Goal: Task Accomplishment & Management: Use online tool/utility

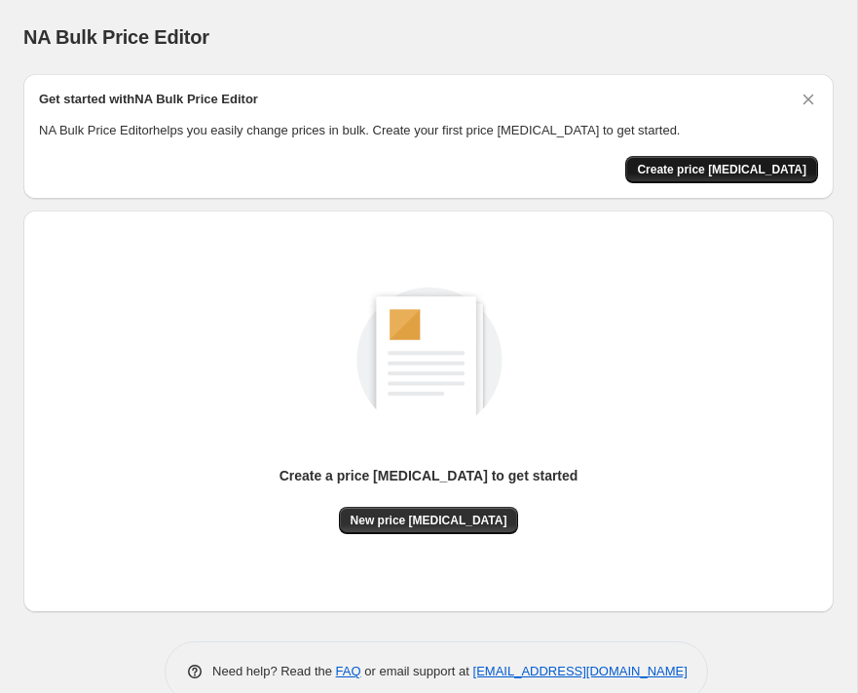
click at [713, 170] on span "Create price [MEDICAL_DATA]" at bounding box center [722, 170] width 170 height 16
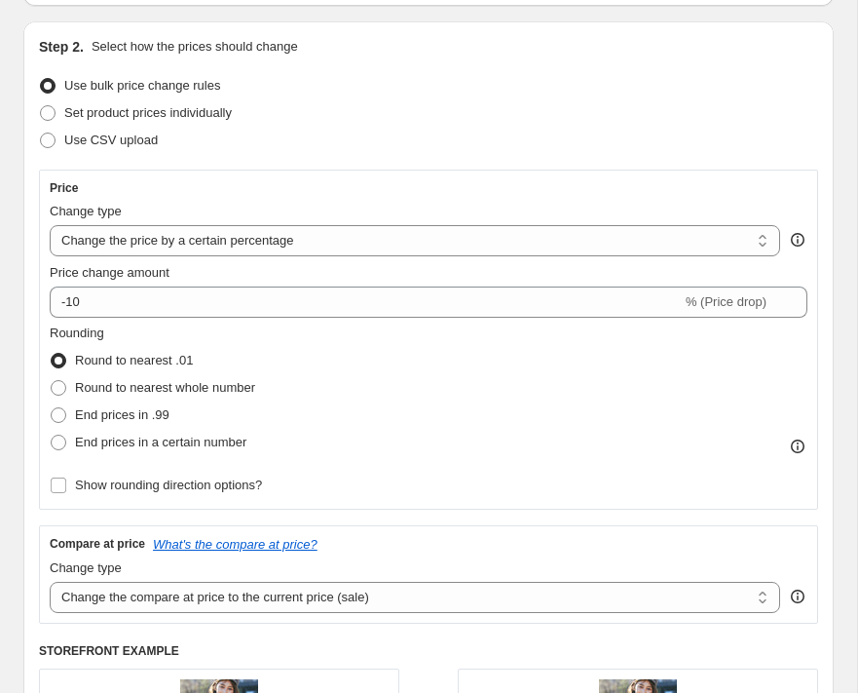
scroll to position [191, 0]
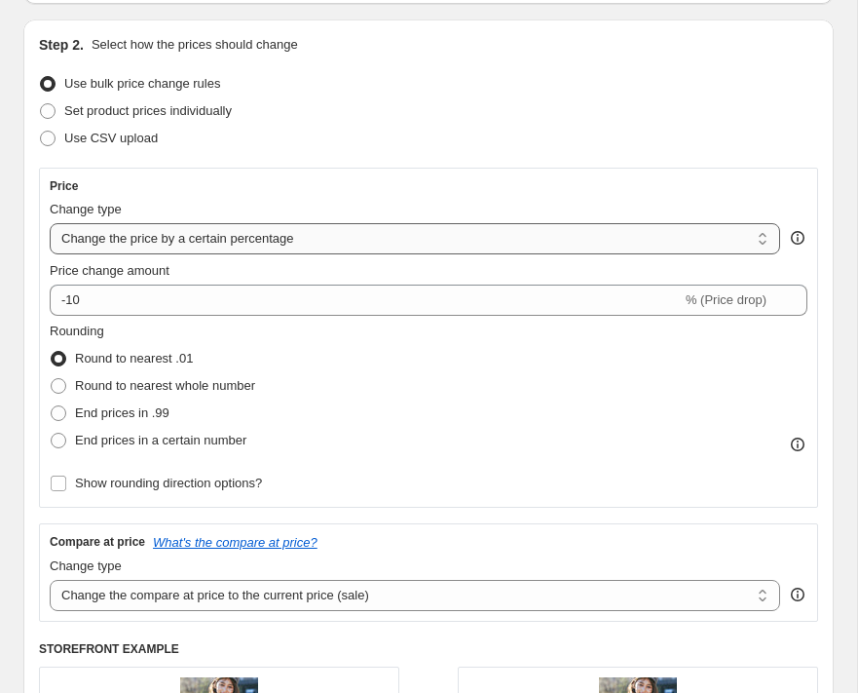
click at [273, 248] on select "Change the price to a certain amount Change the price by a certain amount Chang…" at bounding box center [415, 238] width 731 height 31
select select "ecap"
click at [50, 223] on select "Change the price to a certain amount Change the price by a certain amount Chang…" at bounding box center [415, 238] width 731 height 31
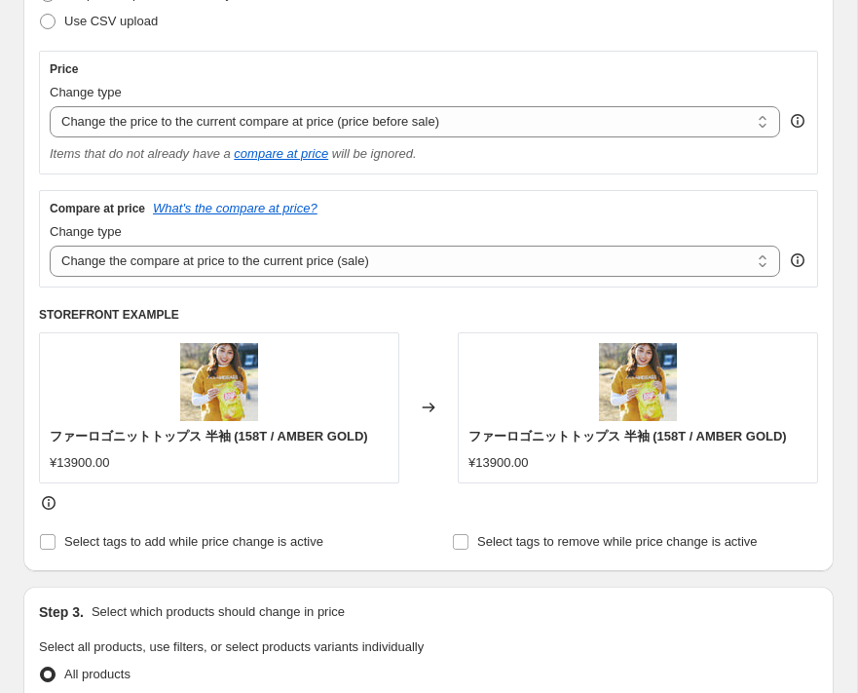
scroll to position [312, 0]
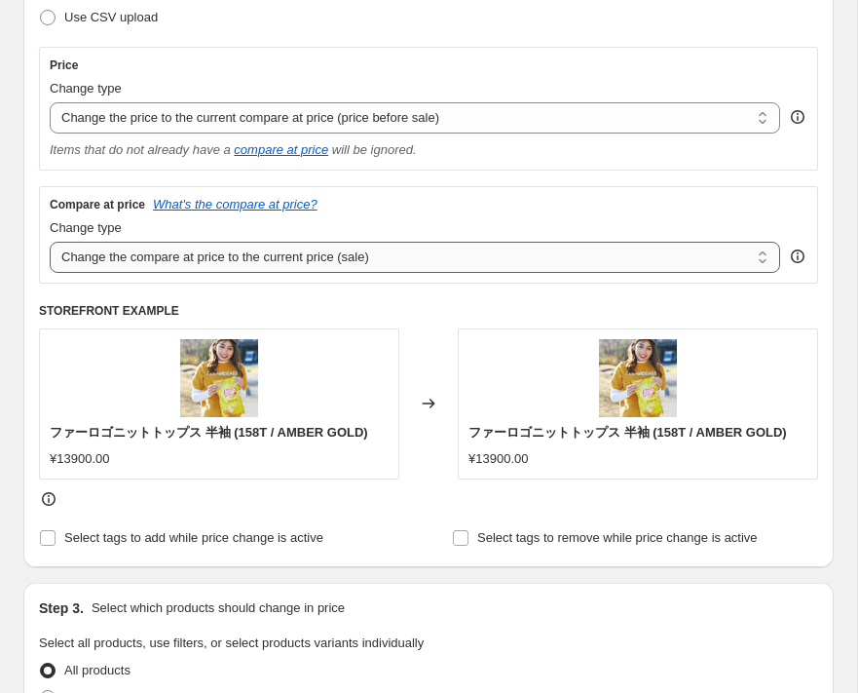
click at [244, 270] on select "Change the compare at price to the current price (sale) Change the compare at p…" at bounding box center [415, 257] width 731 height 31
click at [50, 242] on select "Change the compare at price to the current price (sale) Change the compare at p…" at bounding box center [415, 257] width 731 height 31
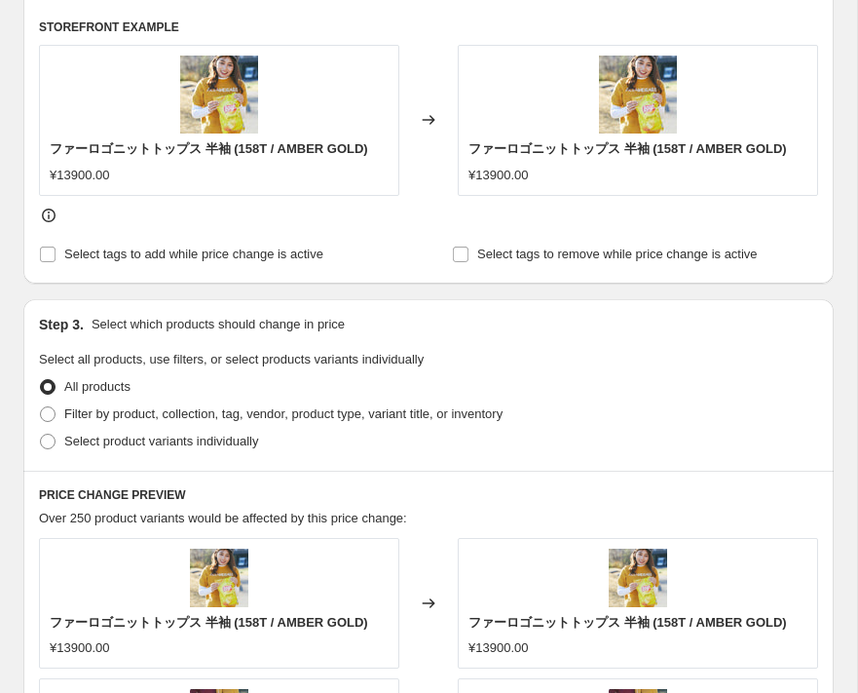
scroll to position [716, 0]
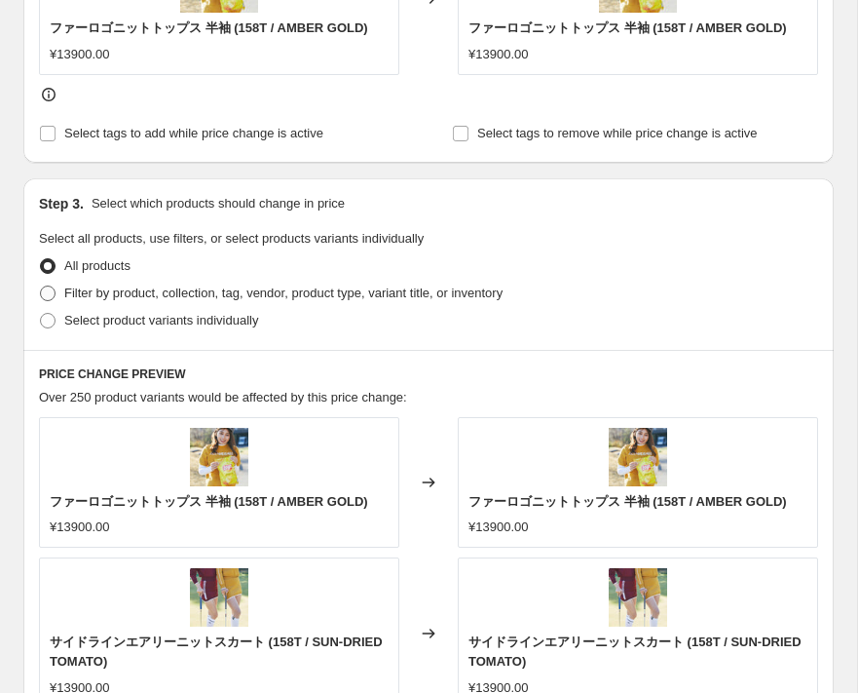
click at [58, 291] on label "Filter by product, collection, tag, vendor, product type, variant title, or inv…" at bounding box center [271, 293] width 464 height 27
click at [41, 286] on input "Filter by product, collection, tag, vendor, product type, variant title, or inv…" at bounding box center [40, 285] width 1 height 1
radio input "true"
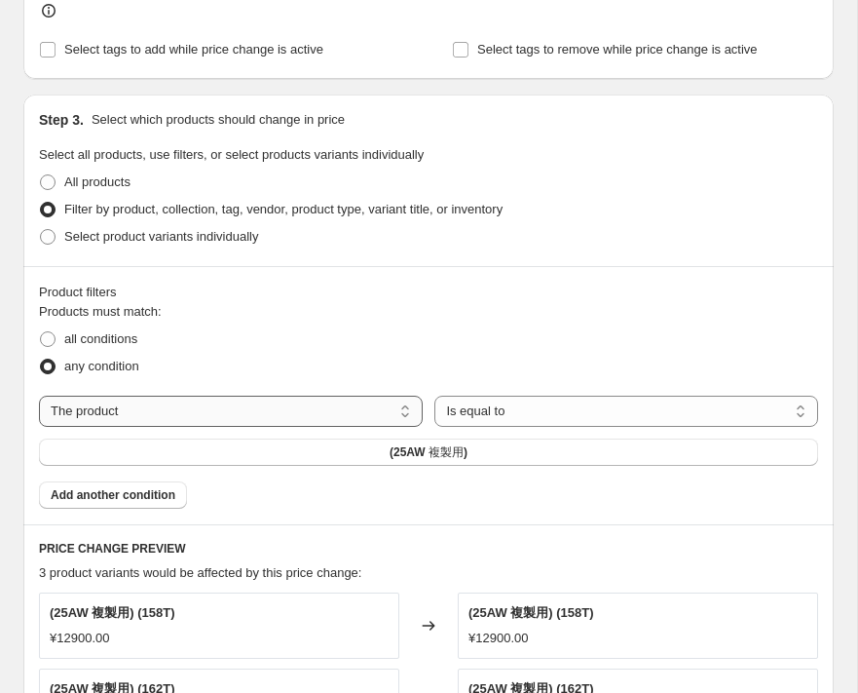
click at [214, 411] on select "The product The product's collection The product's tag The product's vendor The…" at bounding box center [231, 411] width 384 height 31
select select "collection"
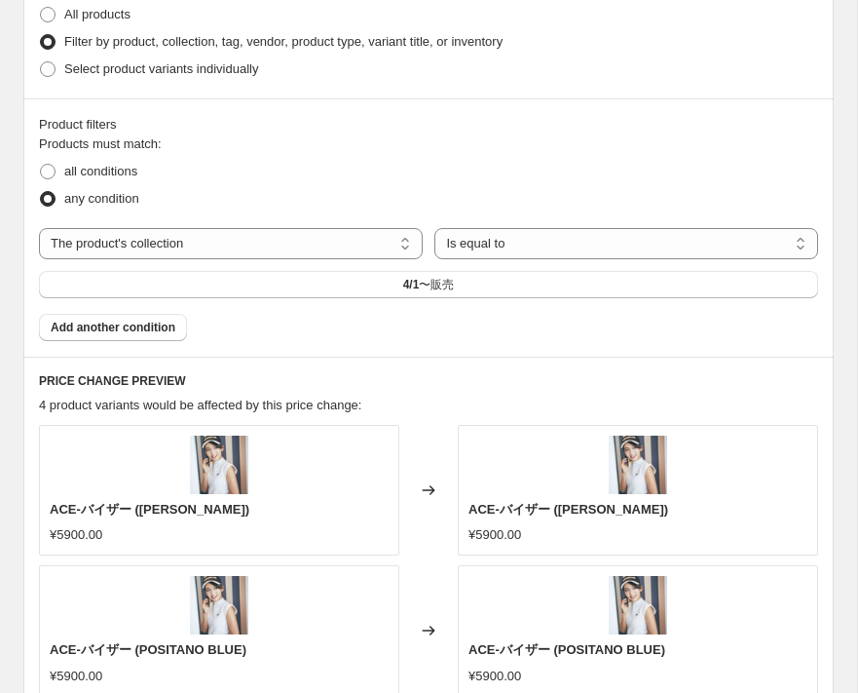
scroll to position [1006, 0]
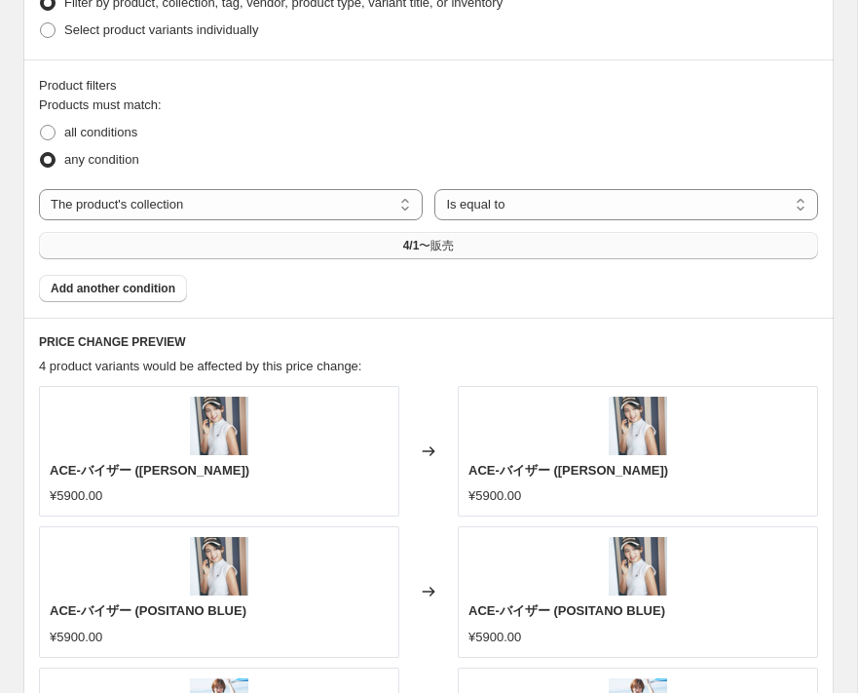
click at [251, 244] on button "4/1〜販売" at bounding box center [428, 245] width 779 height 27
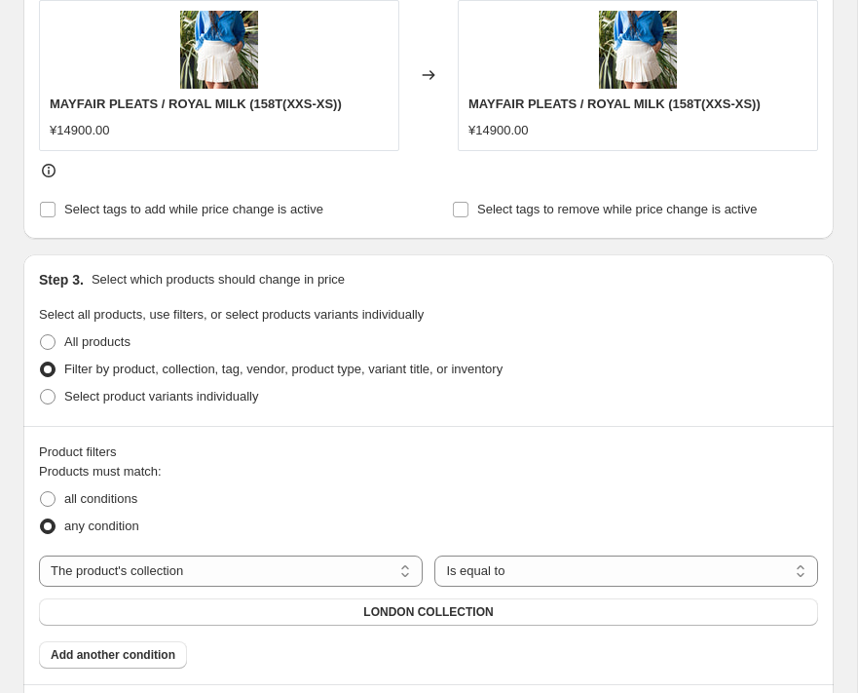
scroll to position [0, 0]
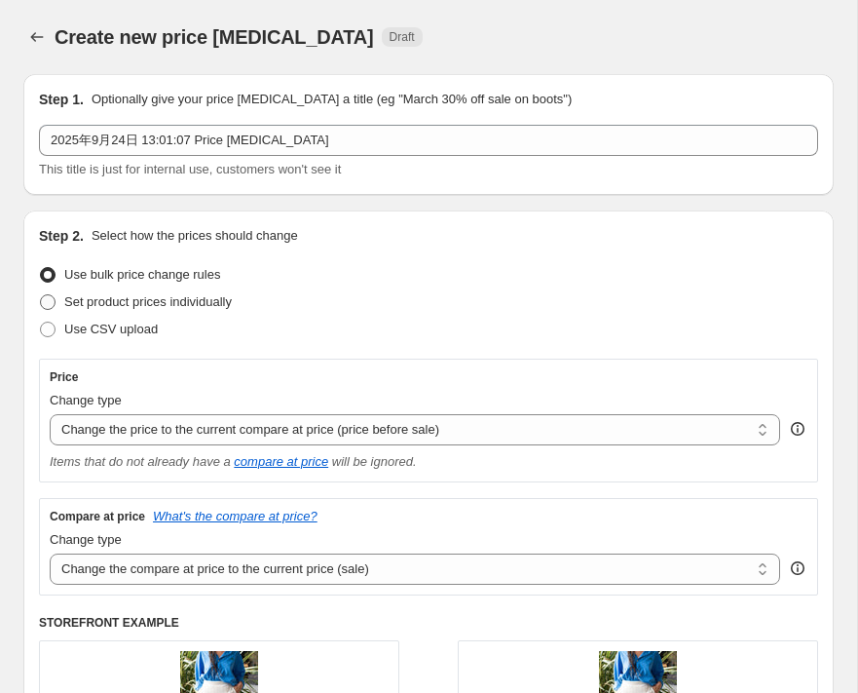
click at [52, 301] on span at bounding box center [48, 302] width 16 height 16
click at [41, 295] on input "Set product prices individually" at bounding box center [40, 294] width 1 height 1
radio input "true"
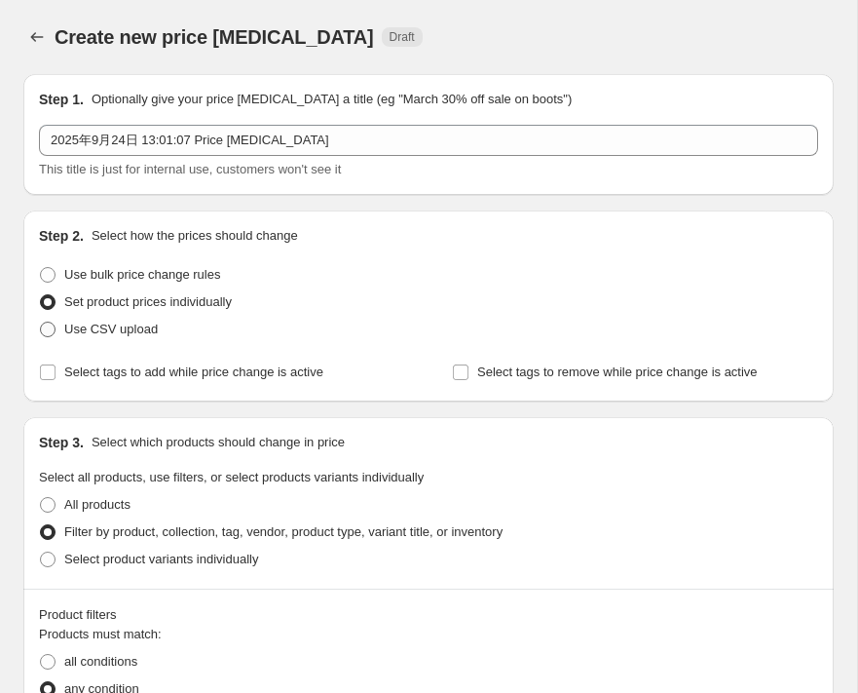
click at [51, 326] on span at bounding box center [48, 329] width 16 height 16
click at [41, 322] on input "Use CSV upload" at bounding box center [40, 321] width 1 height 1
radio input "true"
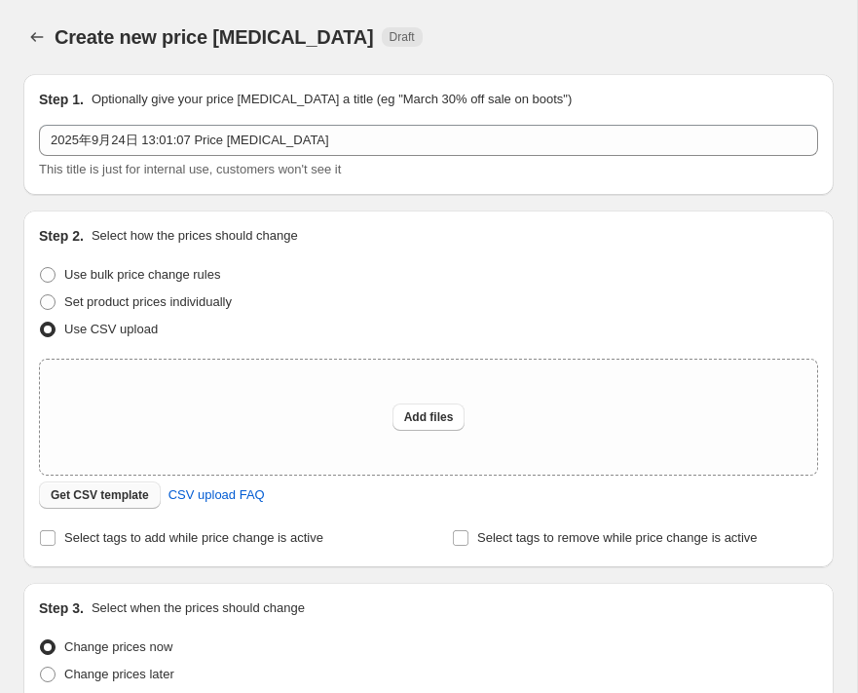
click at [126, 500] on span "Get CSV template" at bounding box center [100, 495] width 98 height 16
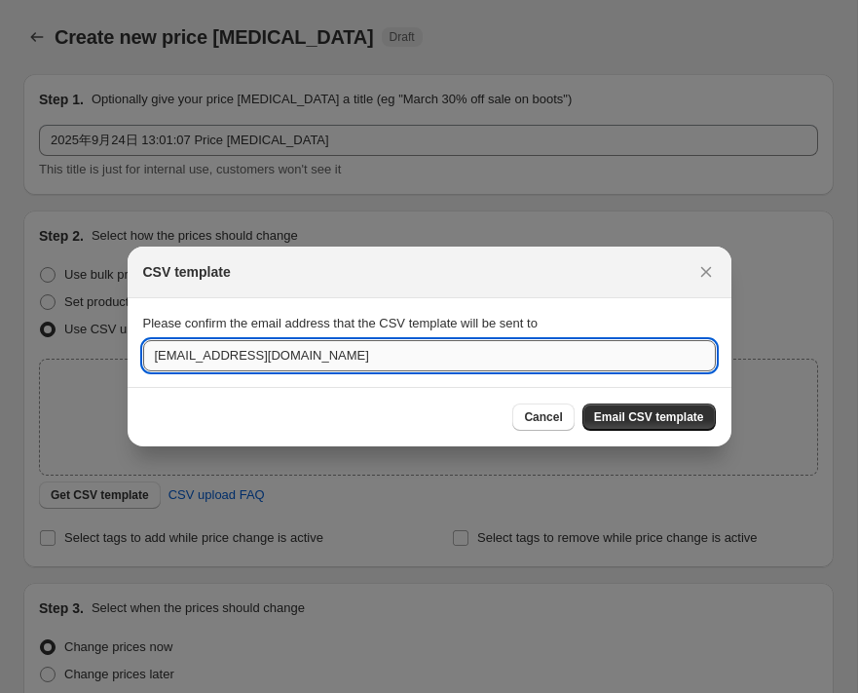
click at [197, 362] on input "[EMAIL_ADDRESS][DOMAIN_NAME]" at bounding box center [429, 355] width 573 height 31
drag, startPoint x: 327, startPoint y: 358, endPoint x: -44, endPoint y: 357, distance: 371.2
click at [0, 357] on html "Home Settings Plans Skip to content Create new price [MEDICAL_DATA]. This page …" at bounding box center [429, 346] width 858 height 693
type input "[EMAIL_ADDRESS][DOMAIN_NAME]"
click at [673, 413] on span "Email CSV template" at bounding box center [649, 417] width 110 height 16
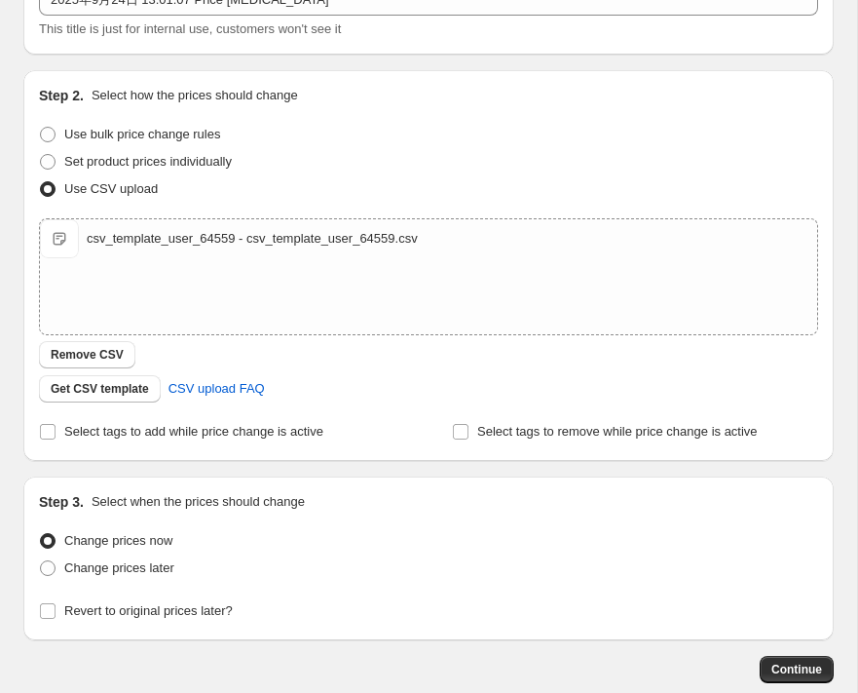
scroll to position [247, 0]
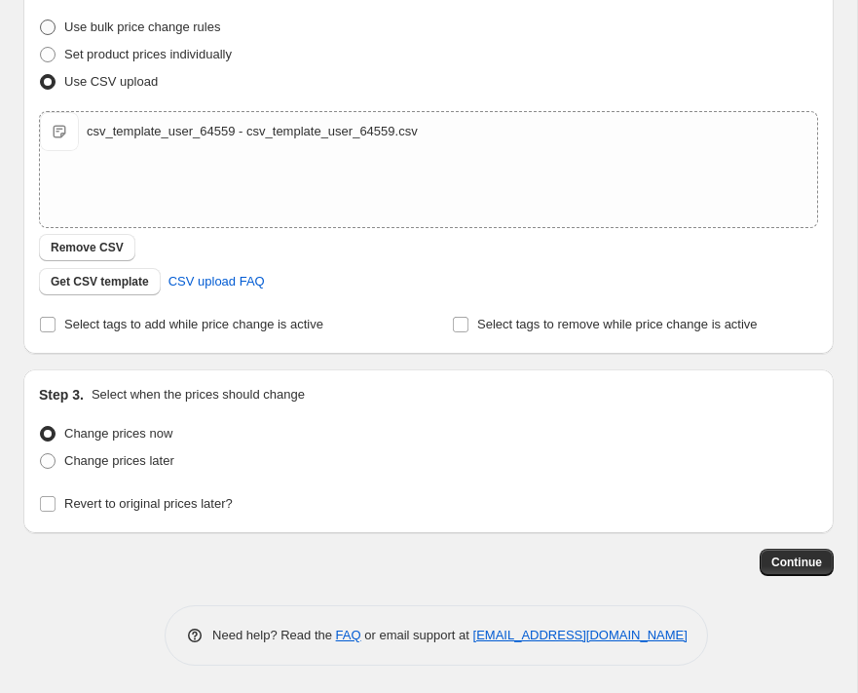
click at [55, 24] on span at bounding box center [48, 27] width 16 height 16
click at [41, 20] on input "Use bulk price change rules" at bounding box center [40, 19] width 1 height 1
radio input "true"
select select "collection"
select select "ecap"
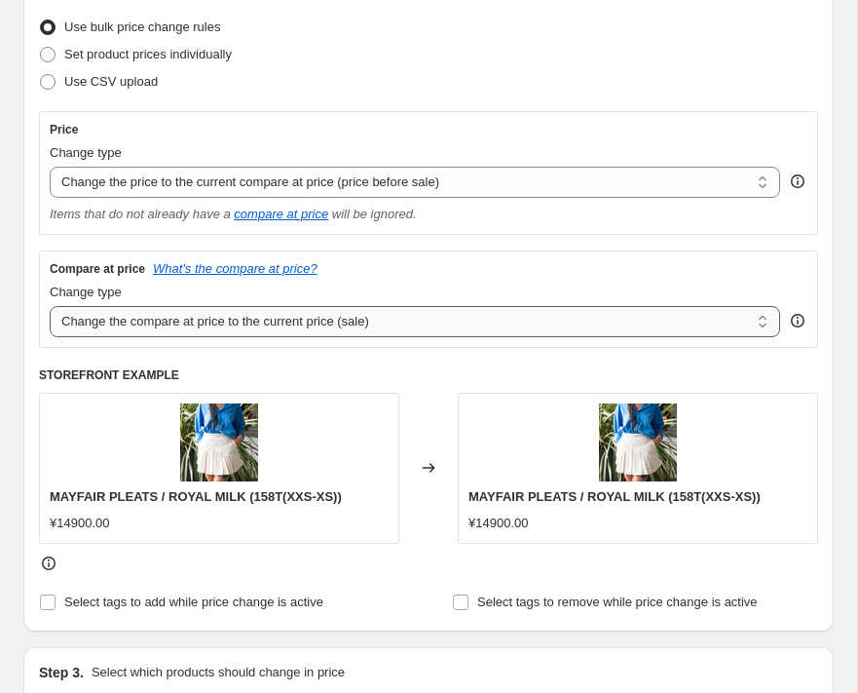
click at [157, 321] on select "Change the compare at price to the current price (sale) Change the compare at p…" at bounding box center [415, 321] width 731 height 31
click at [47, 84] on span at bounding box center [48, 82] width 16 height 16
click at [41, 75] on input "Use CSV upload" at bounding box center [40, 74] width 1 height 1
radio input "true"
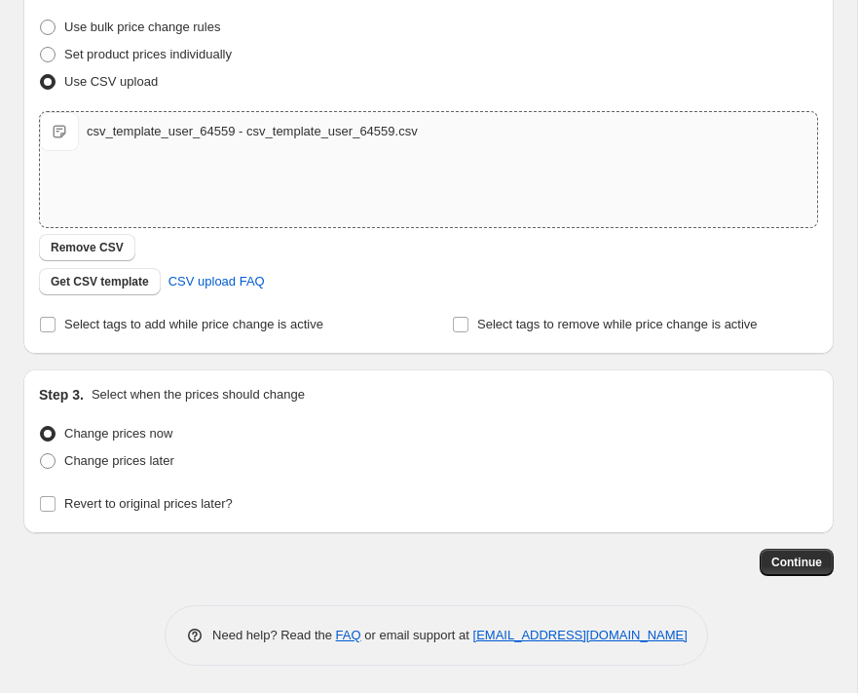
click at [160, 124] on div "csv_template_user_64559 - csv_template_user_64559.csv" at bounding box center [252, 131] width 331 height 19
type input "C:\fakepath\csv_template_user_64559 - csv_template_user_64559 (1).csv"
drag, startPoint x: 62, startPoint y: 502, endPoint x: 263, endPoint y: 511, distance: 200.9
click at [263, 511] on div "Revert to original prices later?" at bounding box center [428, 504] width 779 height 27
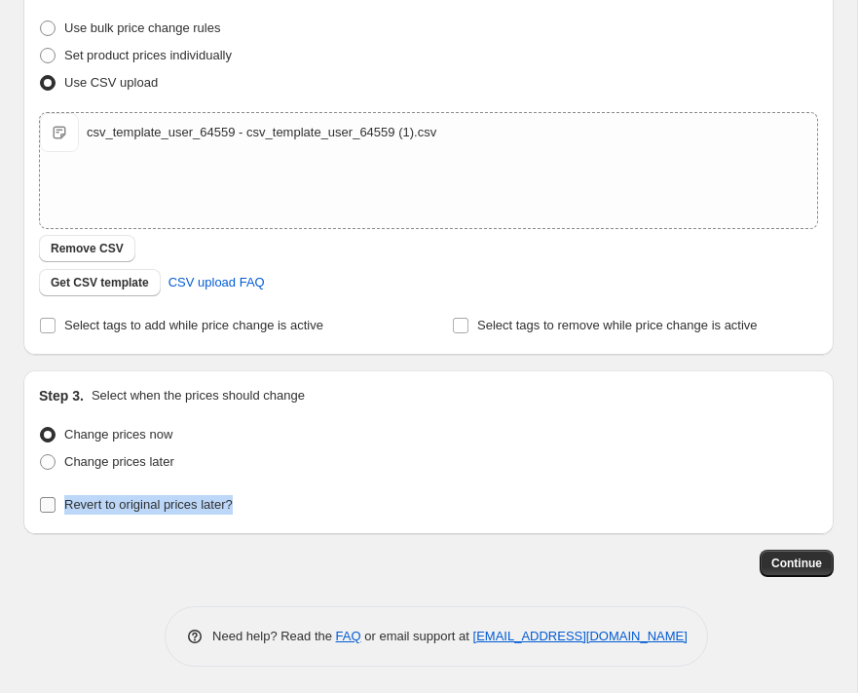
click at [48, 502] on input "Revert to original prices later?" at bounding box center [48, 505] width 16 height 16
checkbox input "true"
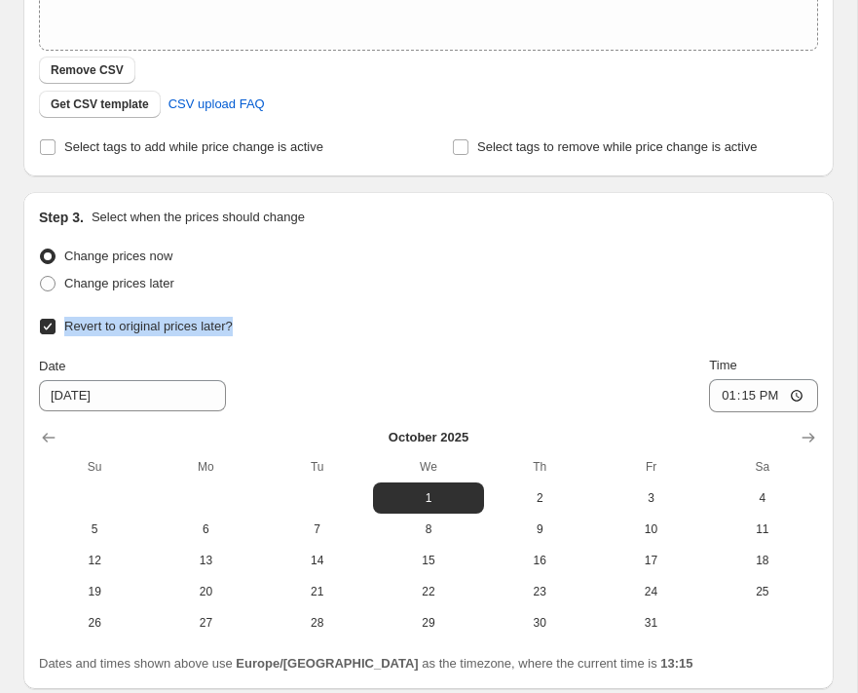
scroll to position [431, 0]
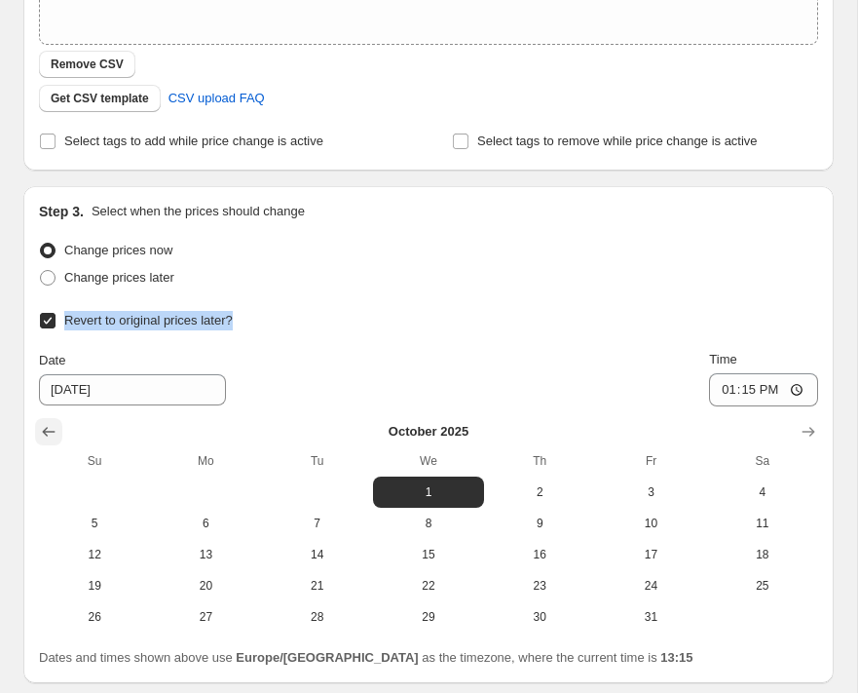
click at [51, 429] on icon "Show previous month, September 2025" at bounding box center [48, 431] width 19 height 19
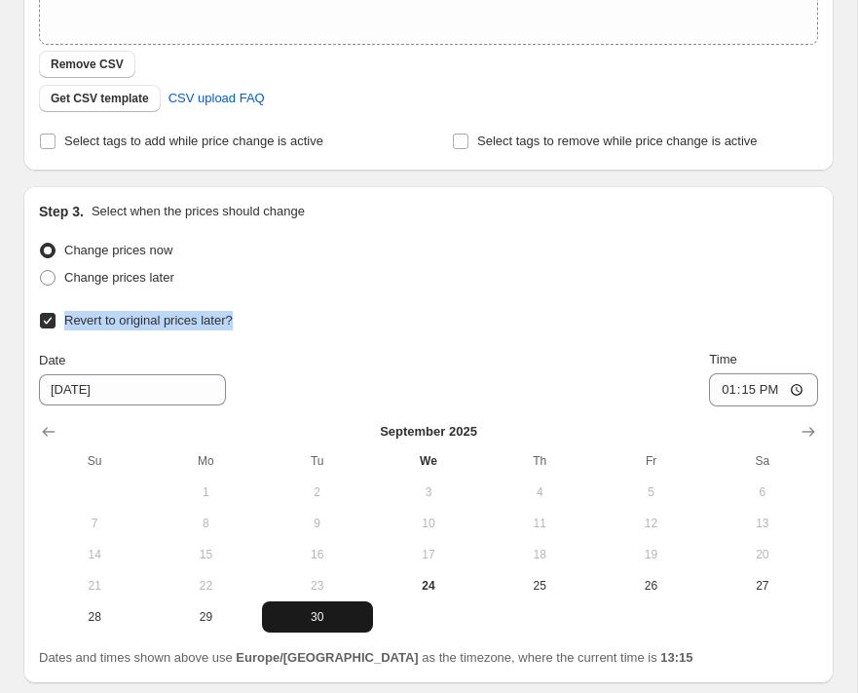
click at [307, 612] on span "30" at bounding box center [317, 617] width 95 height 16
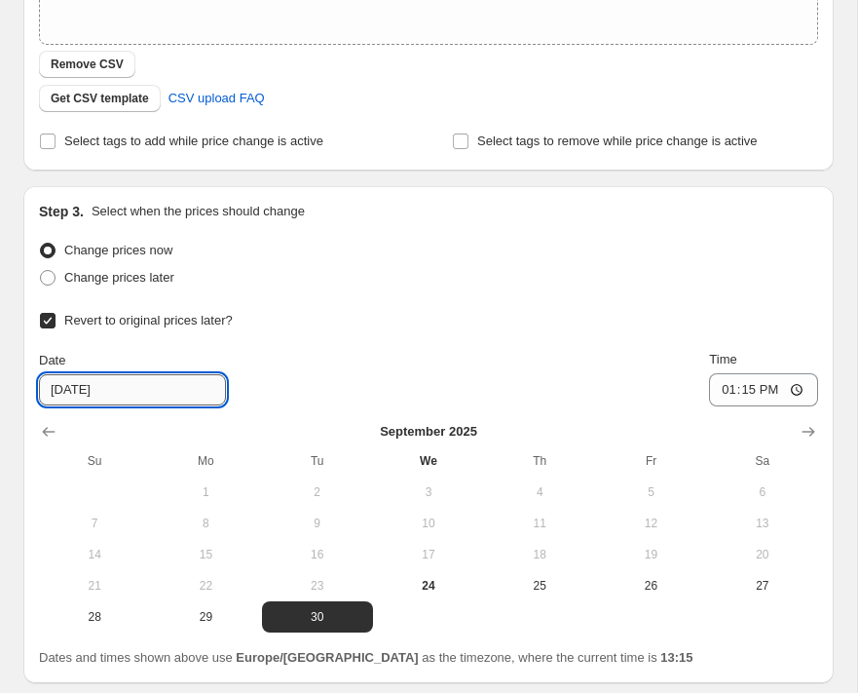
click at [144, 395] on input "[DATE]" at bounding box center [132, 389] width 187 height 31
click at [198, 604] on button "29" at bounding box center [205, 616] width 111 height 31
type input "[DATE]"
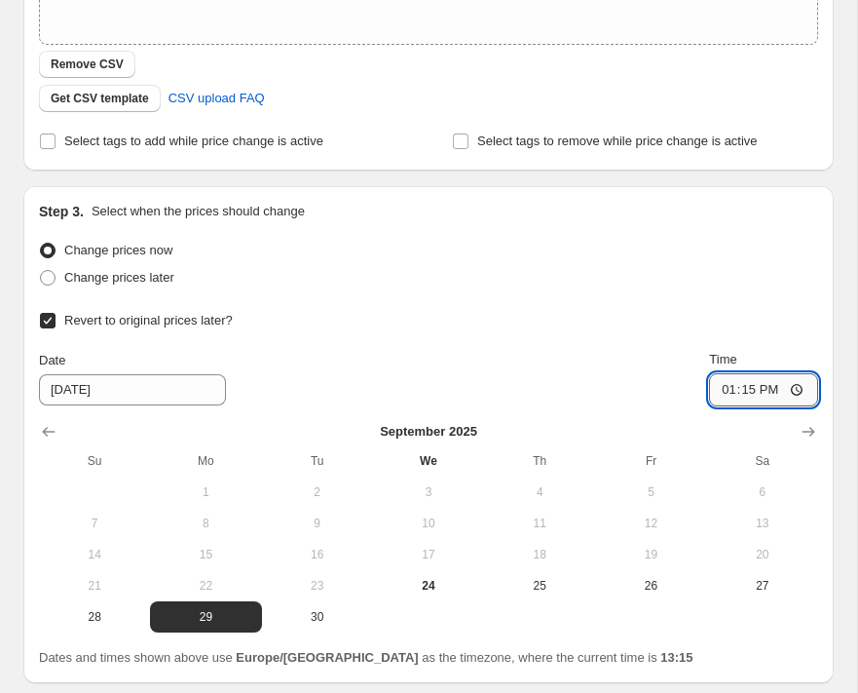
click at [760, 391] on input "13:15" at bounding box center [763, 389] width 109 height 33
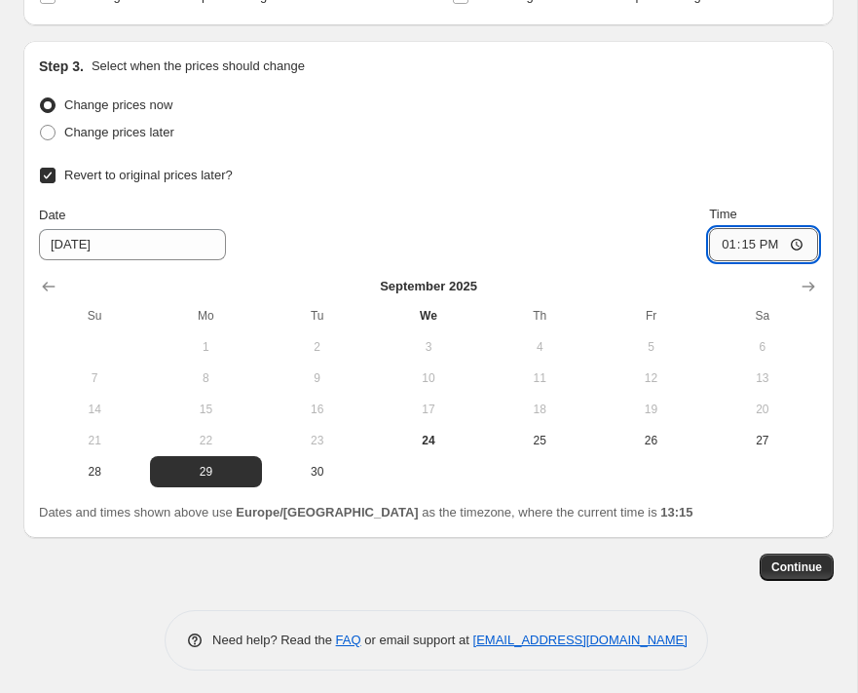
scroll to position [581, 0]
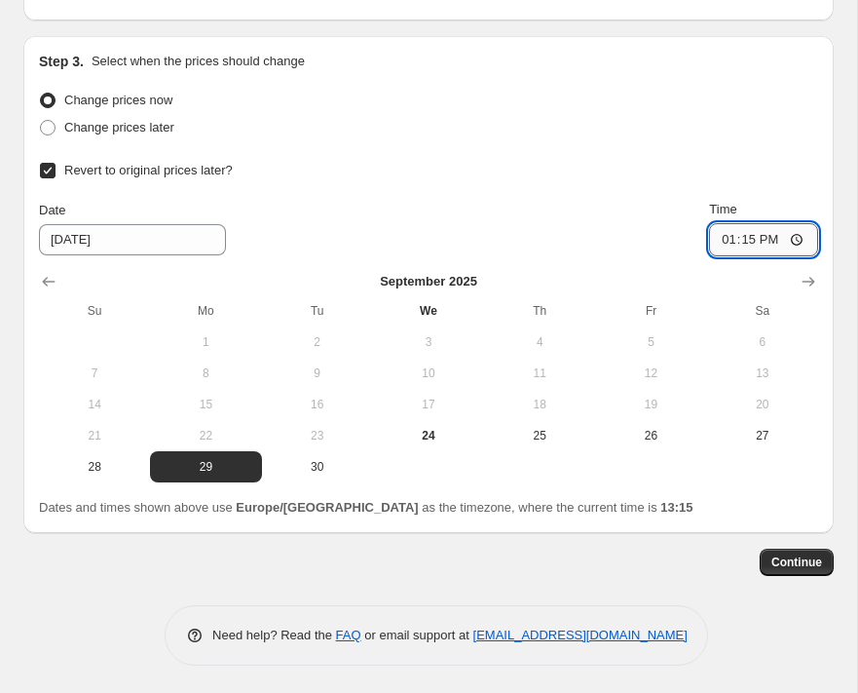
click at [797, 227] on input "13:15" at bounding box center [763, 239] width 109 height 33
click at [797, 242] on input "13:15" at bounding box center [763, 239] width 109 height 33
type input "23:15"
click at [312, 459] on span "30" at bounding box center [317, 467] width 95 height 16
type input "[DATE]"
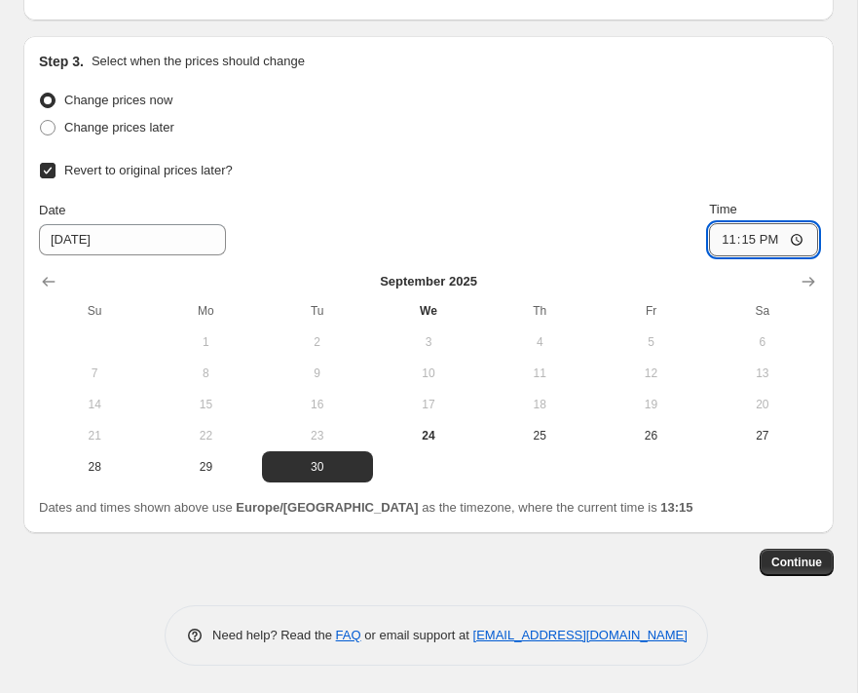
click at [756, 229] on input "23:15" at bounding box center [763, 239] width 109 height 33
click at [764, 243] on input "23:15" at bounding box center [763, 239] width 109 height 33
click at [796, 242] on input "23:15" at bounding box center [763, 239] width 109 height 33
type input "00:01"
click at [793, 569] on button "Continue" at bounding box center [797, 561] width 74 height 27
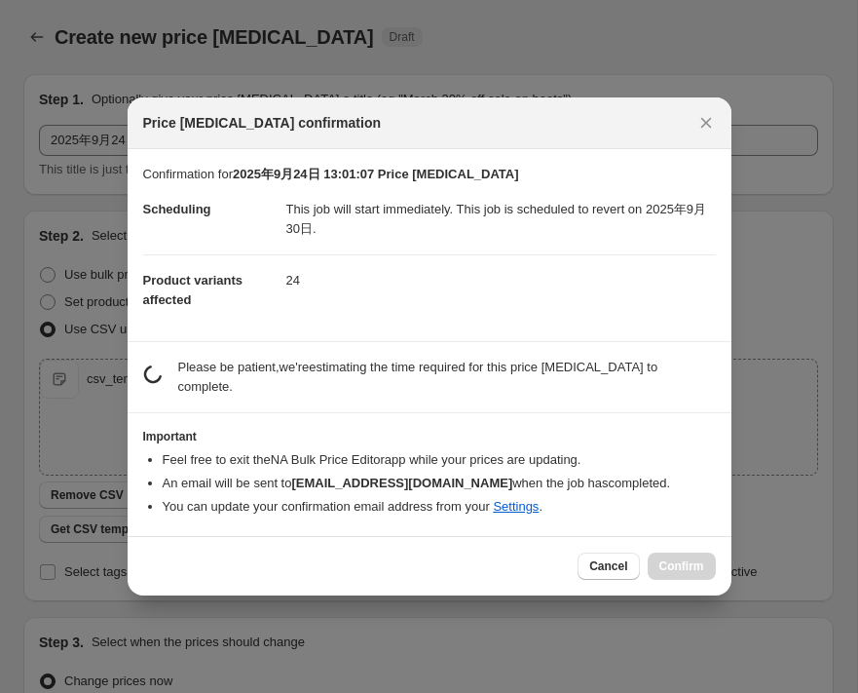
scroll to position [0, 0]
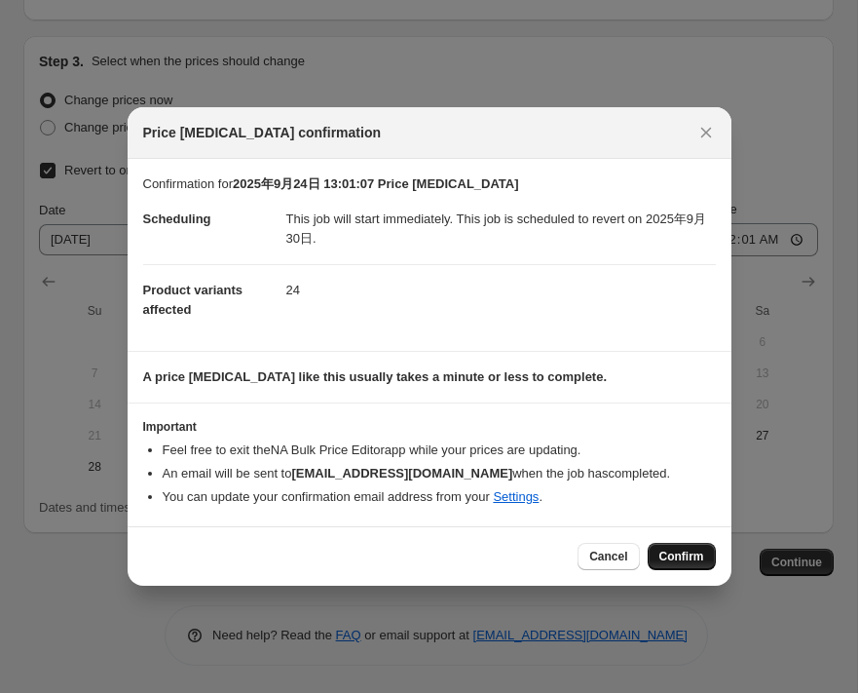
click at [668, 555] on span "Confirm" at bounding box center [682, 556] width 45 height 16
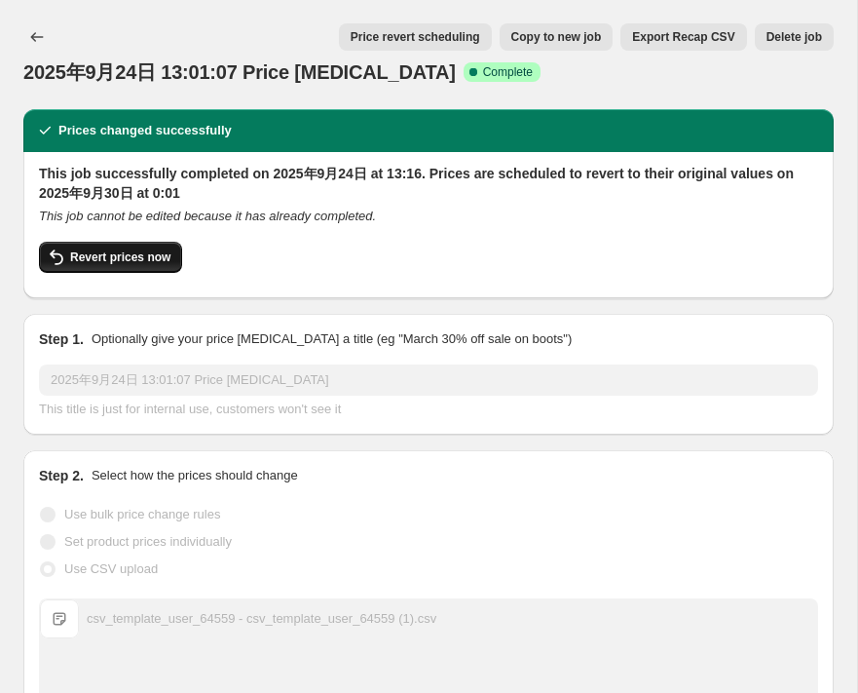
click at [145, 254] on span "Revert prices now" at bounding box center [120, 257] width 100 height 16
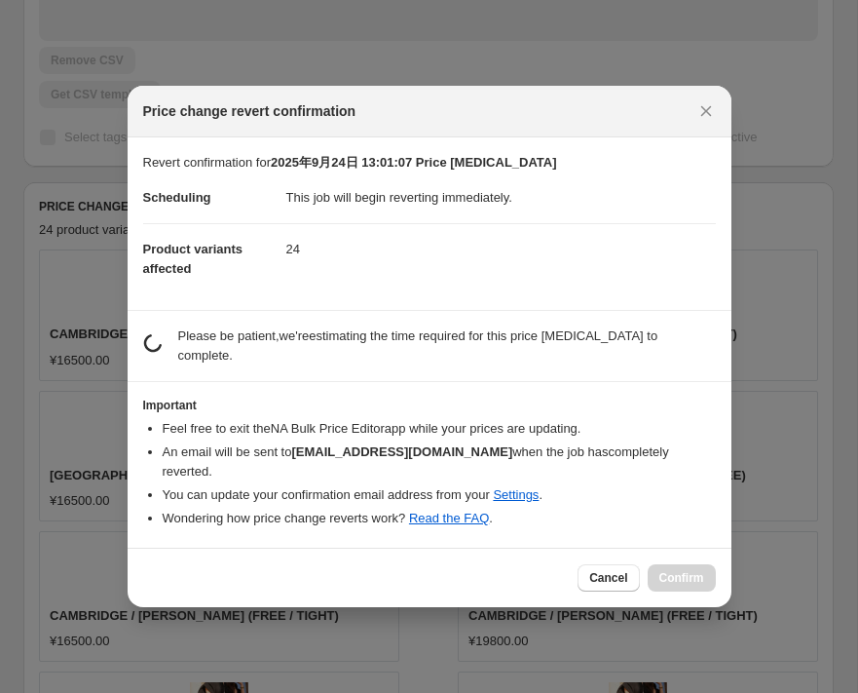
checkbox input "false"
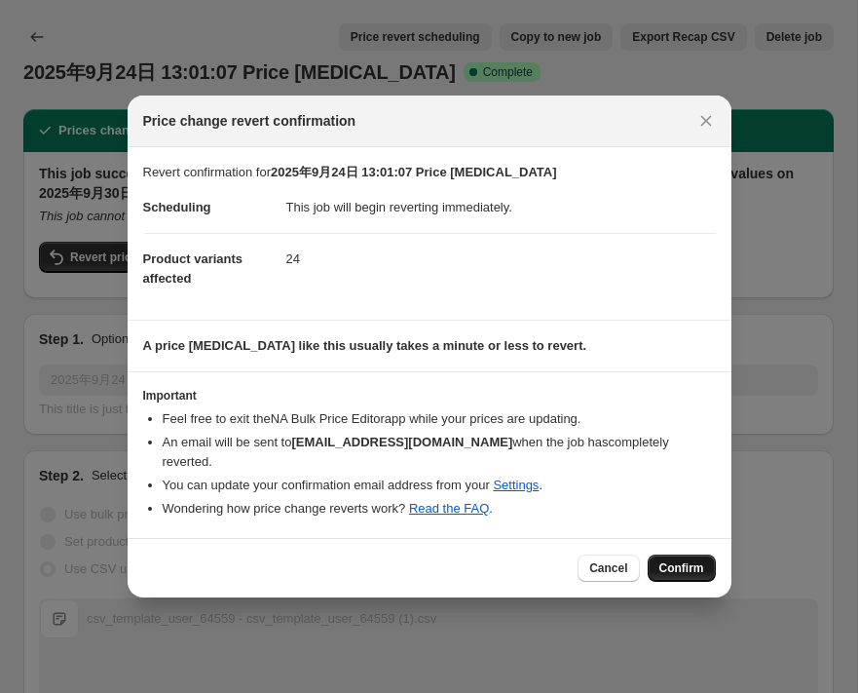
click at [672, 554] on button "Confirm" at bounding box center [682, 567] width 68 height 27
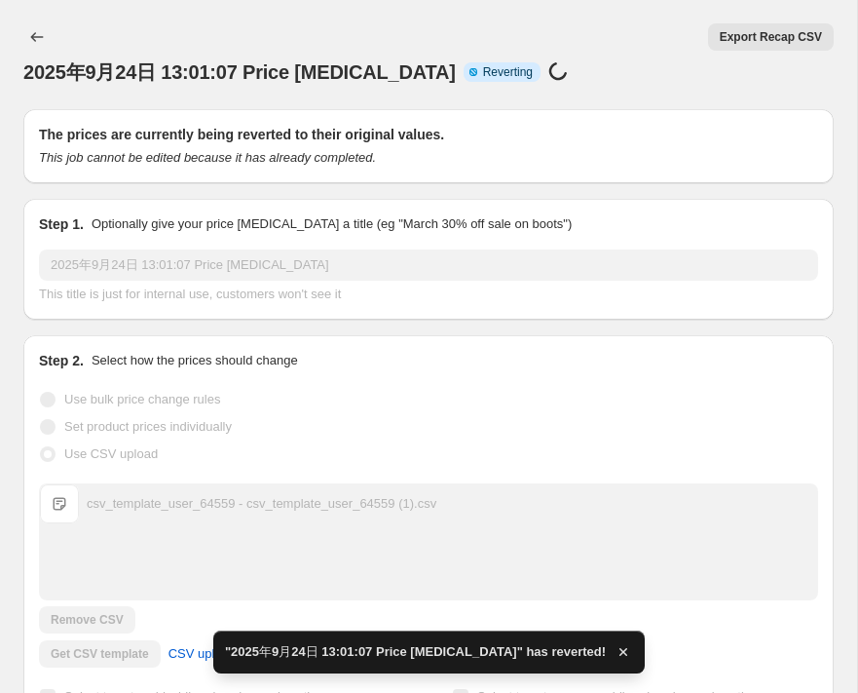
checkbox input "true"
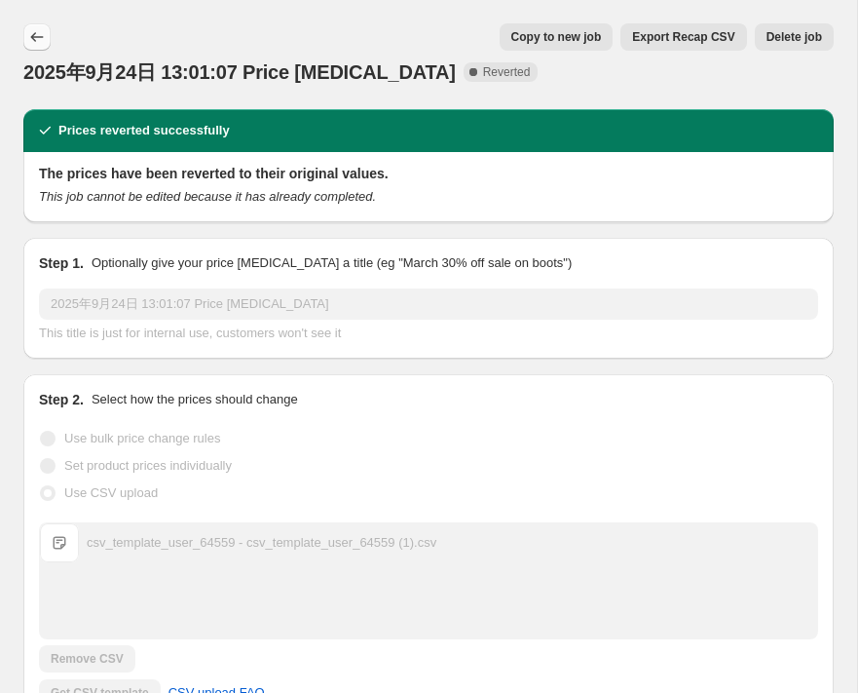
click at [43, 34] on icon "Price change jobs" at bounding box center [36, 36] width 19 height 19
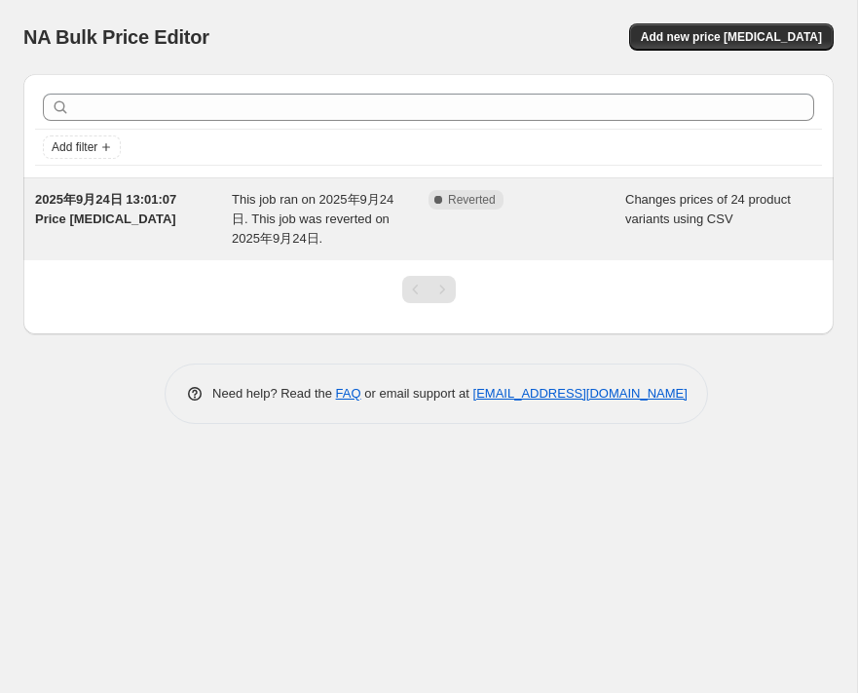
click at [583, 224] on div "Complete Reverted" at bounding box center [527, 219] width 197 height 58
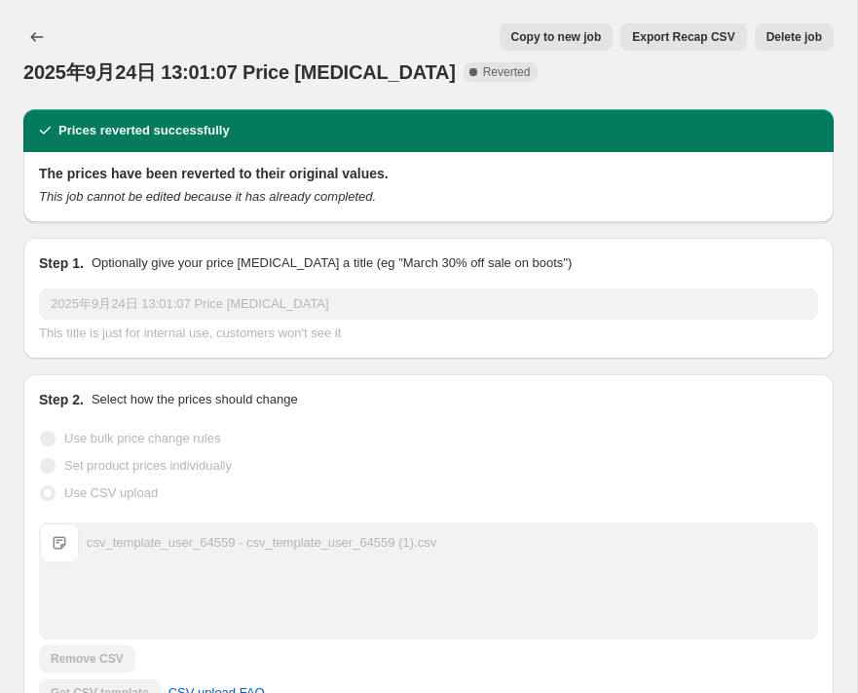
click at [543, 40] on span "Copy to new job" at bounding box center [556, 37] width 91 height 16
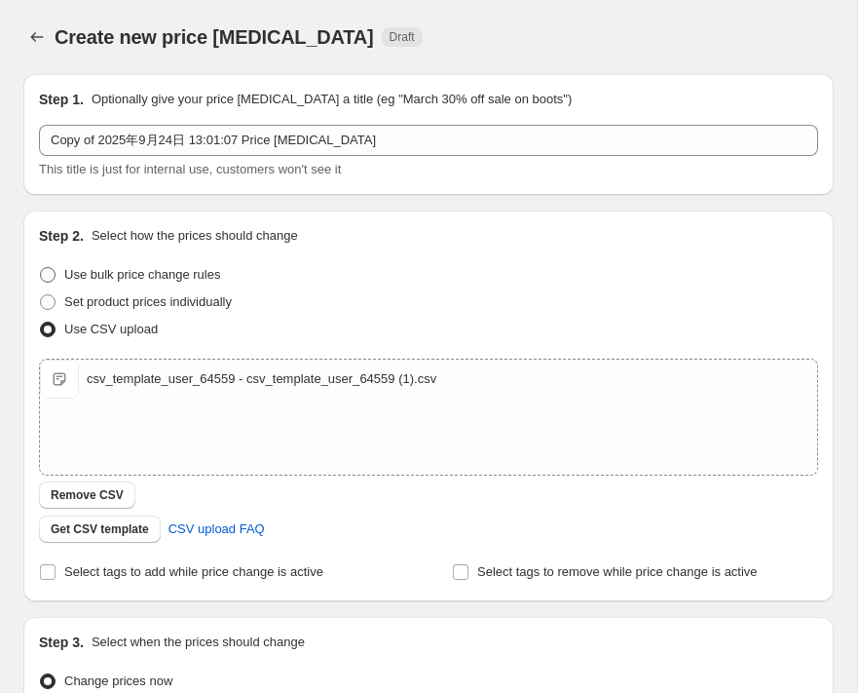
click at [57, 276] on label "Use bulk price change rules" at bounding box center [129, 274] width 181 height 27
click at [41, 268] on input "Use bulk price change rules" at bounding box center [40, 267] width 1 height 1
radio input "true"
select select "collection"
select select "ecap"
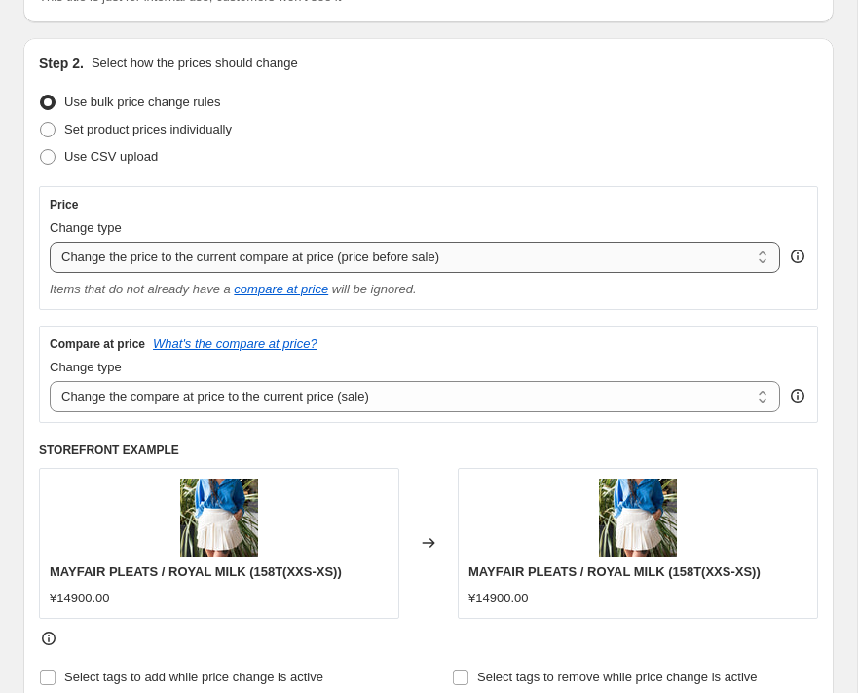
scroll to position [227, 0]
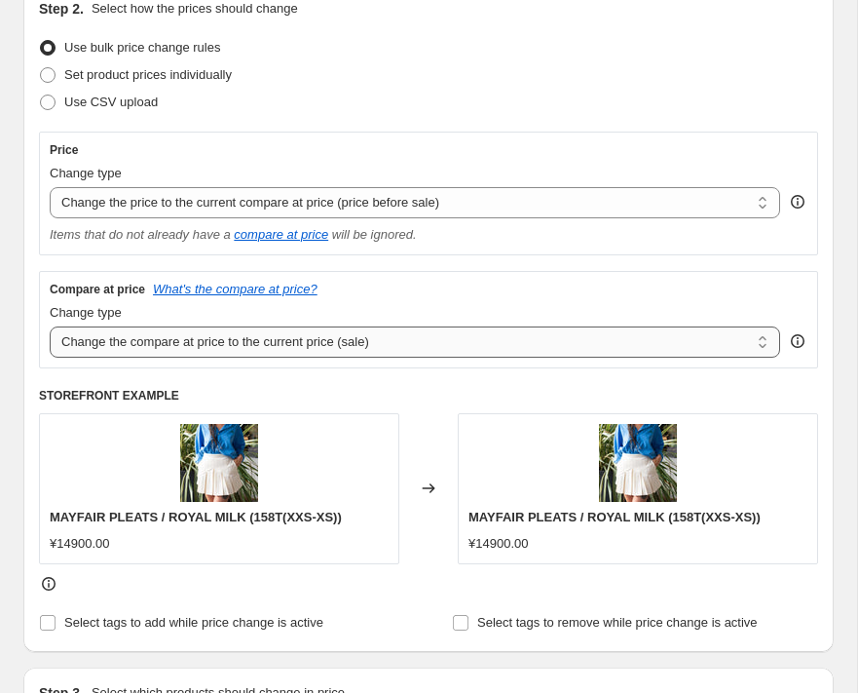
click at [380, 343] on select "Change the compare at price to the current price (sale) Change the compare at p…" at bounding box center [415, 341] width 731 height 31
click at [185, 282] on icon "What's the compare at price?" at bounding box center [235, 289] width 165 height 15
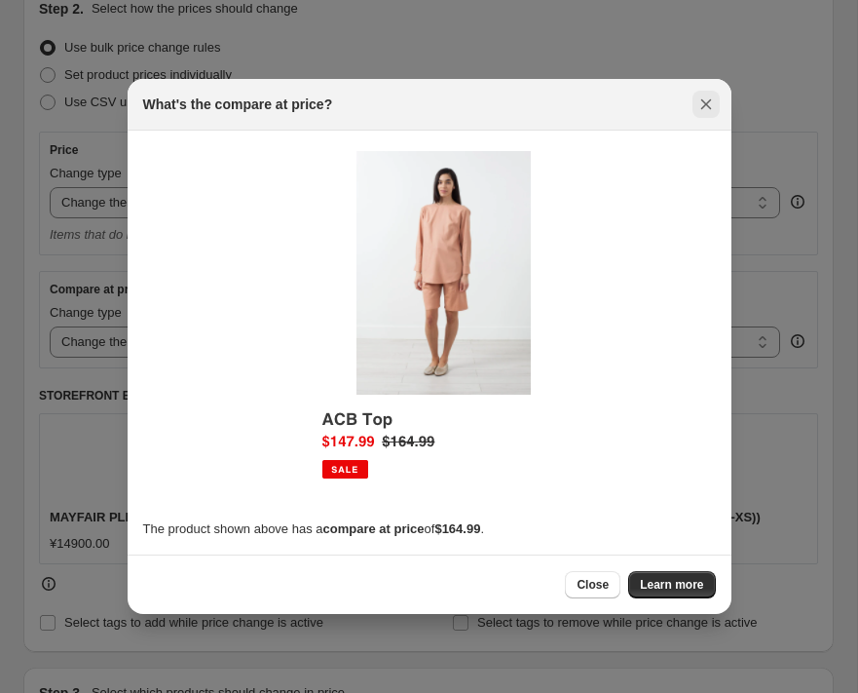
click at [712, 110] on icon "Close" at bounding box center [706, 103] width 19 height 19
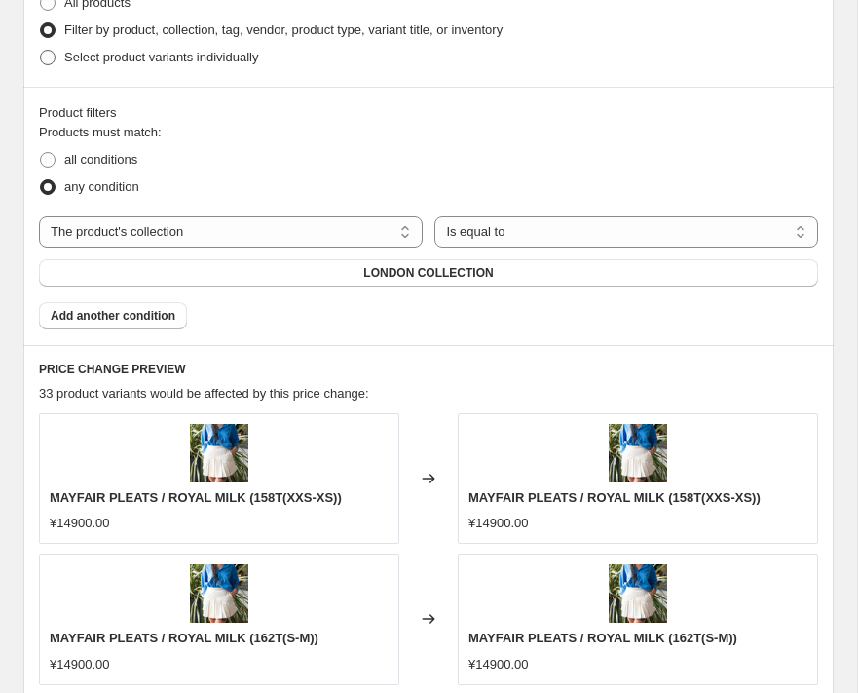
scroll to position [974, 0]
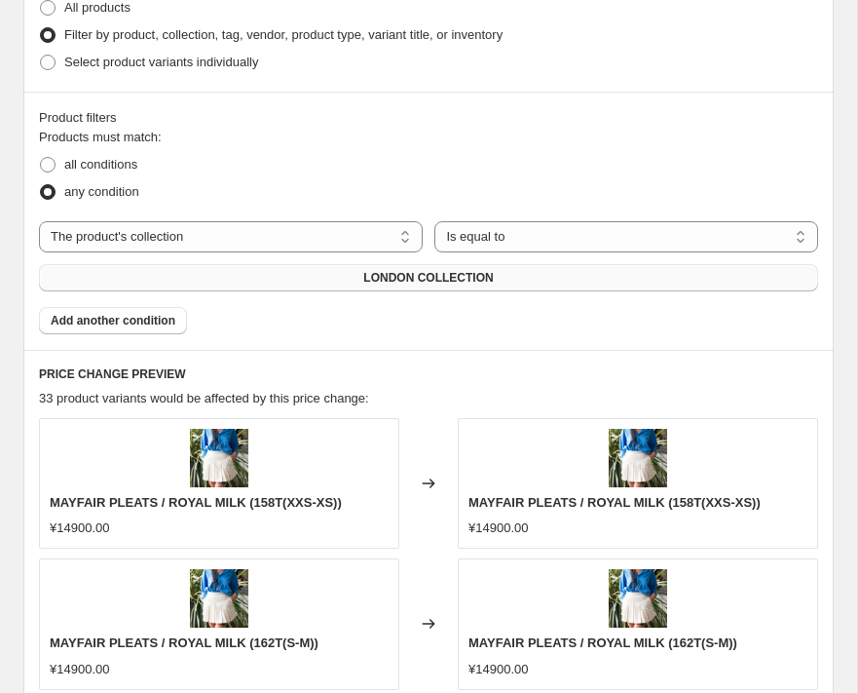
click at [337, 287] on button "LONDON COLLECTION" at bounding box center [428, 277] width 779 height 27
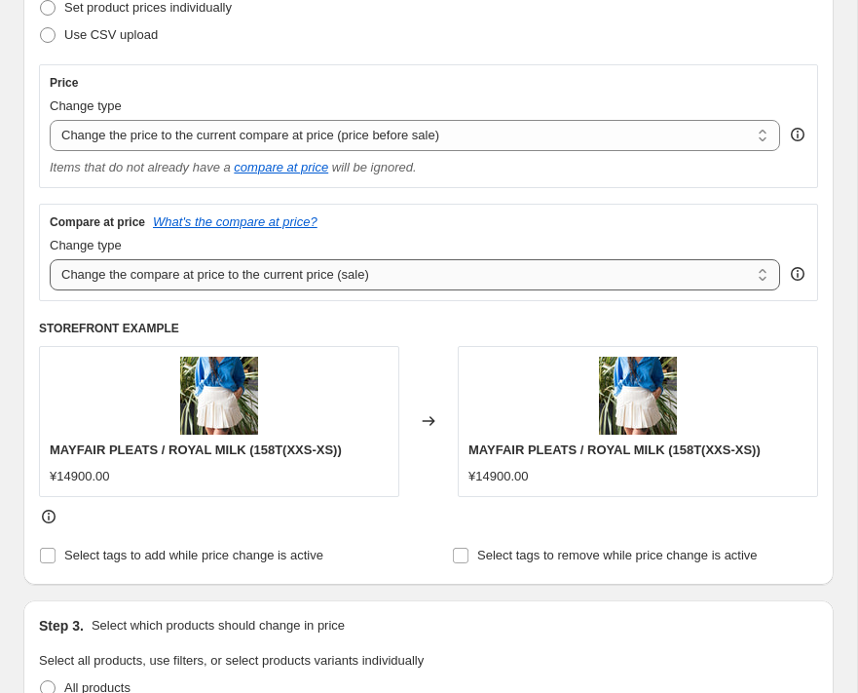
scroll to position [315, 0]
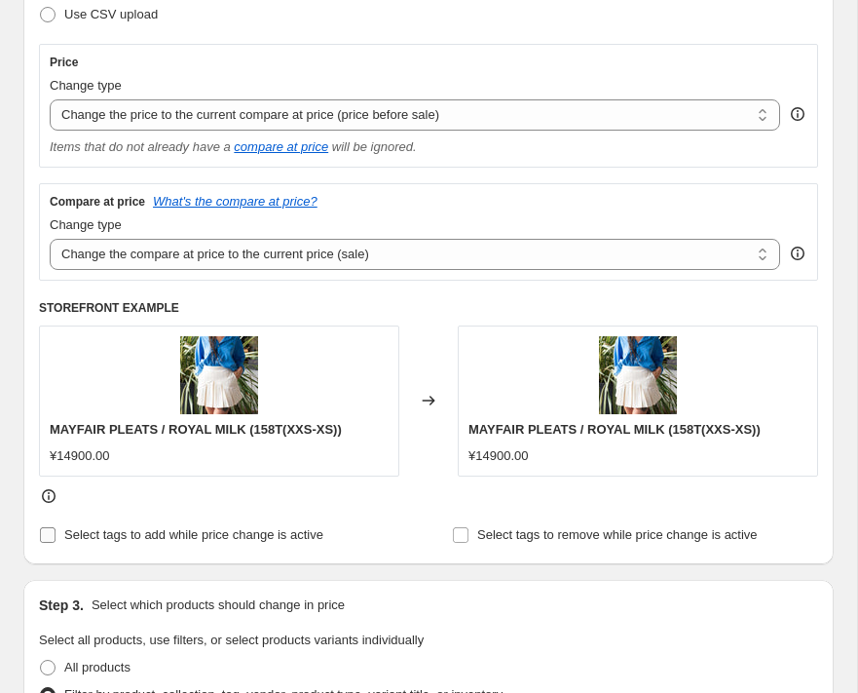
click at [57, 534] on label "Select tags to add while price change is active" at bounding box center [181, 534] width 284 height 27
click at [56, 534] on input "Select tags to add while price change is active" at bounding box center [48, 535] width 16 height 16
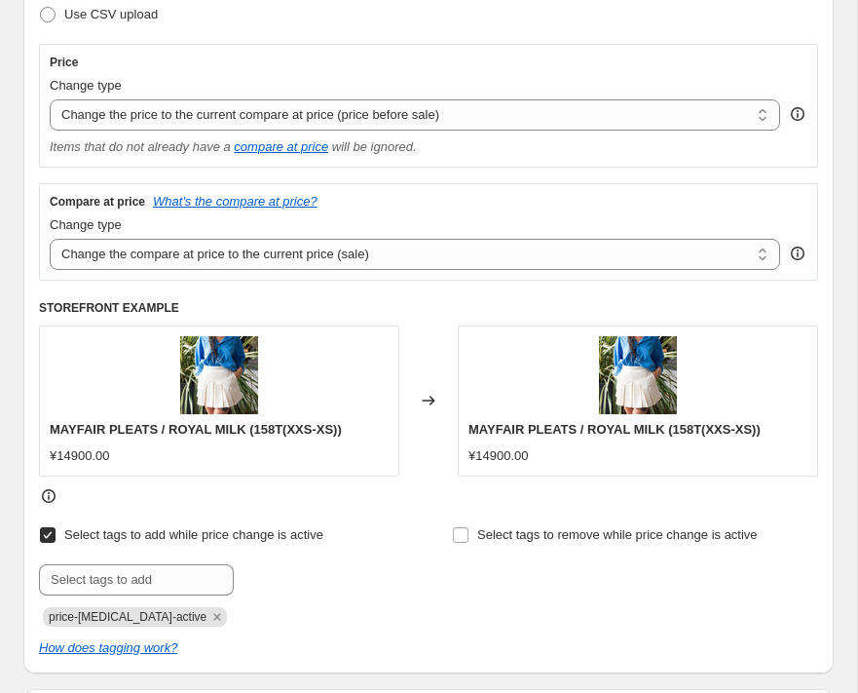
click at [57, 534] on label "Select tags to add while price change is active" at bounding box center [181, 534] width 284 height 27
click at [56, 534] on input "Select tags to add while price change is active" at bounding box center [48, 535] width 16 height 16
checkbox input "false"
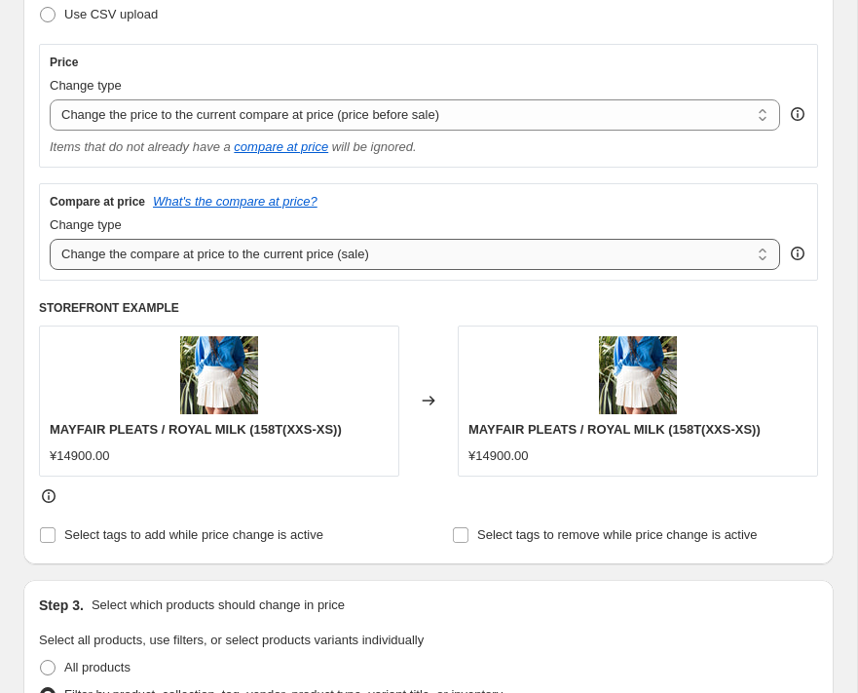
click at [334, 253] on select "Change the compare at price to the current price (sale) Change the compare at p…" at bounding box center [415, 254] width 731 height 31
click at [50, 239] on select "Change the compare at price to the current price (sale) Change the compare at p…" at bounding box center [415, 254] width 731 height 31
click at [795, 253] on icon at bounding box center [797, 253] width 19 height 19
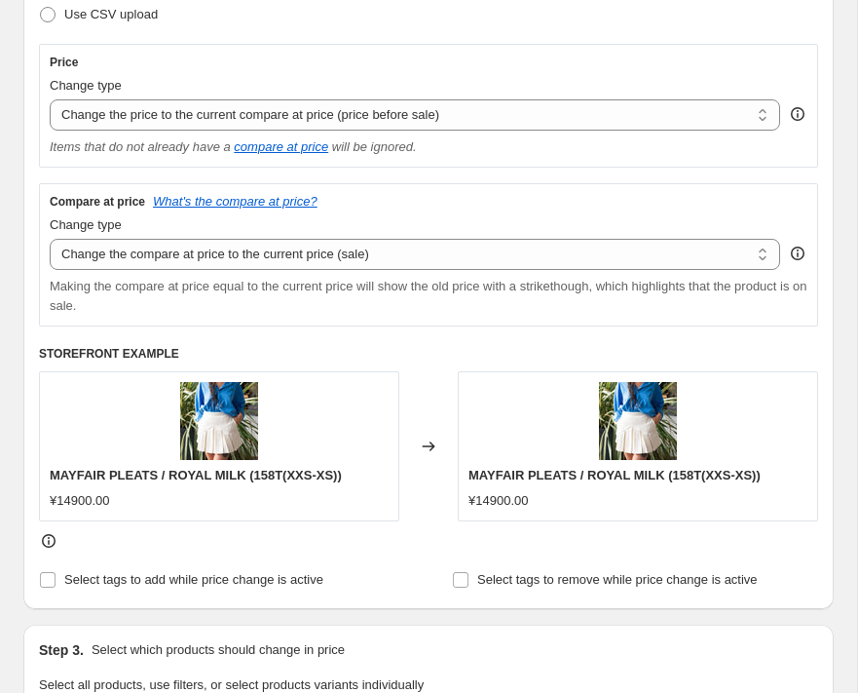
click at [799, 253] on icon at bounding box center [798, 254] width 2 height 5
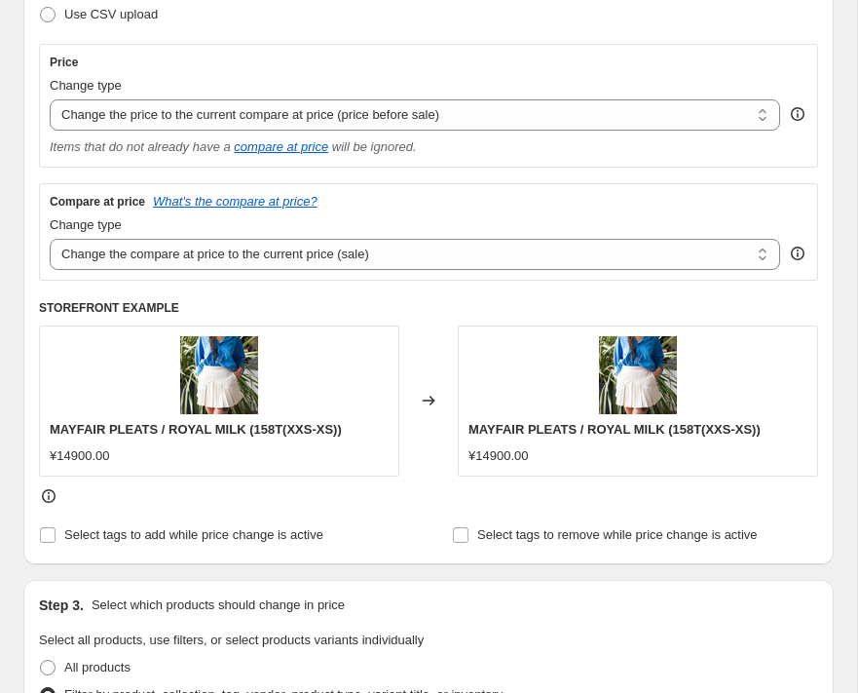
click at [799, 253] on icon at bounding box center [798, 254] width 2 height 5
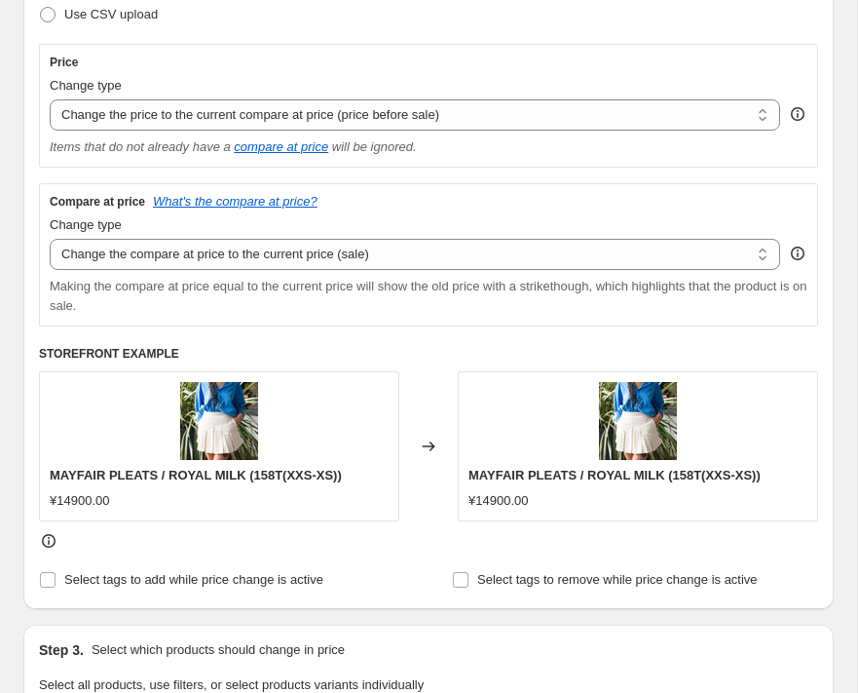
click at [799, 253] on icon at bounding box center [798, 254] width 2 height 5
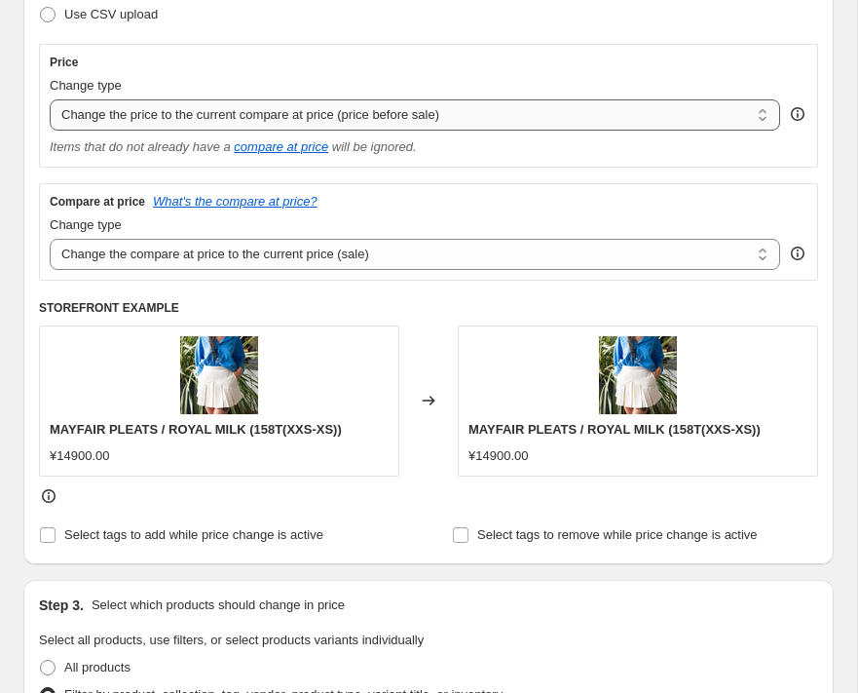
click at [471, 122] on select "Change the price to a certain amount Change the price by a certain amount Chang…" at bounding box center [415, 114] width 731 height 31
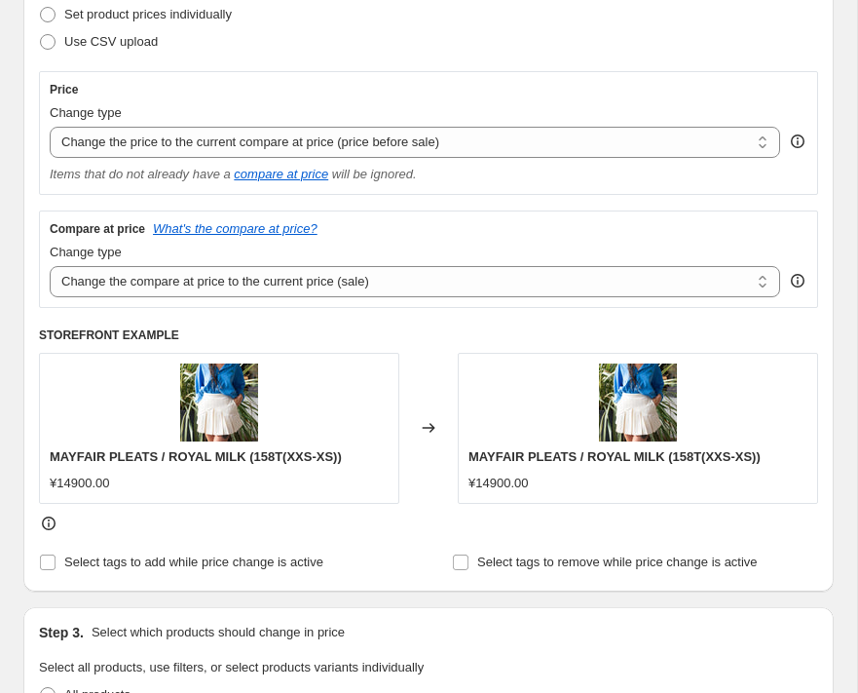
scroll to position [340, 0]
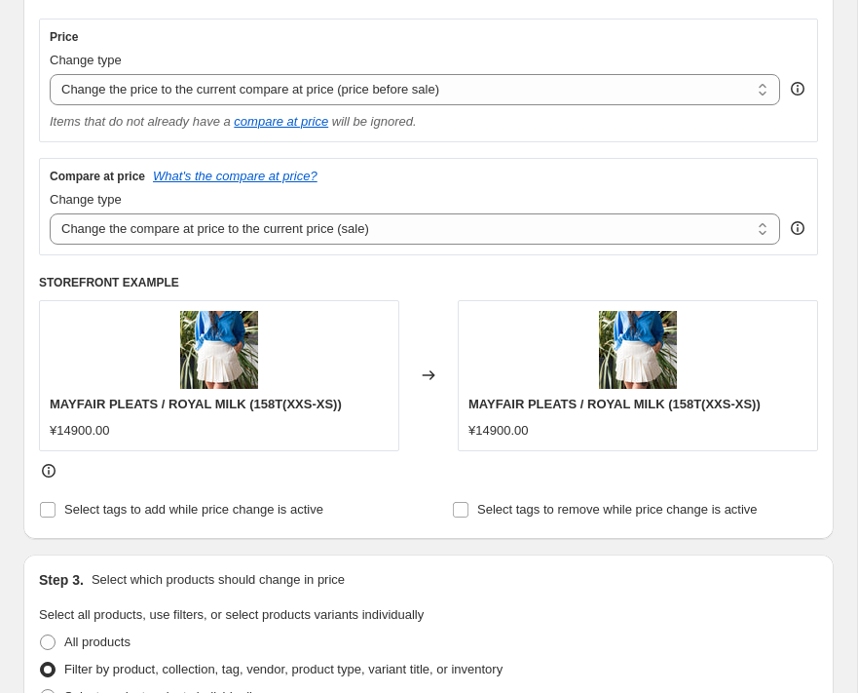
click at [465, 365] on div "MAYFAIR PLEATS / ROYAL MILK (158T(XXS-XS)) ¥14900.00" at bounding box center [638, 375] width 360 height 150
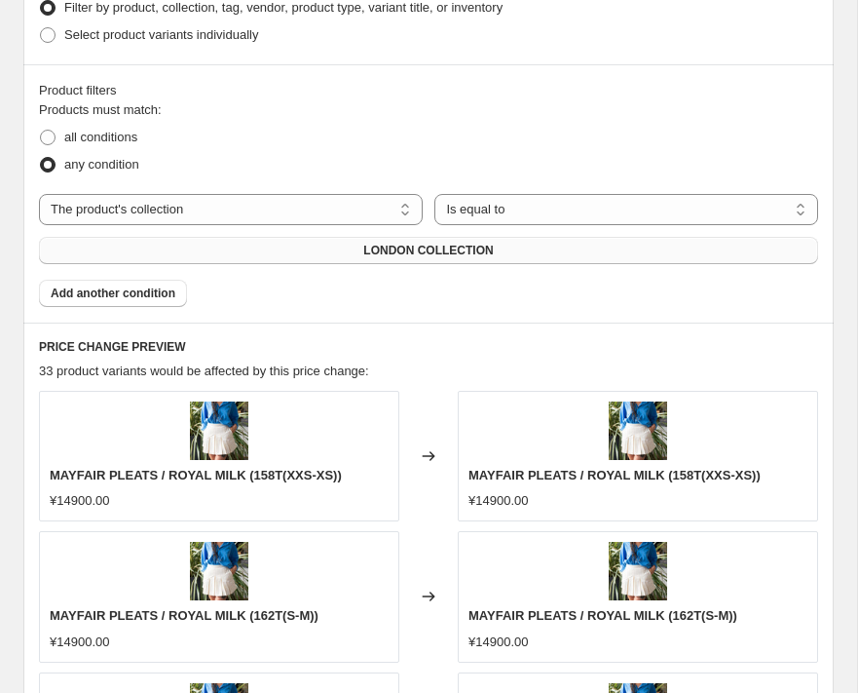
scroll to position [1009, 0]
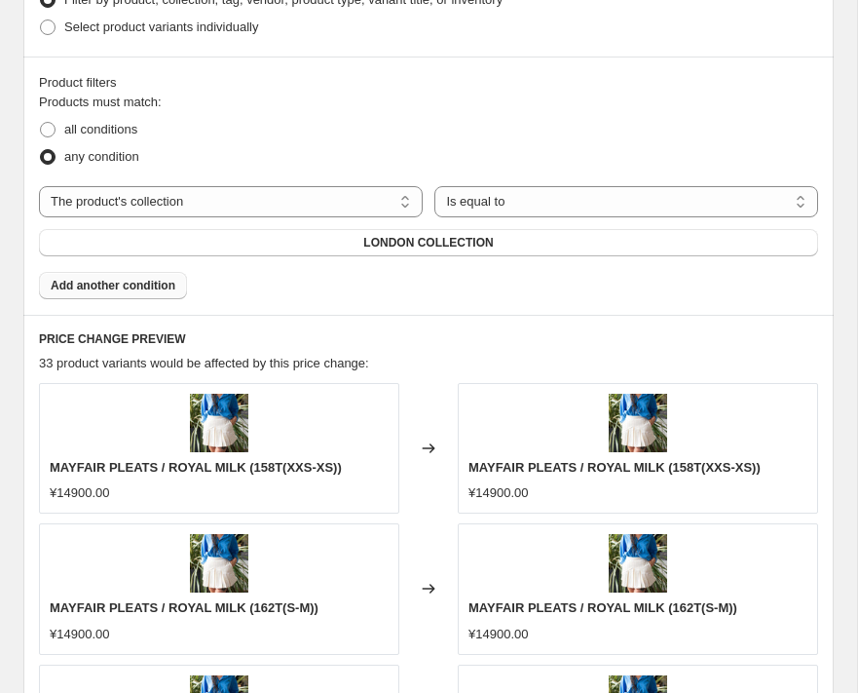
click at [147, 294] on button "Add another condition" at bounding box center [113, 285] width 148 height 27
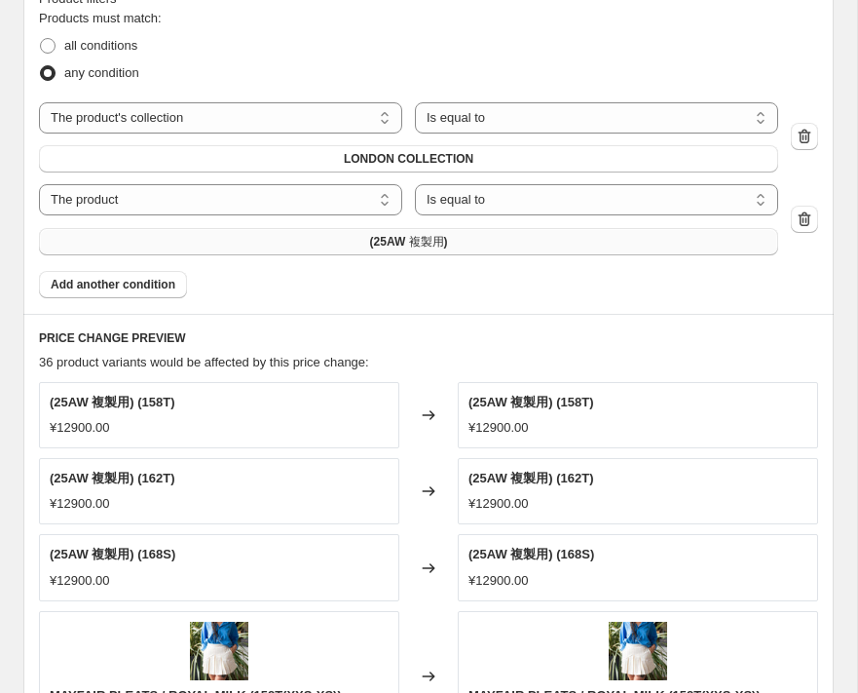
scroll to position [925, 0]
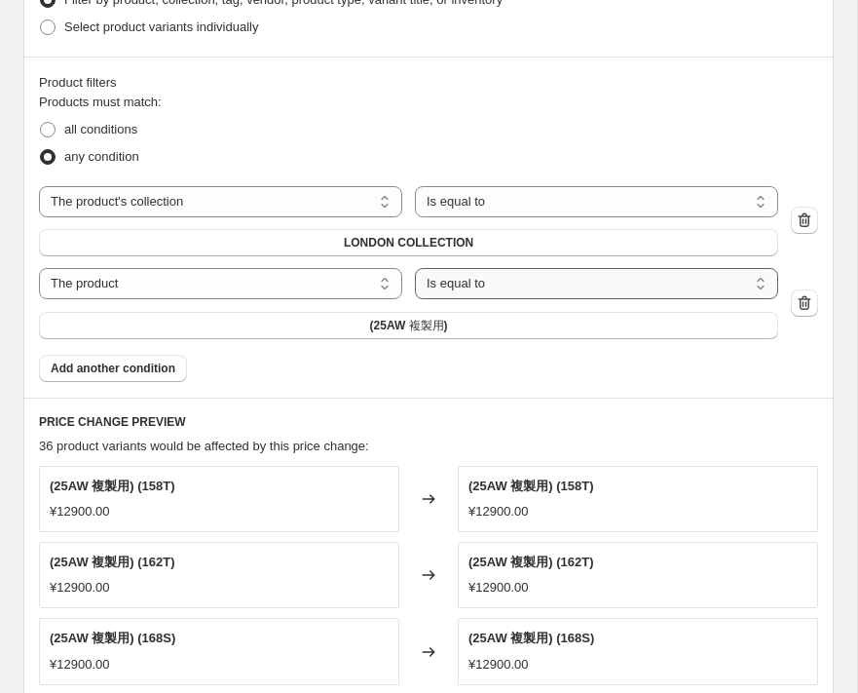
click at [531, 286] on select "Is equal to Is not equal to" at bounding box center [596, 283] width 363 height 31
click at [415, 268] on select "Is equal to Is not equal to" at bounding box center [596, 283] width 363 height 31
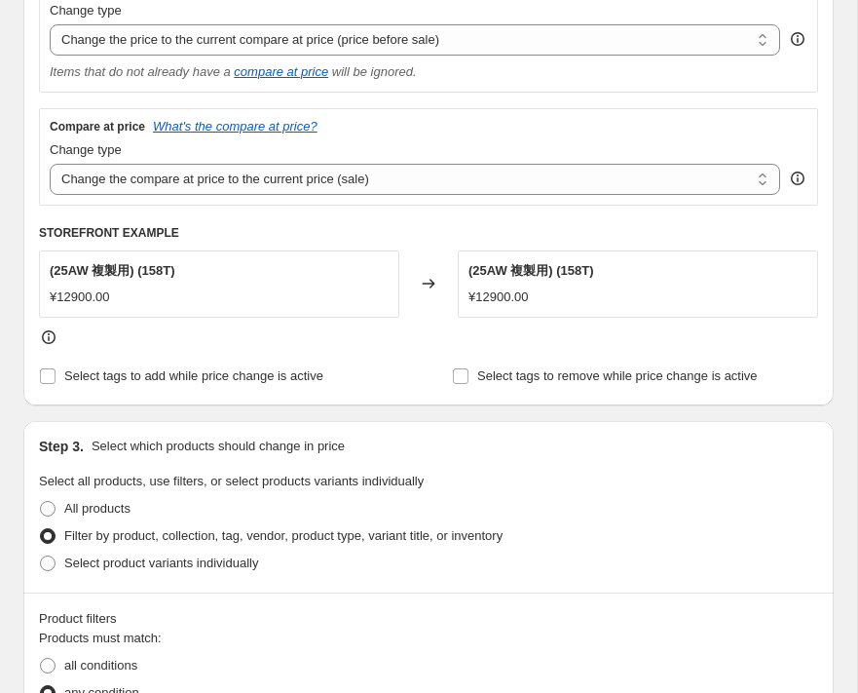
scroll to position [328, 0]
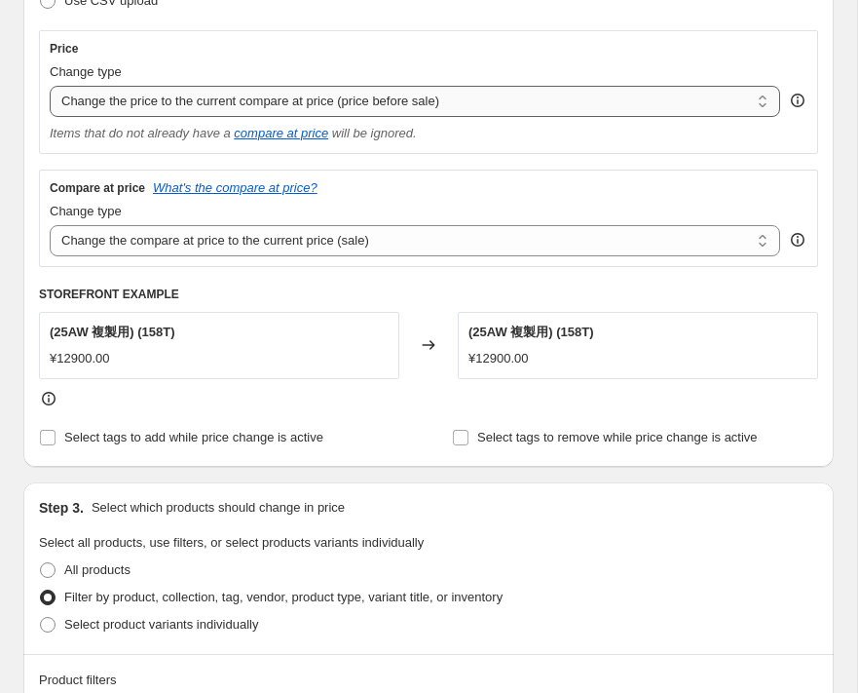
click at [369, 106] on select "Change the price to a certain amount Change the price by a certain amount Chang…" at bounding box center [415, 101] width 731 height 31
select select "to"
click at [50, 86] on select "Change the price to a certain amount Change the price by a certain amount Chang…" at bounding box center [415, 101] width 731 height 31
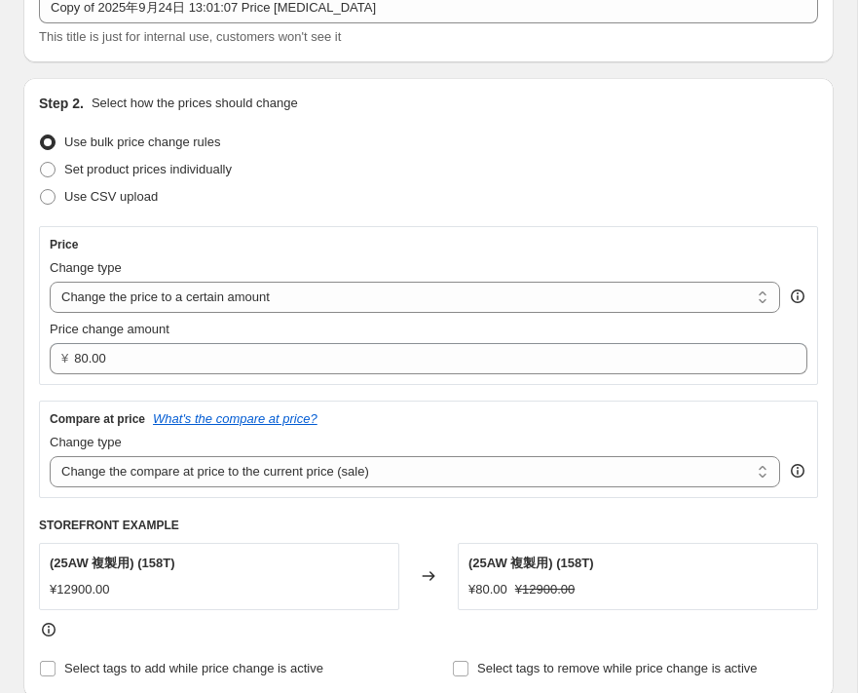
scroll to position [124, 0]
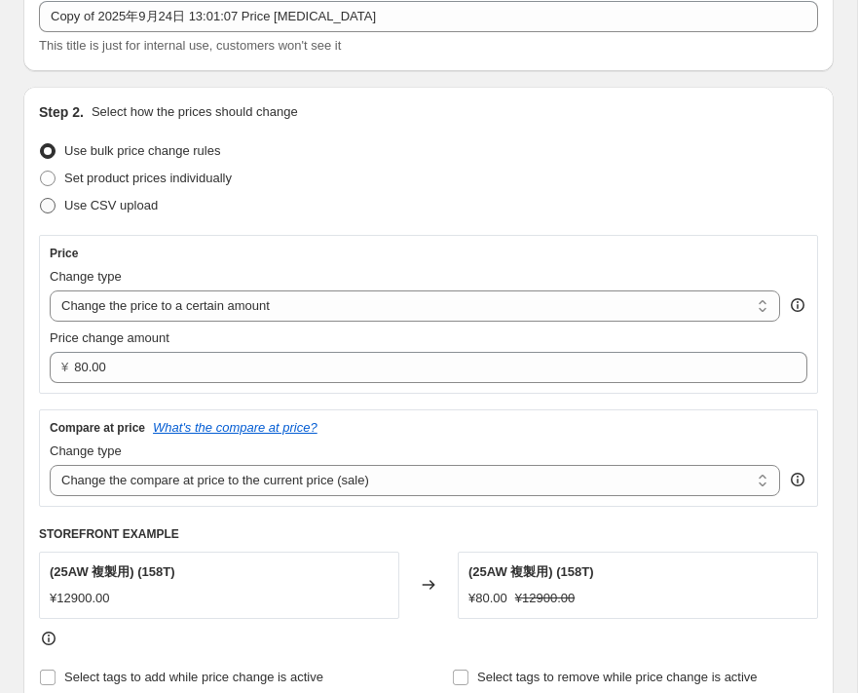
click at [50, 207] on span at bounding box center [48, 206] width 16 height 16
click at [41, 199] on input "Use CSV upload" at bounding box center [40, 198] width 1 height 1
radio input "true"
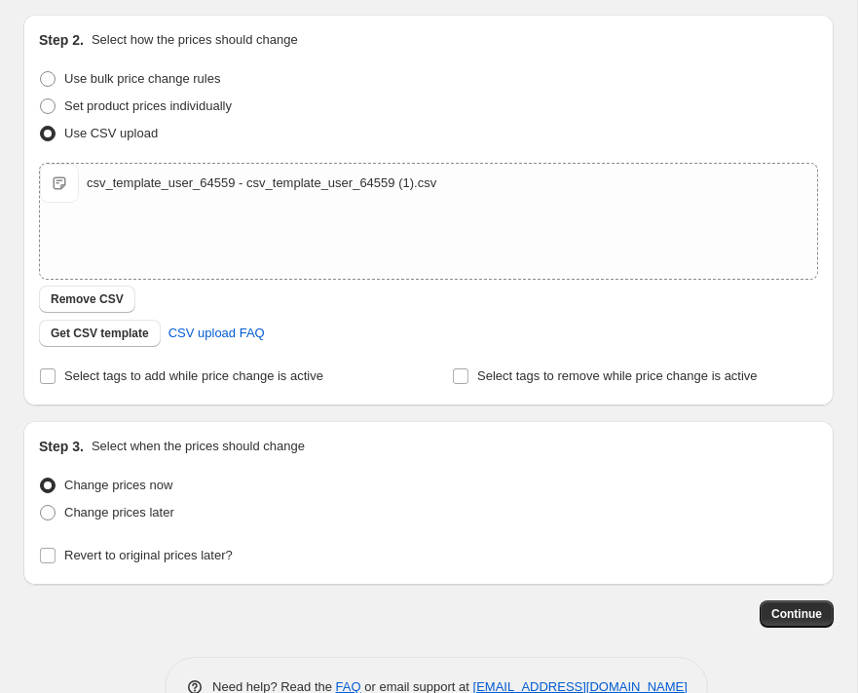
scroll to position [21, 0]
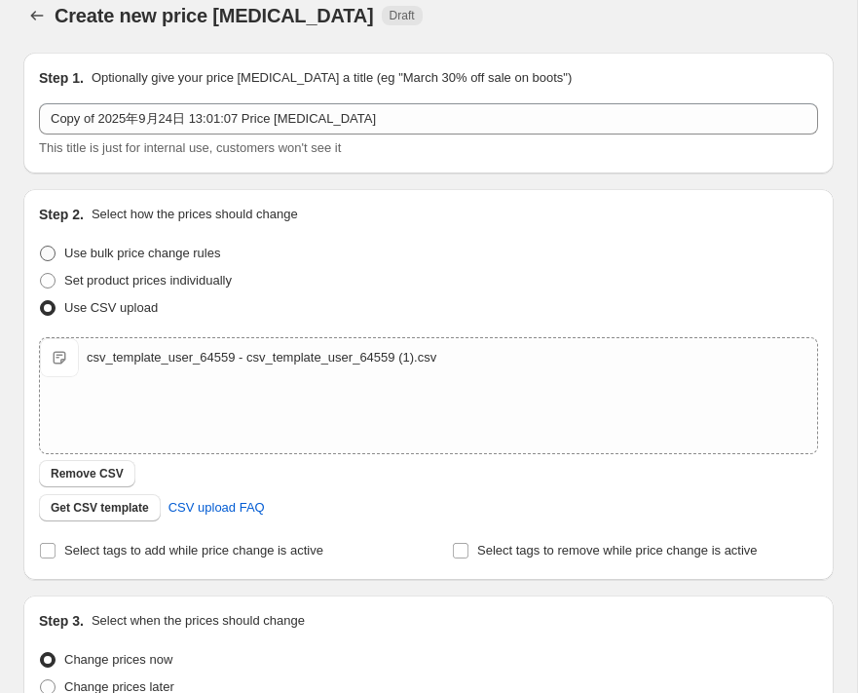
click at [56, 251] on span at bounding box center [48, 254] width 18 height 18
click at [41, 246] on input "Use bulk price change rules" at bounding box center [40, 245] width 1 height 1
radio input "true"
select select "collection"
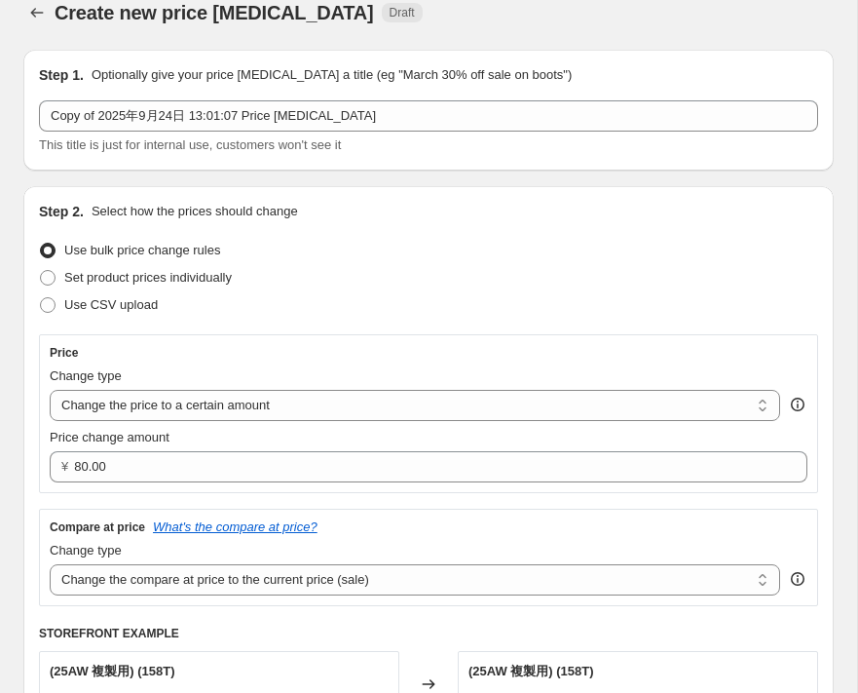
scroll to position [120, 0]
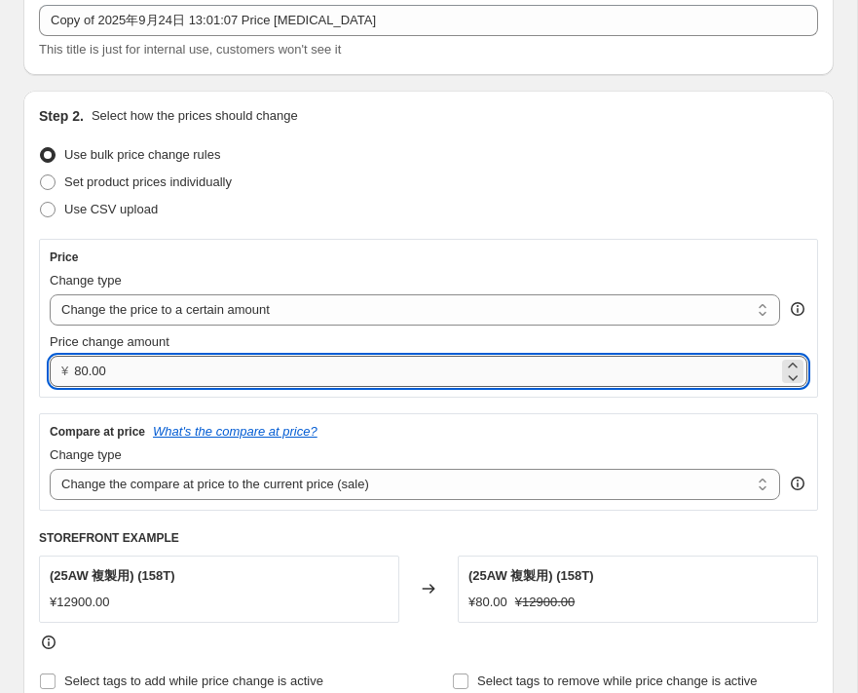
click at [155, 364] on input "80.00" at bounding box center [426, 371] width 704 height 31
click at [795, 379] on icon at bounding box center [792, 376] width 19 height 19
type input "79.99"
click at [712, 372] on input "79.99" at bounding box center [426, 371] width 704 height 31
click at [441, 308] on select "Change the price to a certain amount Change the price by a certain amount Chang…" at bounding box center [415, 309] width 731 height 31
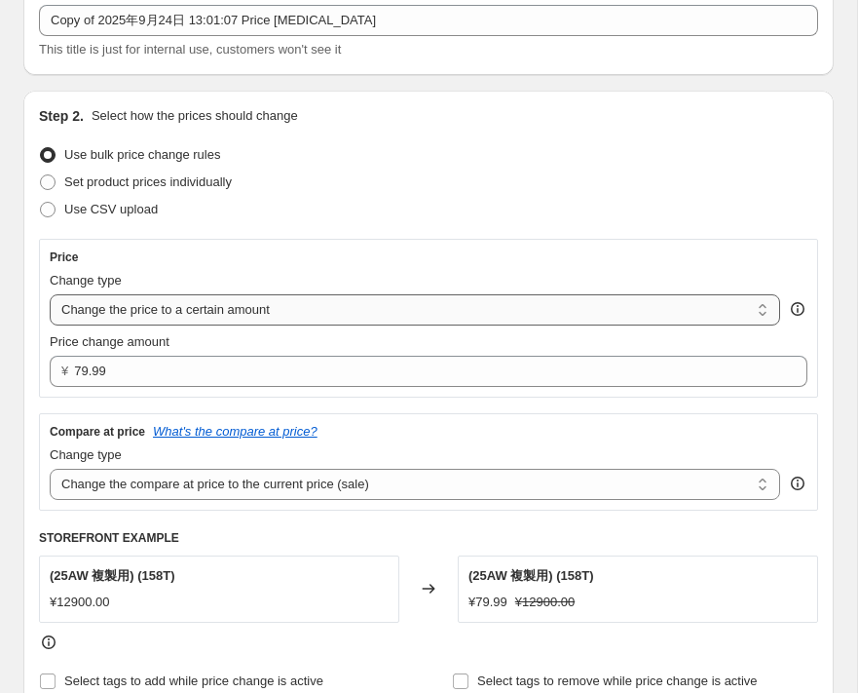
select select "ecap"
click at [50, 294] on select "Change the price to a certain amount Change the price by a certain amount Chang…" at bounding box center [415, 309] width 731 height 31
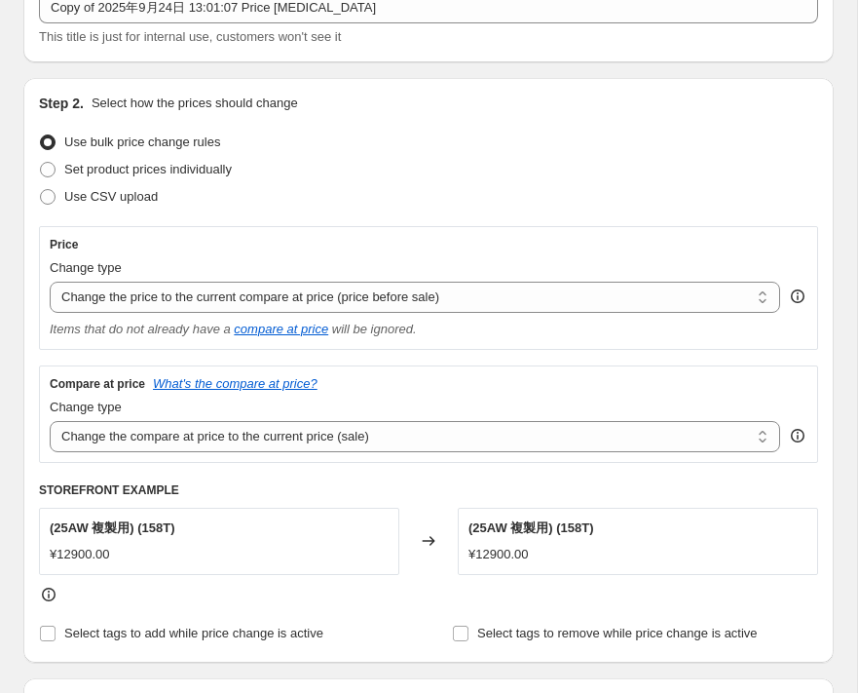
scroll to position [133, 0]
click at [399, 425] on select "Change the compare at price to the current price (sale) Change the compare at p…" at bounding box center [415, 435] width 731 height 31
click at [50, 420] on select "Change the compare at price to the current price (sale) Change the compare at p…" at bounding box center [415, 435] width 731 height 31
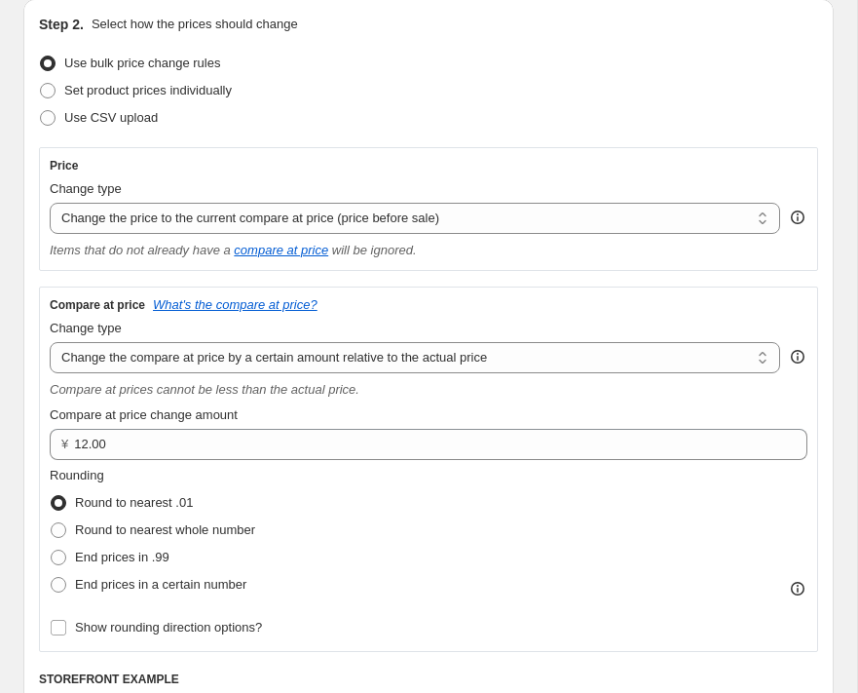
scroll to position [206, 0]
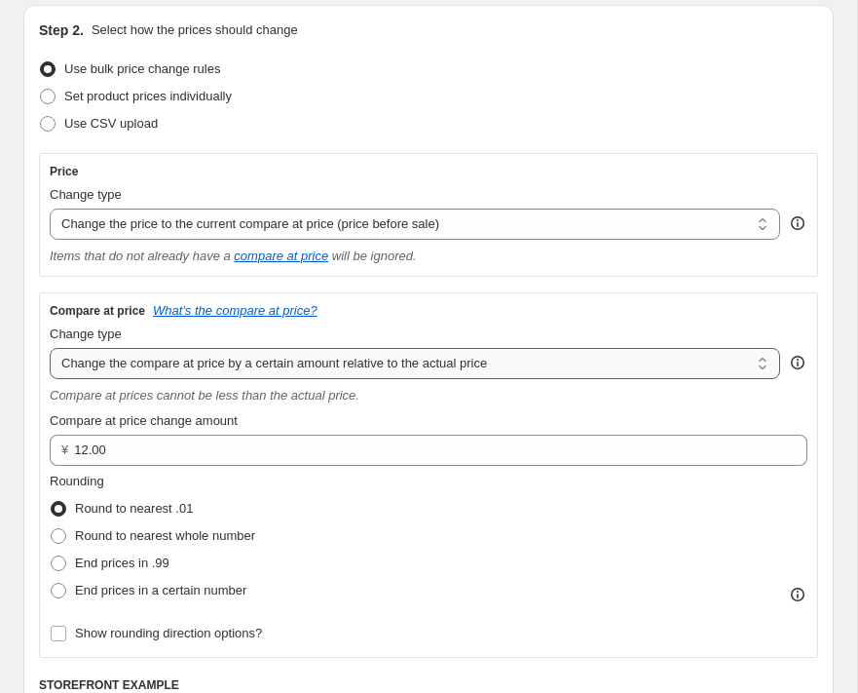
click at [275, 362] on select "Change the compare at price to the current price (sale) Change the compare at p…" at bounding box center [415, 363] width 731 height 31
click at [50, 348] on select "Change the compare at price to the current price (sale) Change the compare at p…" at bounding box center [415, 363] width 731 height 31
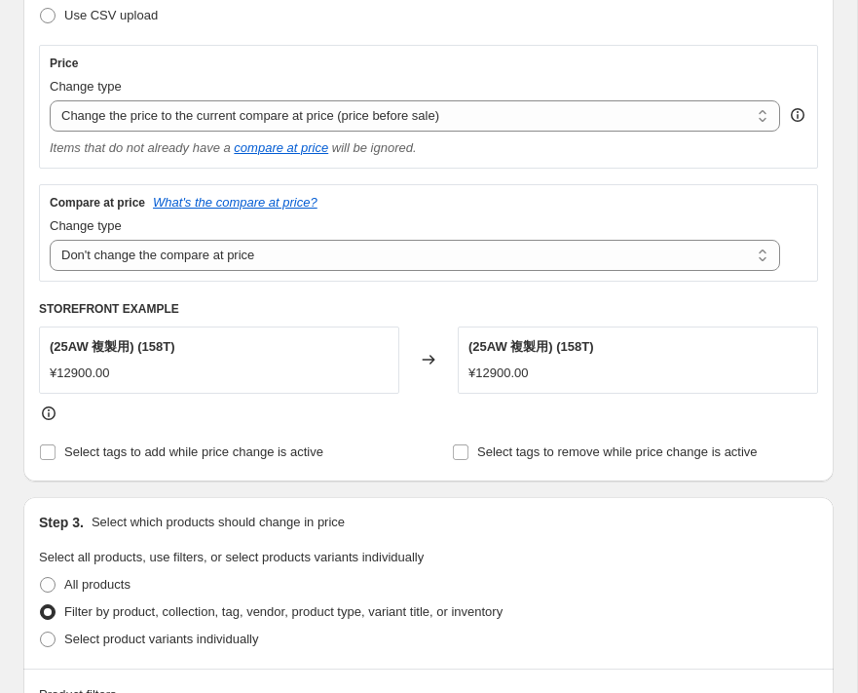
scroll to position [376, 0]
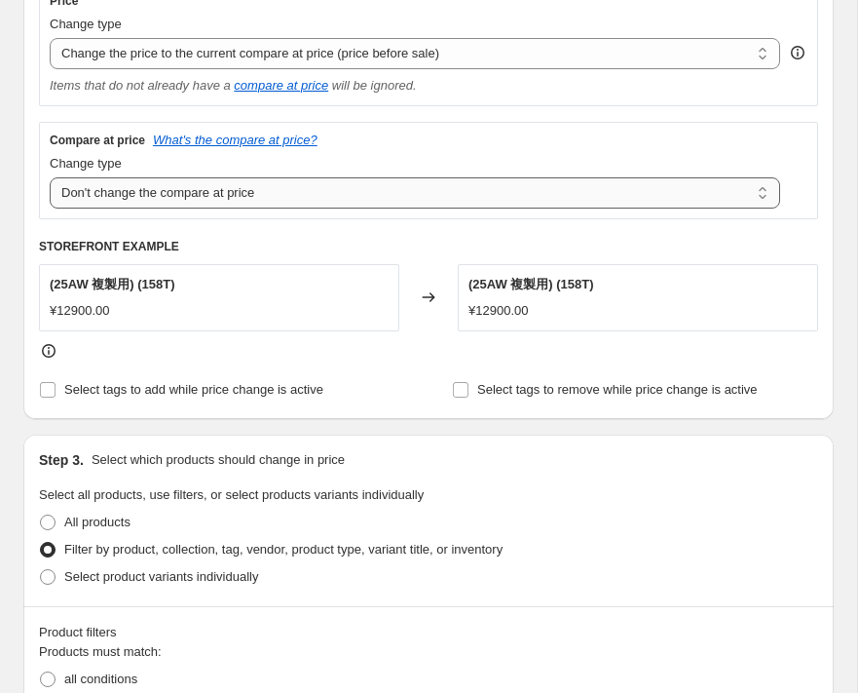
click at [233, 188] on select "Change the compare at price to the current price (sale) Change the compare at p…" at bounding box center [415, 192] width 731 height 31
click at [50, 177] on select "Change the compare at price to the current price (sale) Change the compare at p…" at bounding box center [415, 192] width 731 height 31
click at [273, 194] on select "Change the compare at price to the current price (sale) Change the compare at p…" at bounding box center [415, 192] width 731 height 31
select select "by"
click at [50, 177] on select "Change the compare at price to the current price (sale) Change the compare at p…" at bounding box center [415, 192] width 731 height 31
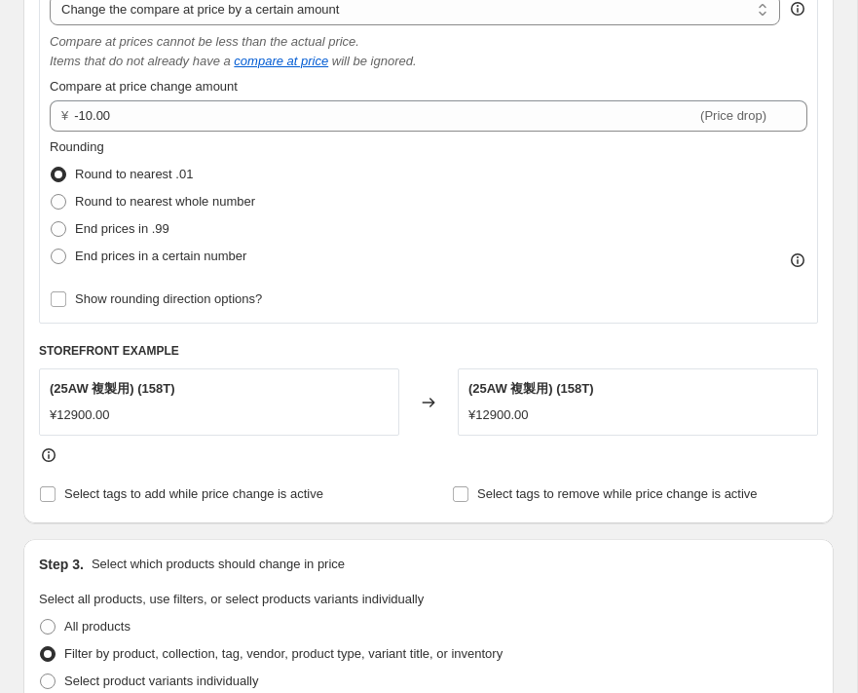
scroll to position [0, 0]
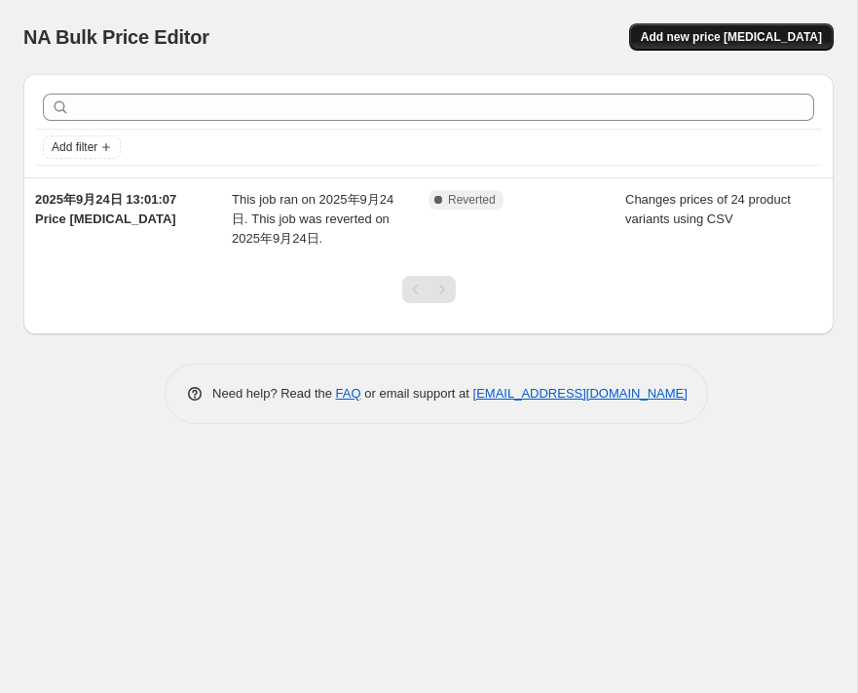
click at [686, 38] on span "Add new price [MEDICAL_DATA]" at bounding box center [731, 37] width 181 height 16
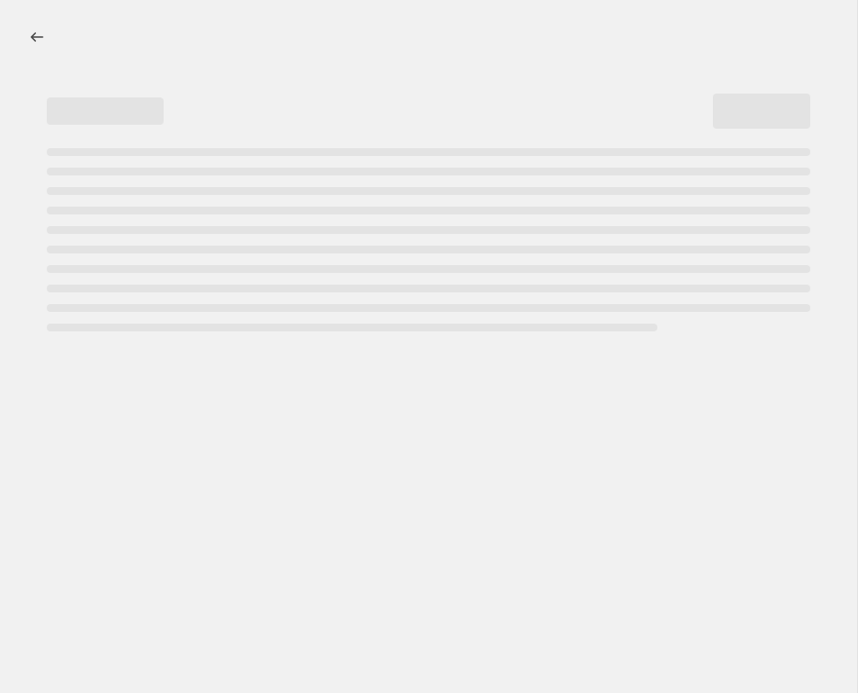
select select "percentage"
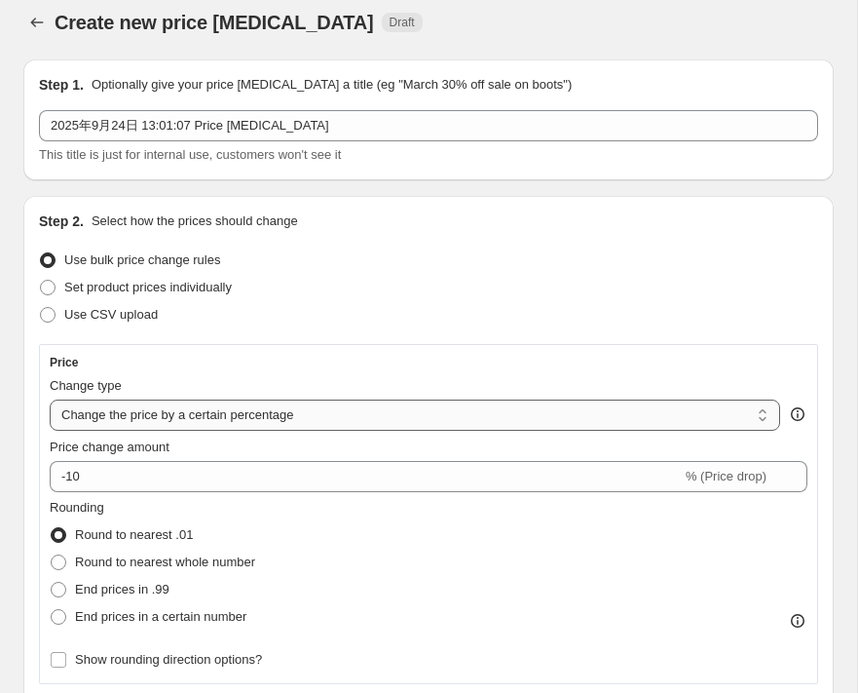
scroll to position [20, 0]
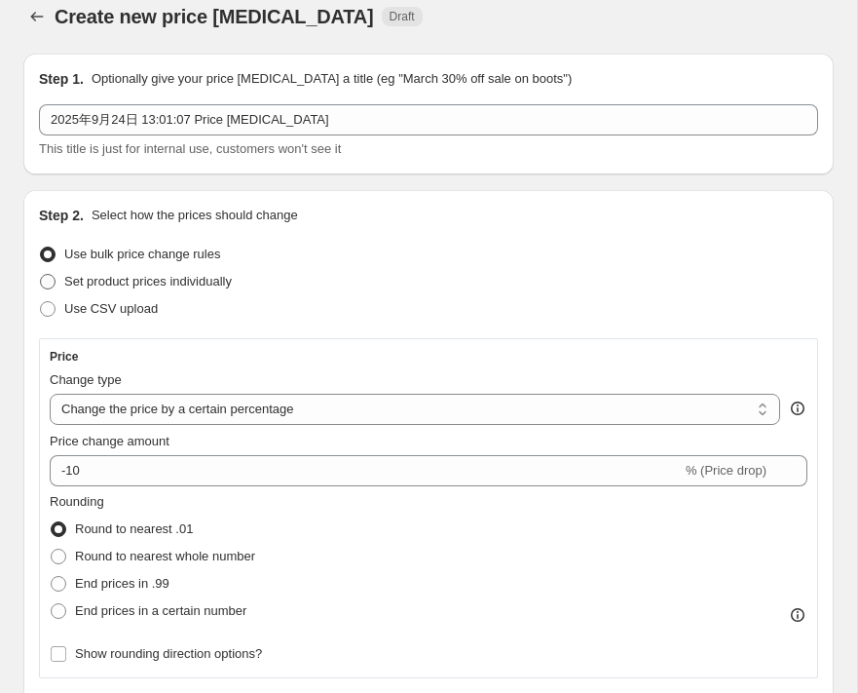
click at [50, 286] on span at bounding box center [48, 282] width 16 height 16
click at [41, 275] on input "Set product prices individually" at bounding box center [40, 274] width 1 height 1
radio input "true"
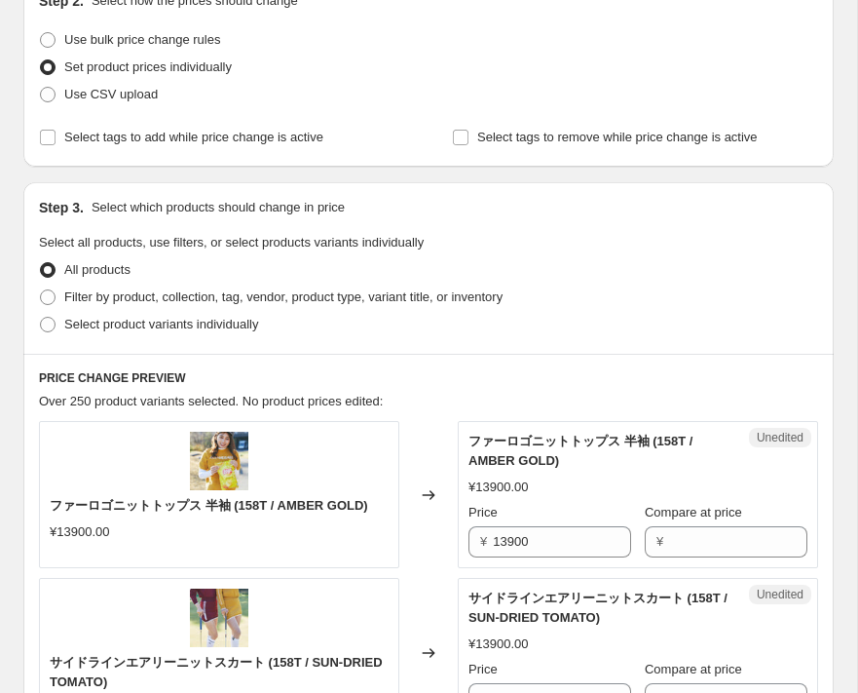
scroll to position [284, 0]
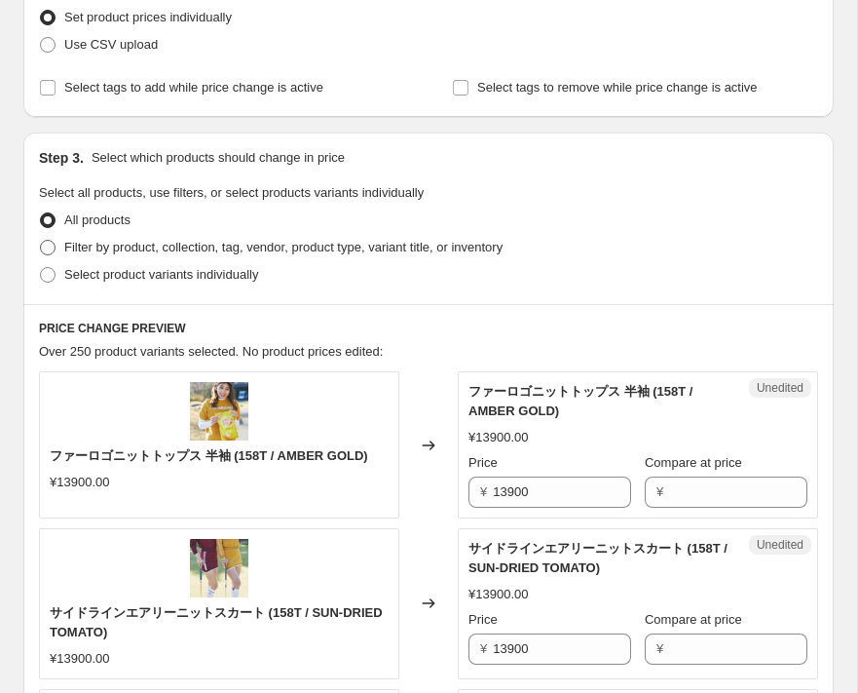
click at [44, 245] on span at bounding box center [48, 248] width 16 height 16
click at [41, 241] on input "Filter by product, collection, tag, vendor, product type, variant title, or inv…" at bounding box center [40, 240] width 1 height 1
radio input "true"
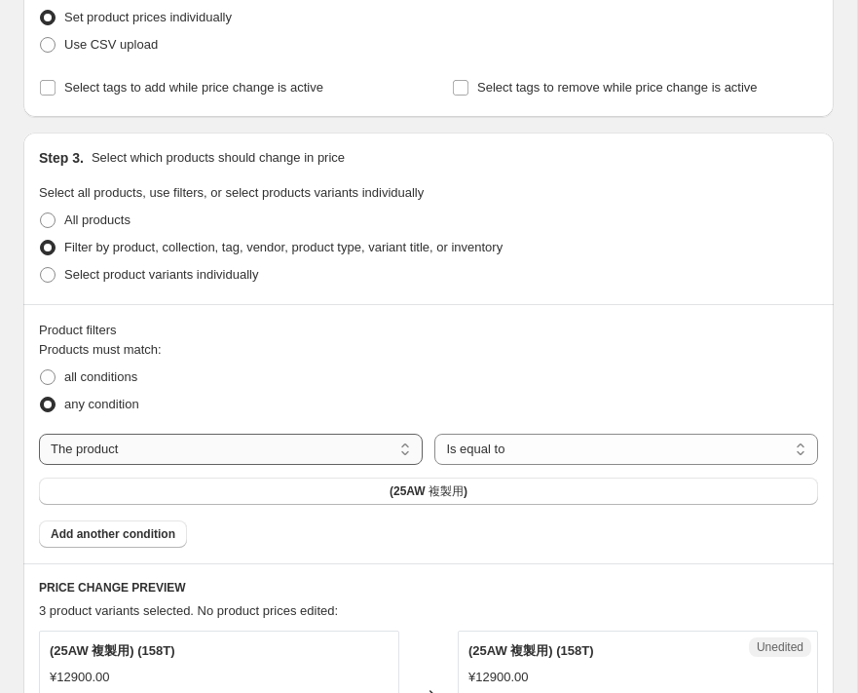
click at [309, 453] on select "The product The product's collection The product's tag The product's vendor The…" at bounding box center [231, 449] width 384 height 31
select select "collection"
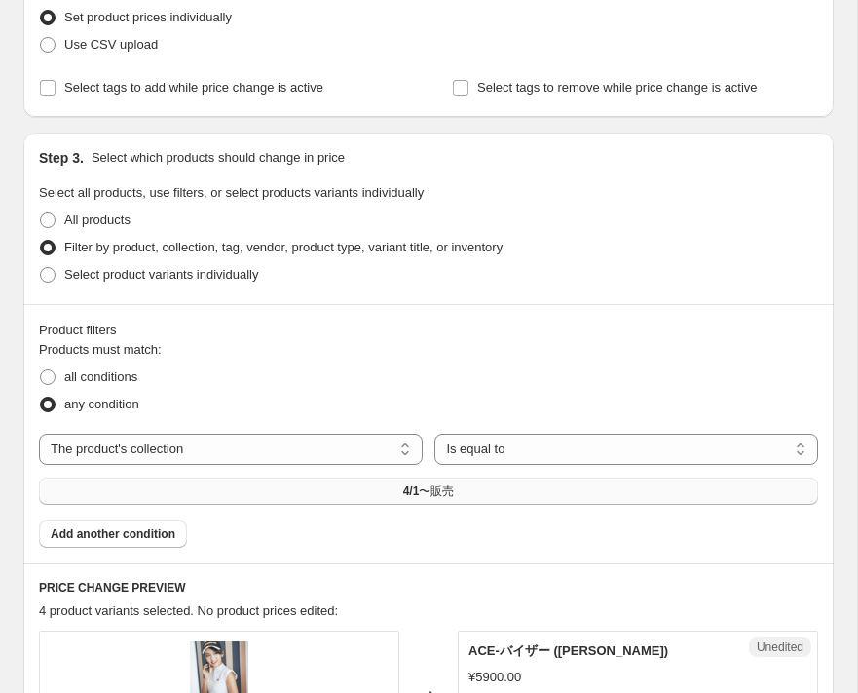
click at [424, 498] on button "4/1〜販売" at bounding box center [428, 490] width 779 height 27
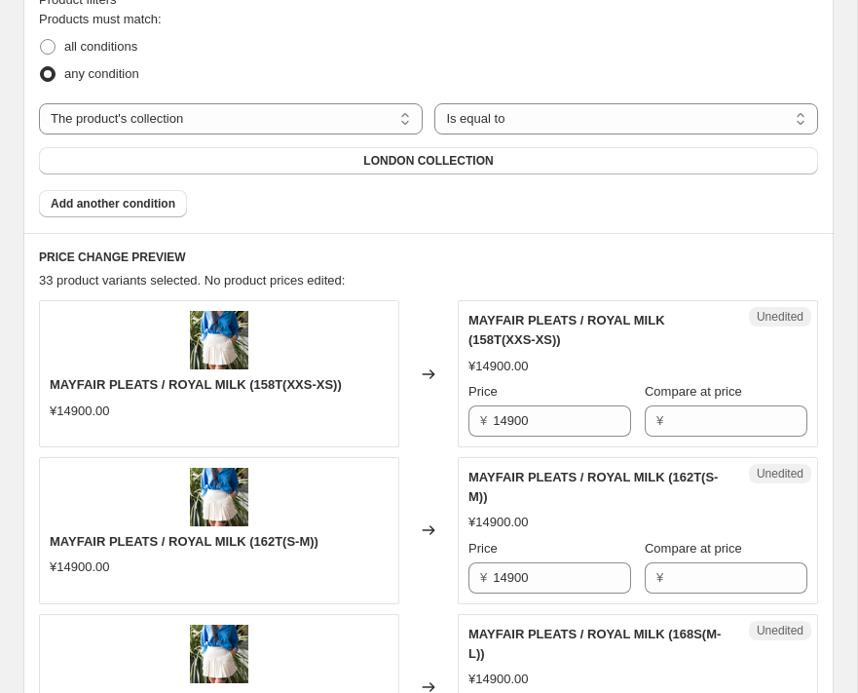
scroll to position [666, 0]
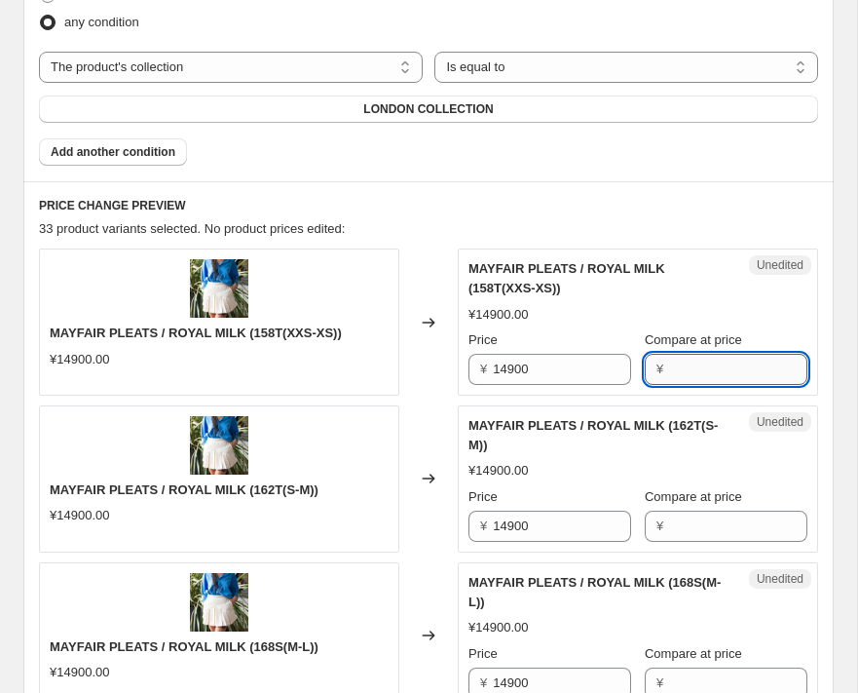
click at [701, 369] on input "Compare at price" at bounding box center [738, 369] width 138 height 31
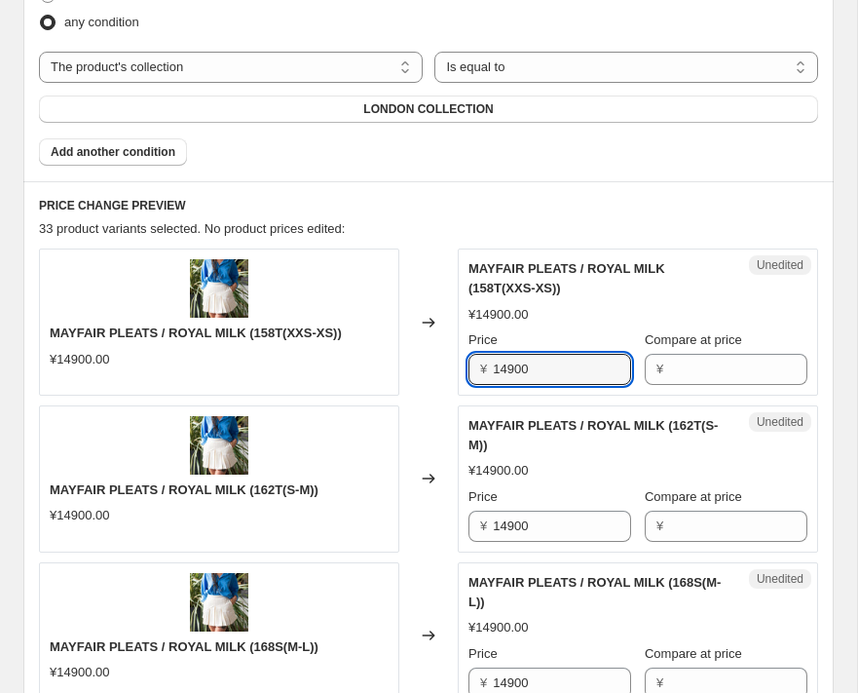
drag, startPoint x: 564, startPoint y: 370, endPoint x: 483, endPoint y: 370, distance: 80.9
click at [483, 370] on div "¥ 14900" at bounding box center [550, 369] width 163 height 31
click at [688, 369] on input "Compare at price" at bounding box center [738, 369] width 138 height 31
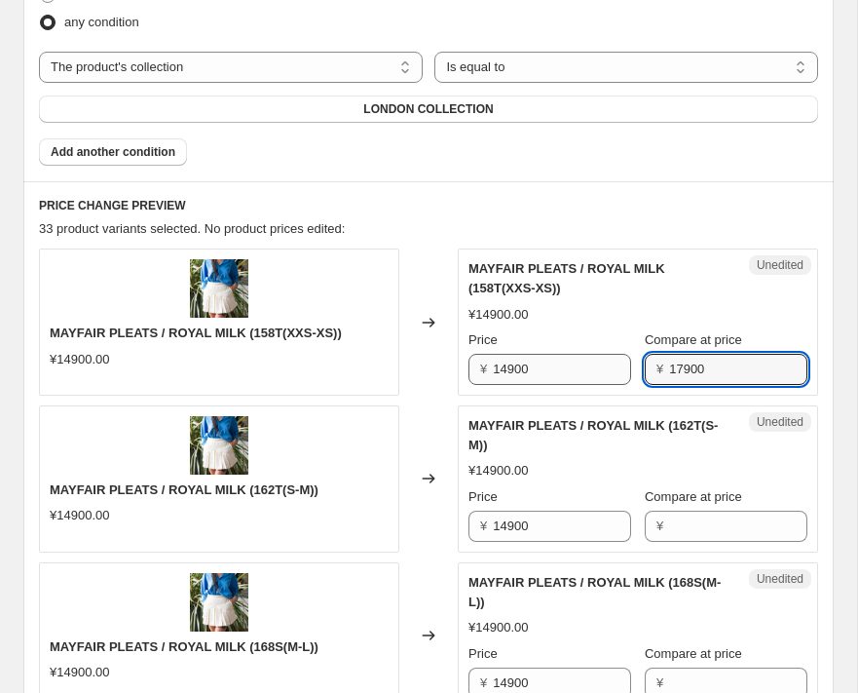
drag, startPoint x: 717, startPoint y: 370, endPoint x: 629, endPoint y: 370, distance: 87.7
click at [629, 370] on div "Price ¥ 14900 Compare at price ¥ 17900" at bounding box center [638, 357] width 339 height 55
type input "17900"
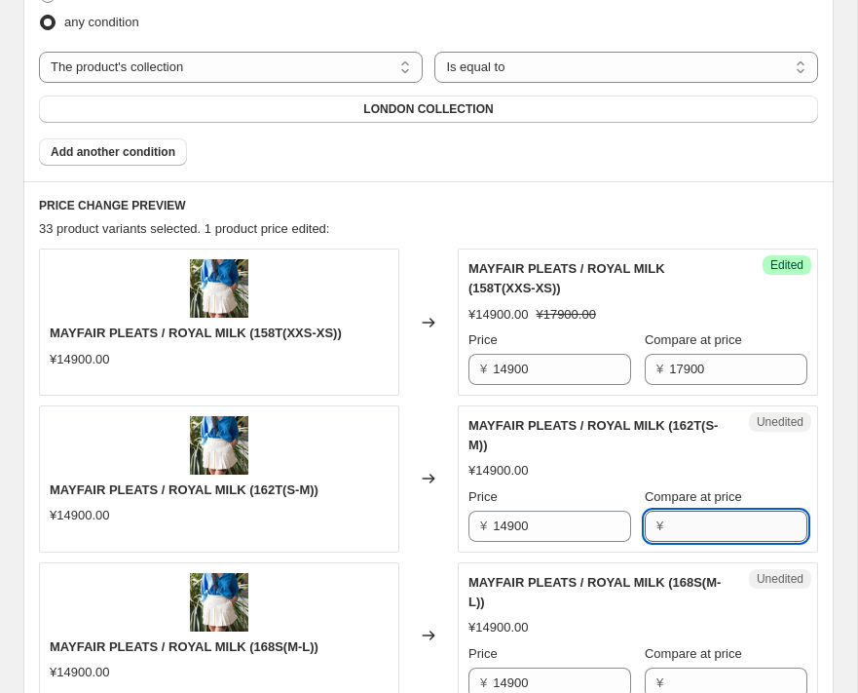
click at [705, 526] on input "Compare at price" at bounding box center [738, 525] width 138 height 31
paste input "17900"
type input "17900"
click at [753, 461] on div "¥14900.00 ¥17900.00" at bounding box center [638, 470] width 339 height 19
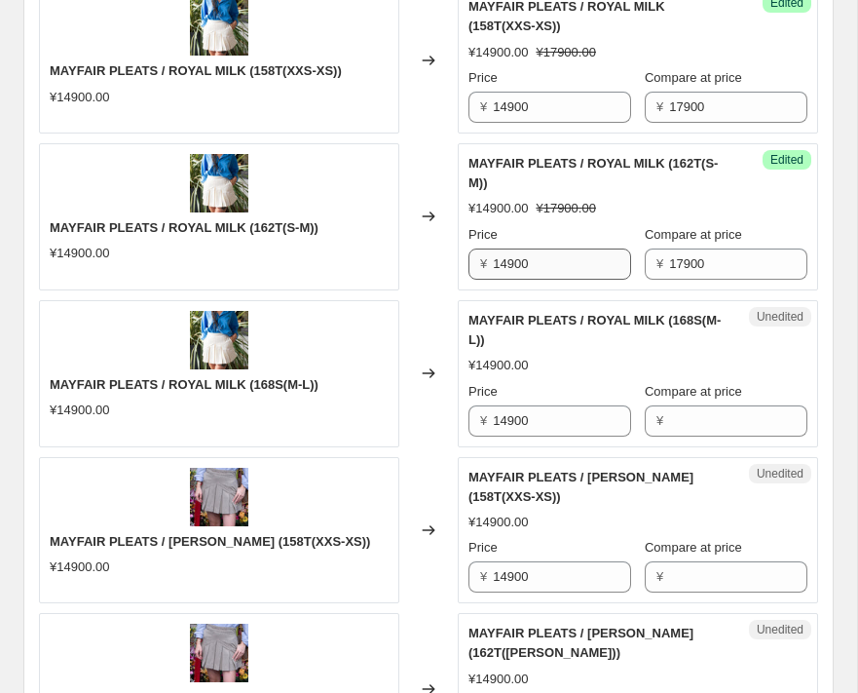
scroll to position [1043, 0]
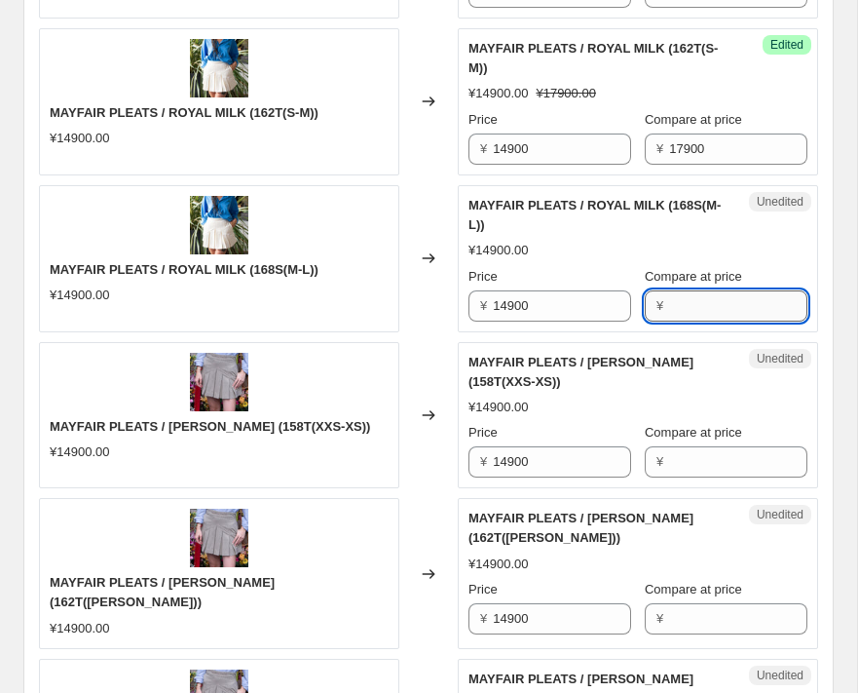
click at [672, 301] on input "Compare at price" at bounding box center [738, 305] width 138 height 31
paste input "17900"
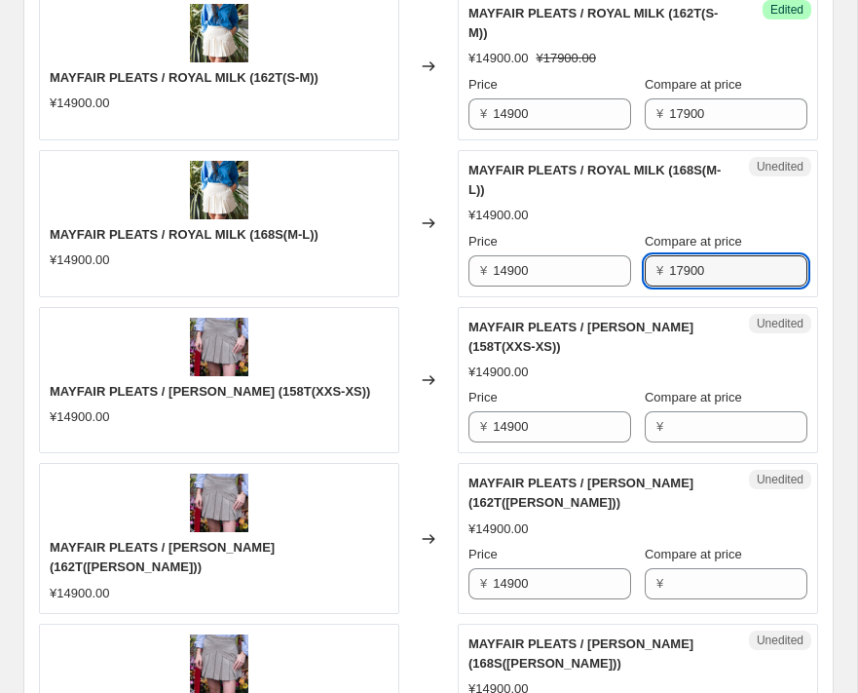
scroll to position [1124, 0]
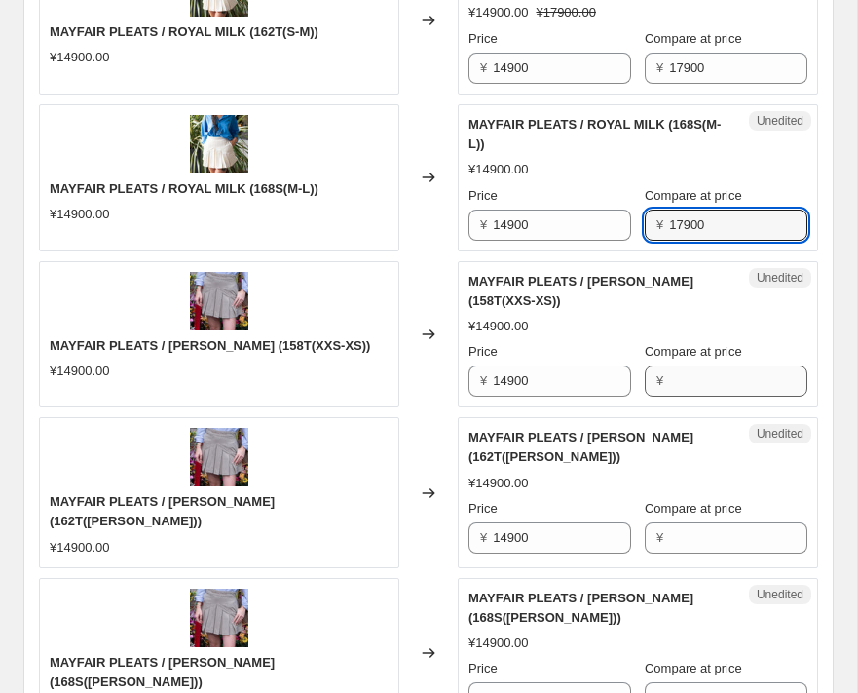
type input "17900"
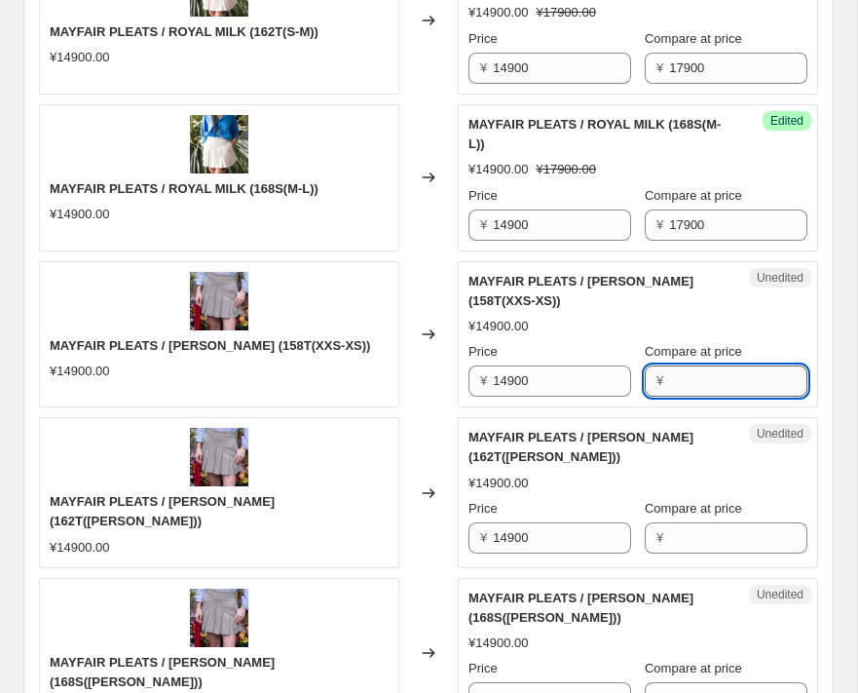
click at [682, 375] on input "Compare at price" at bounding box center [738, 380] width 138 height 31
paste input "17900"
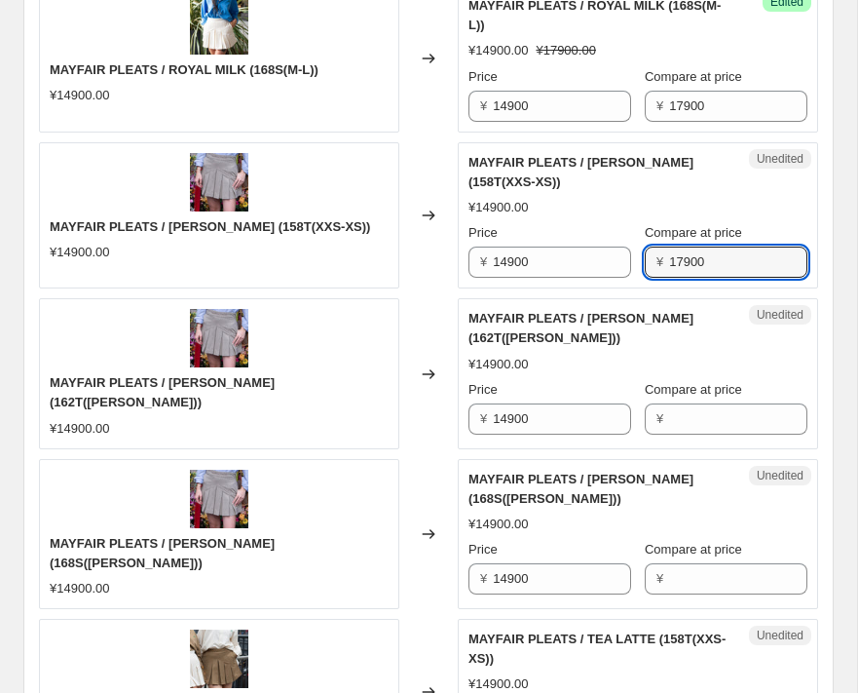
scroll to position [1312, 0]
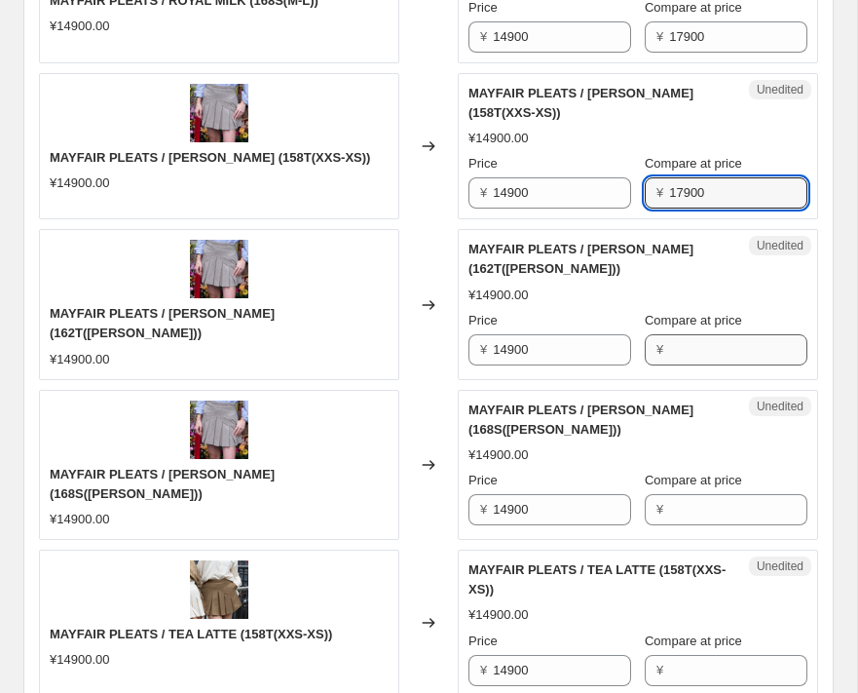
type input "17900"
click at [683, 348] on input "Compare at price" at bounding box center [738, 349] width 138 height 31
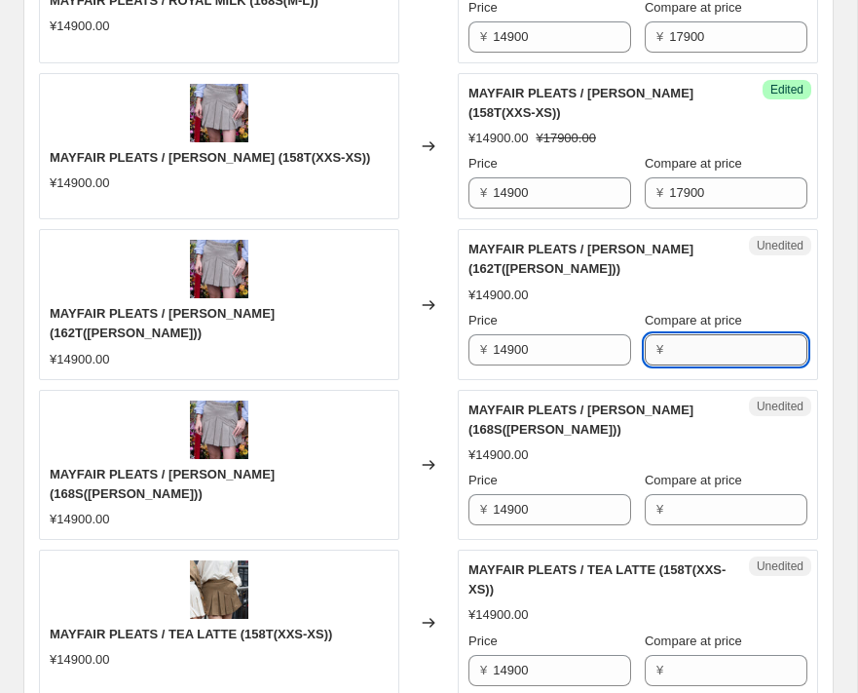
paste input "17900"
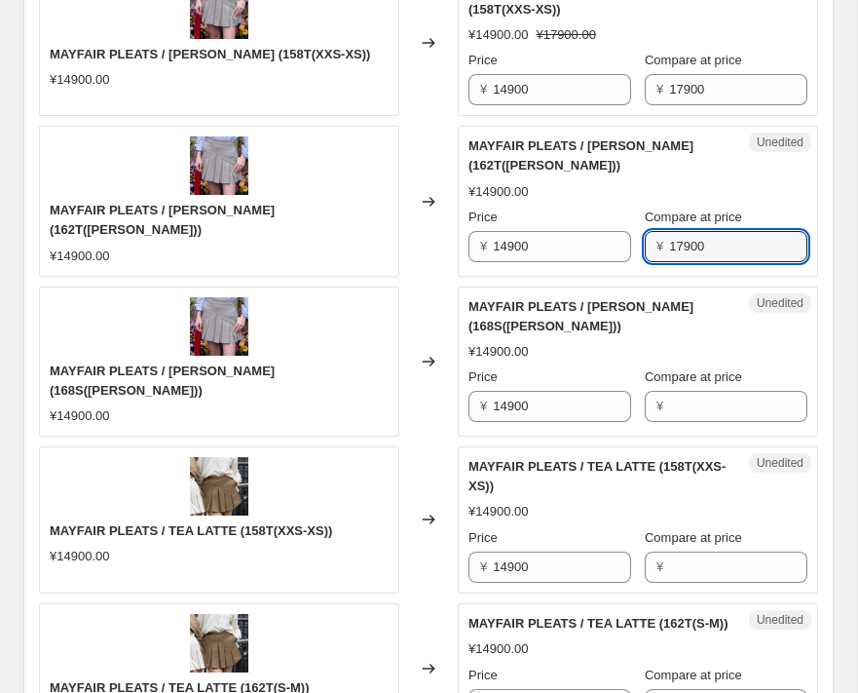
scroll to position [1423, 0]
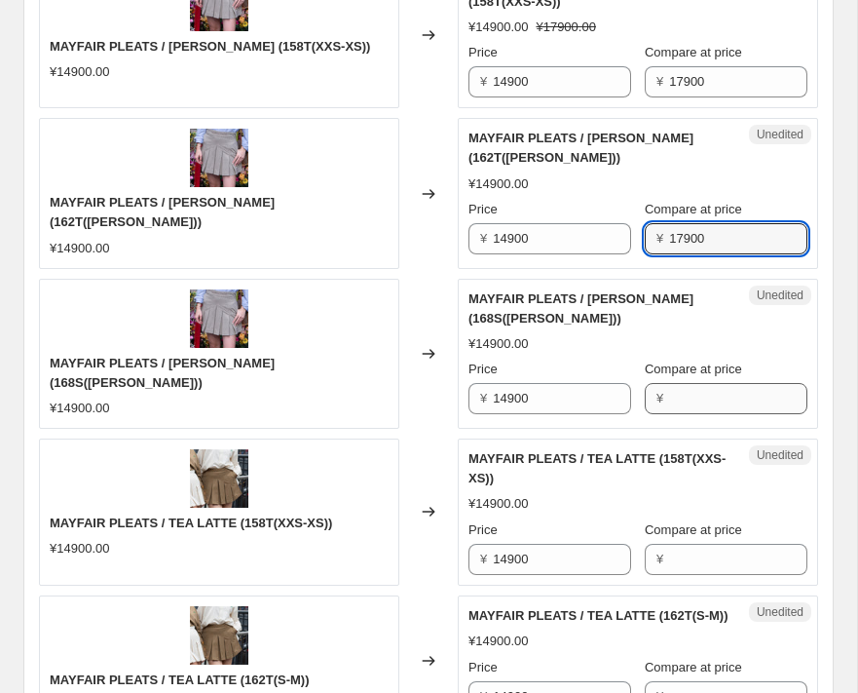
type input "17900"
click at [698, 393] on input "Compare at price" at bounding box center [738, 398] width 138 height 31
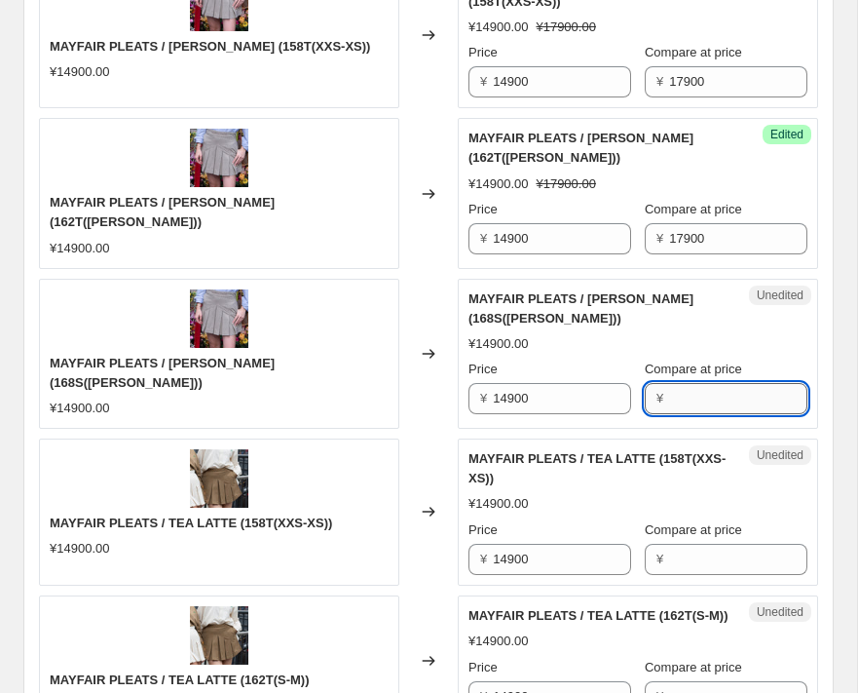
paste input "17900"
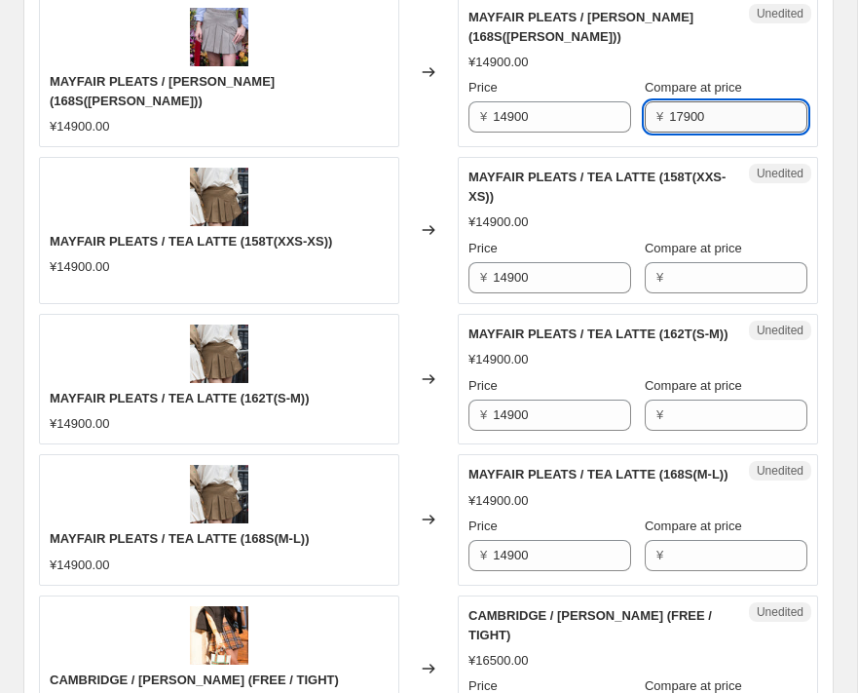
scroll to position [1776, 0]
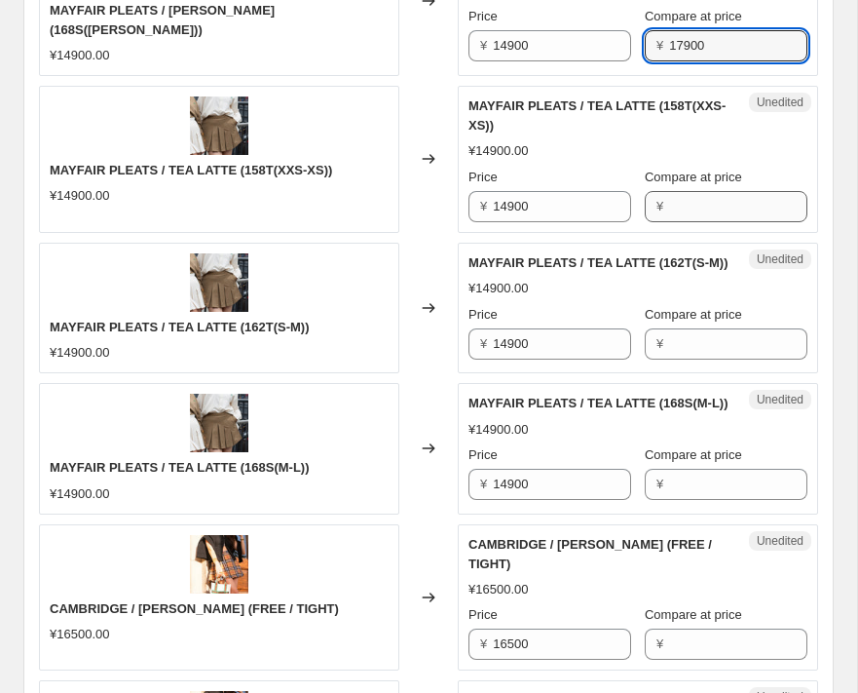
type input "17900"
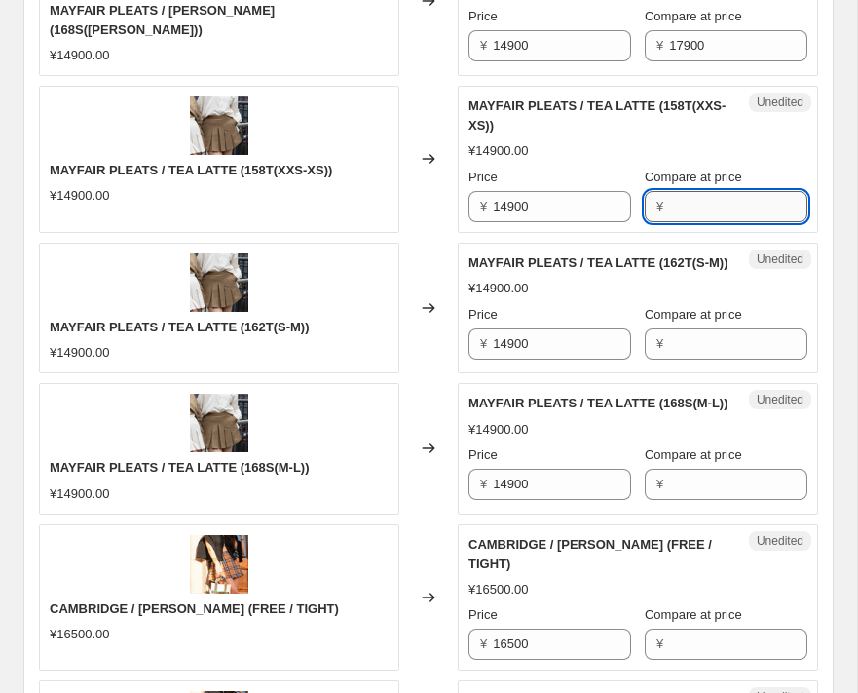
click at [673, 197] on input "Compare at price" at bounding box center [738, 206] width 138 height 31
paste input "17900"
type input "17900"
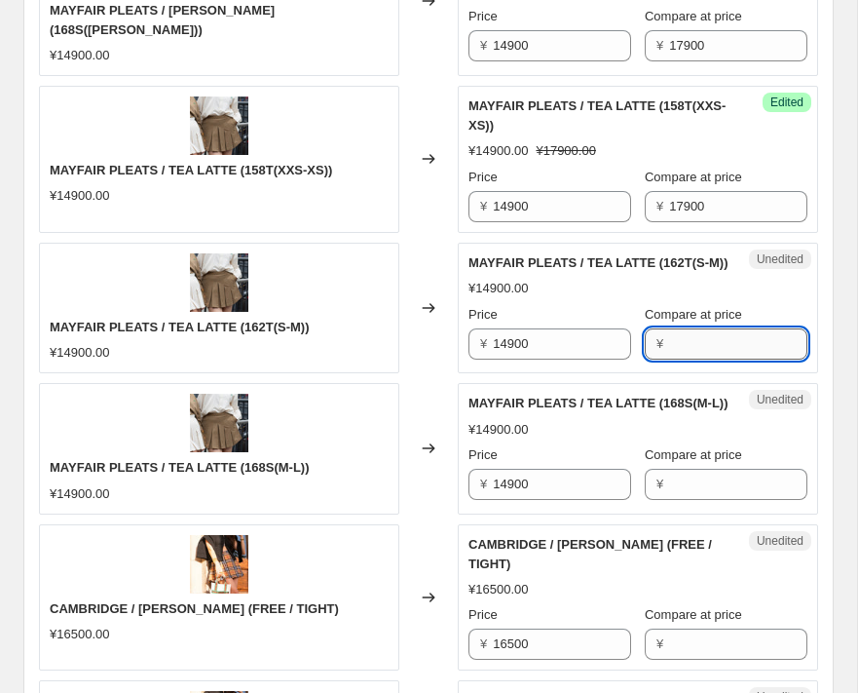
click at [697, 349] on input "Compare at price" at bounding box center [738, 343] width 138 height 31
paste input "17900"
type input "17900"
click at [709, 500] on input "Compare at price" at bounding box center [738, 484] width 138 height 31
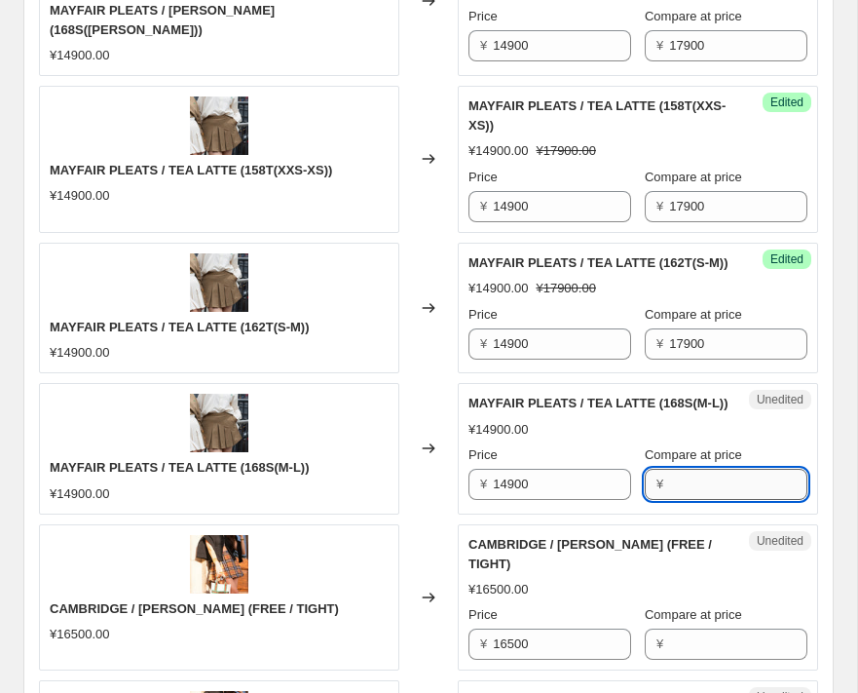
paste input "17900"
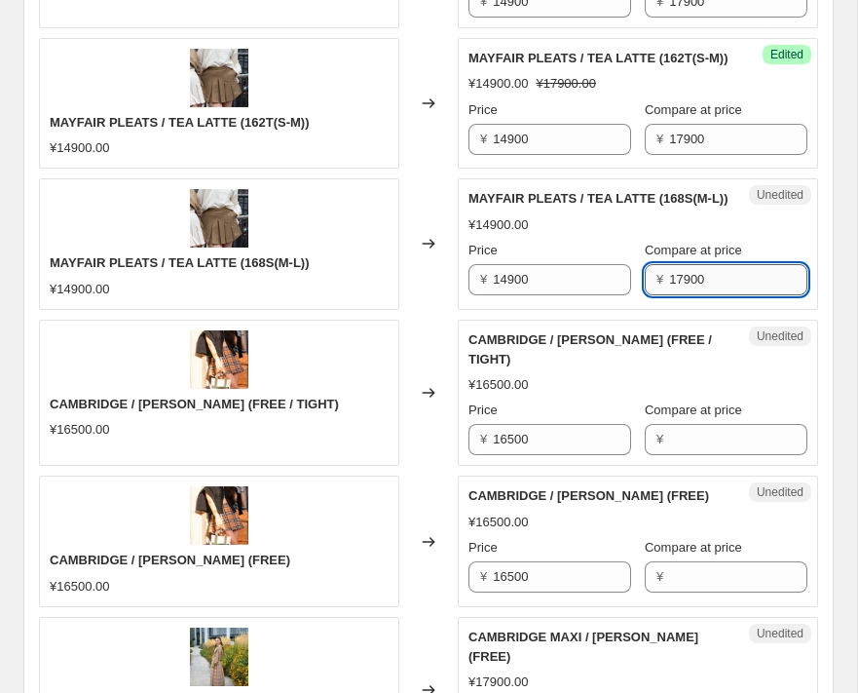
scroll to position [2082, 0]
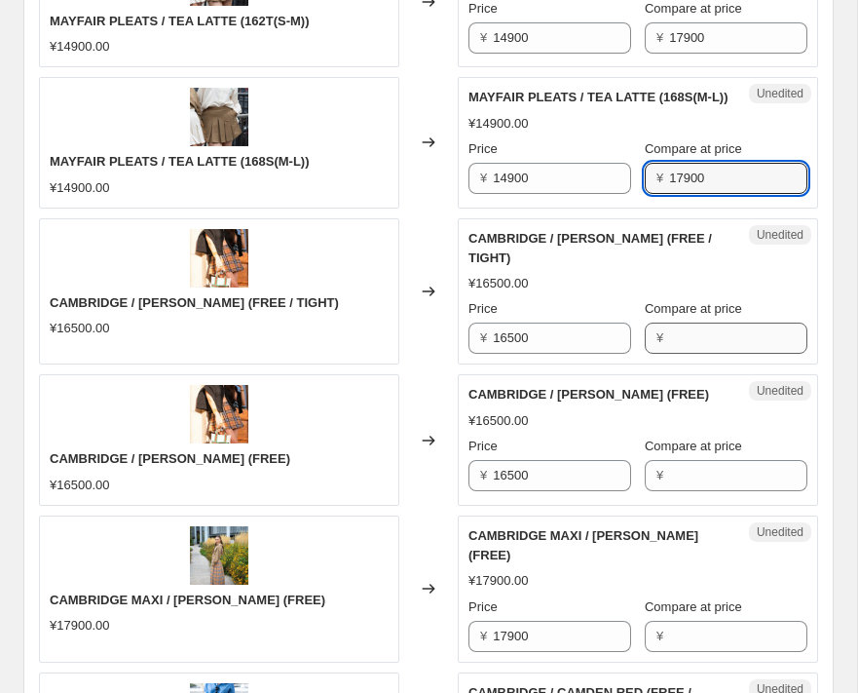
type input "17900"
click at [686, 354] on input "Compare at price" at bounding box center [738, 337] width 138 height 31
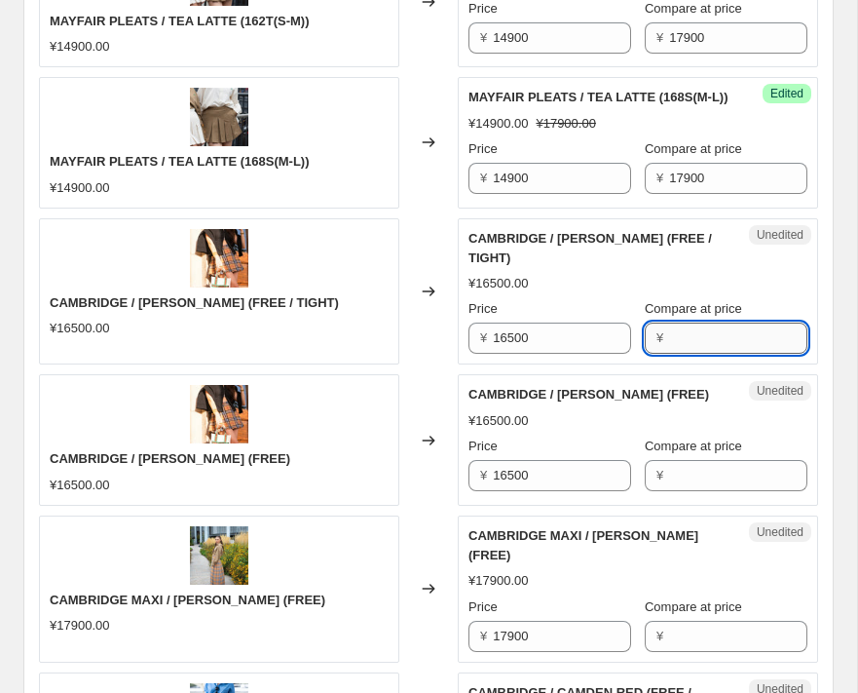
click at [684, 353] on input "Compare at price" at bounding box center [738, 337] width 138 height 31
paste input "19800"
type input "19800"
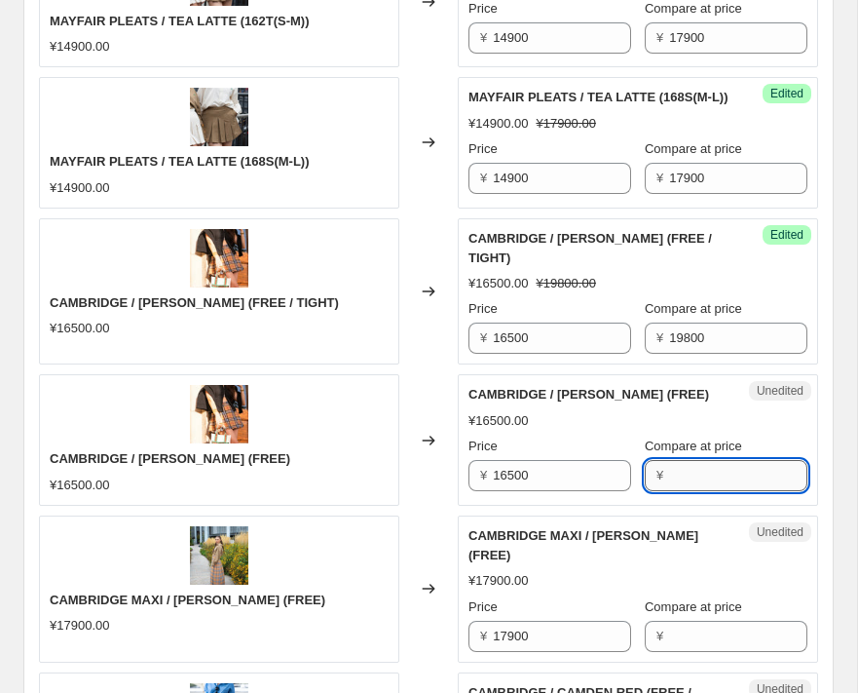
click at [702, 491] on input "Compare at price" at bounding box center [738, 475] width 138 height 31
paste input "19800"
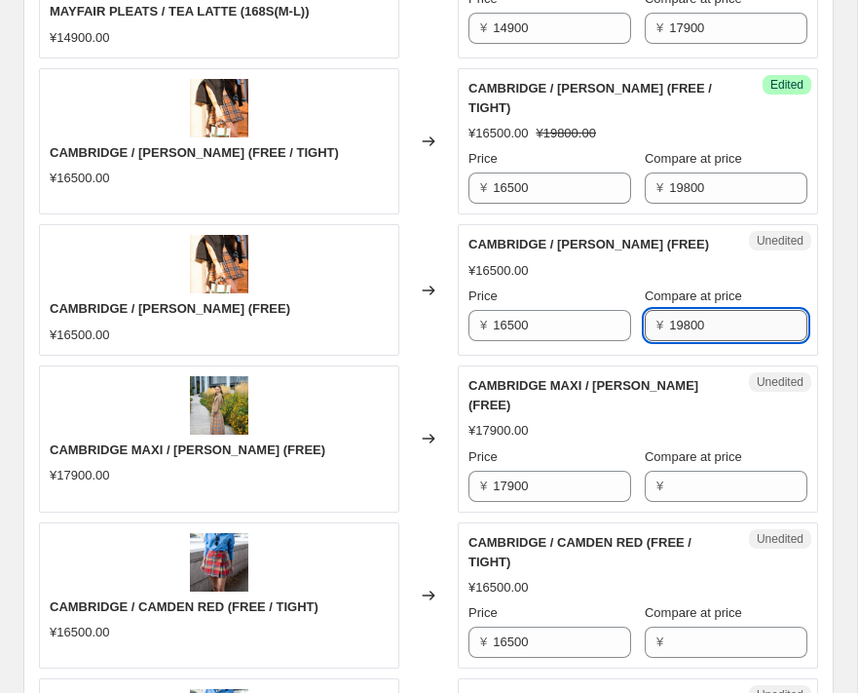
scroll to position [2301, 0]
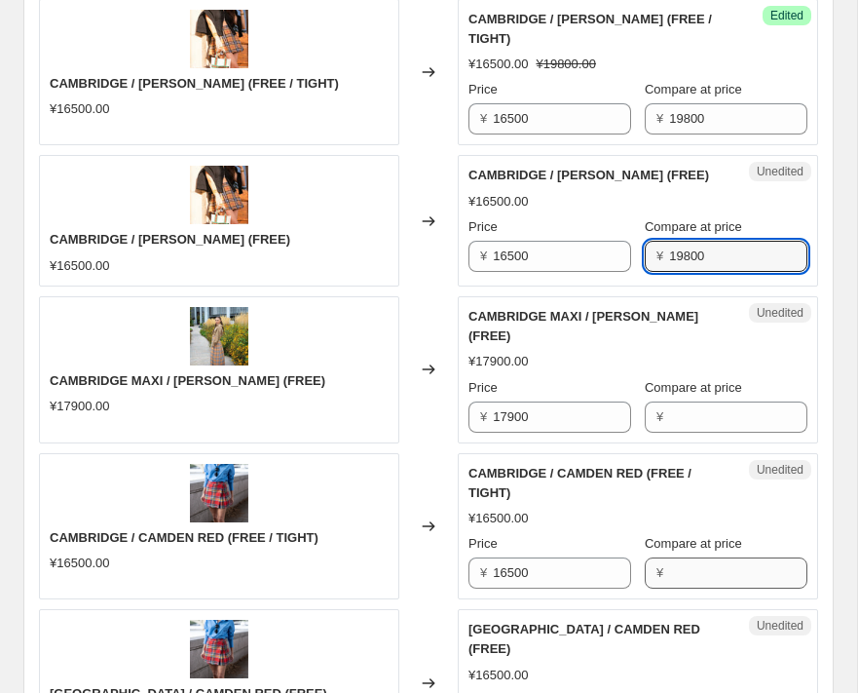
type input "19800"
click at [696, 577] on input "Compare at price" at bounding box center [738, 572] width 138 height 31
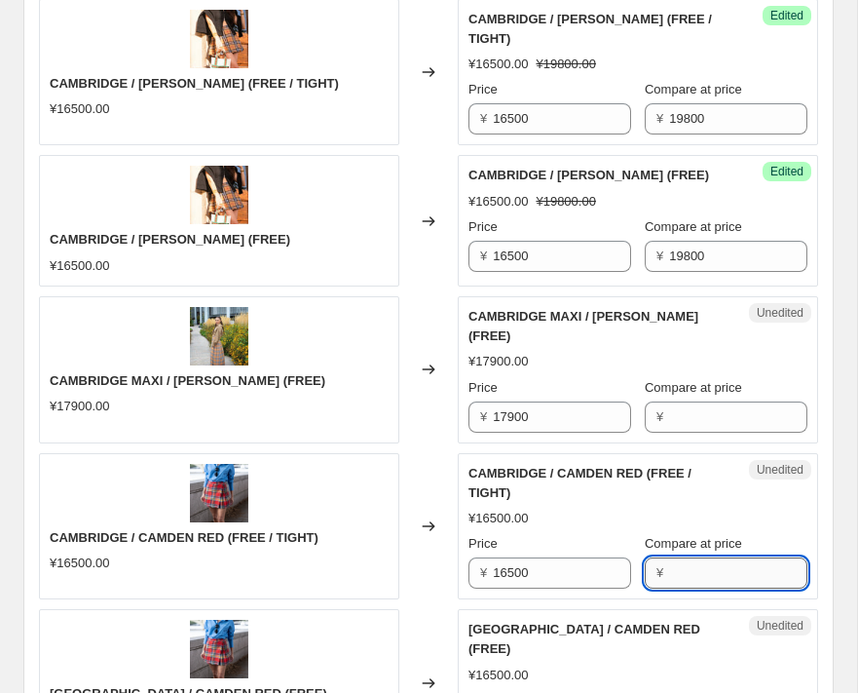
paste input "19800"
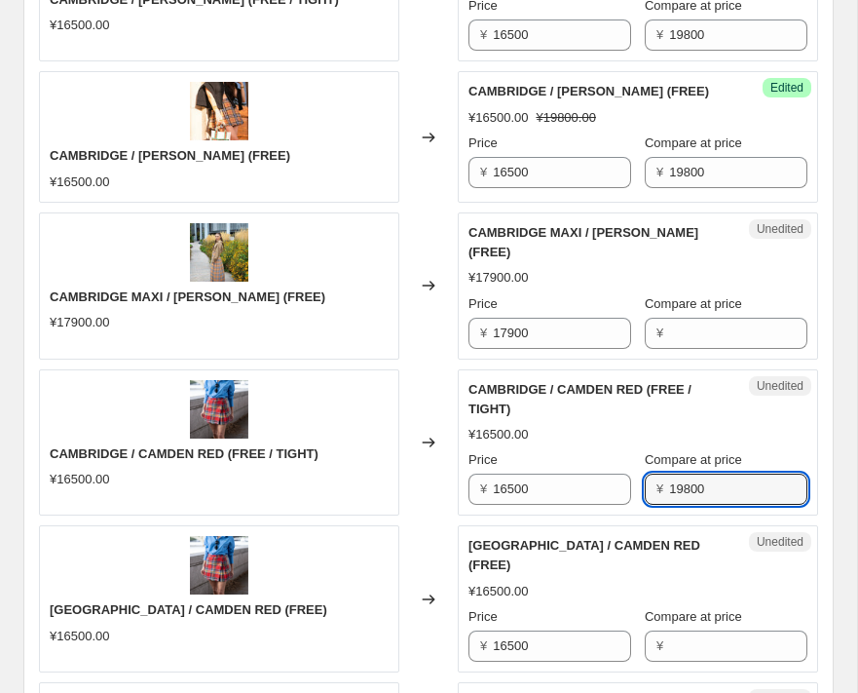
scroll to position [2391, 0]
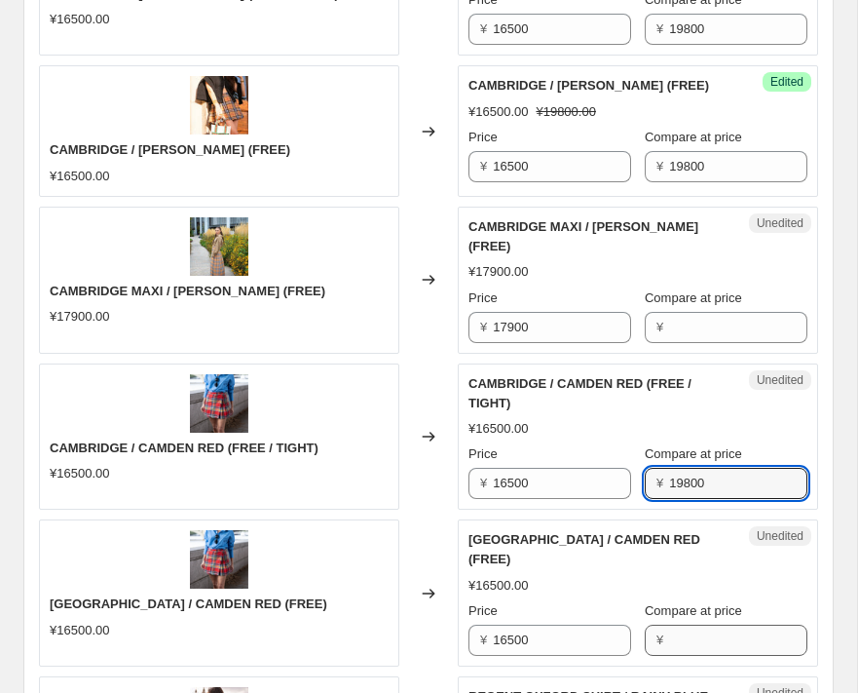
type input "19800"
click at [709, 635] on input "Compare at price" at bounding box center [738, 639] width 138 height 31
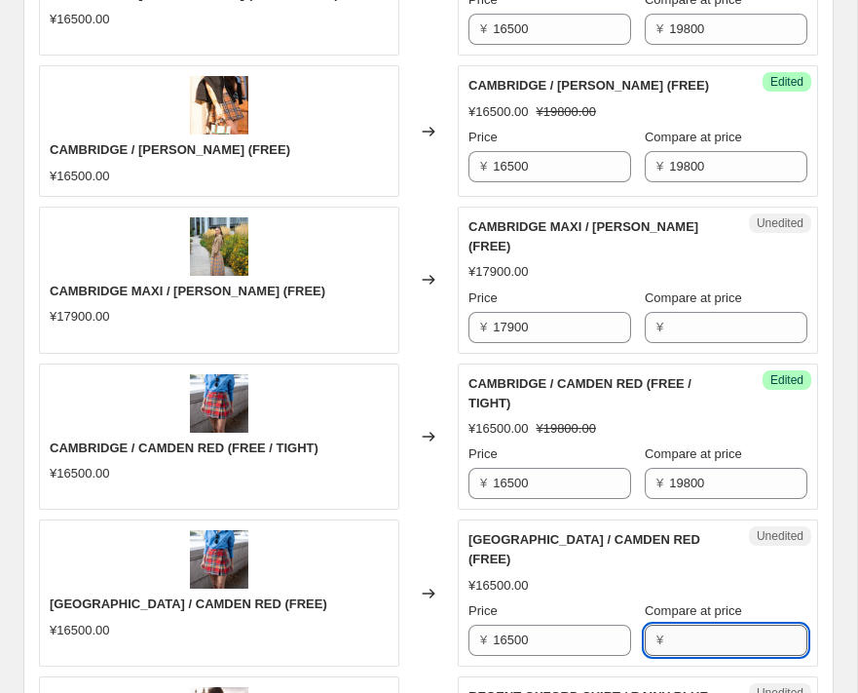
paste input "19800"
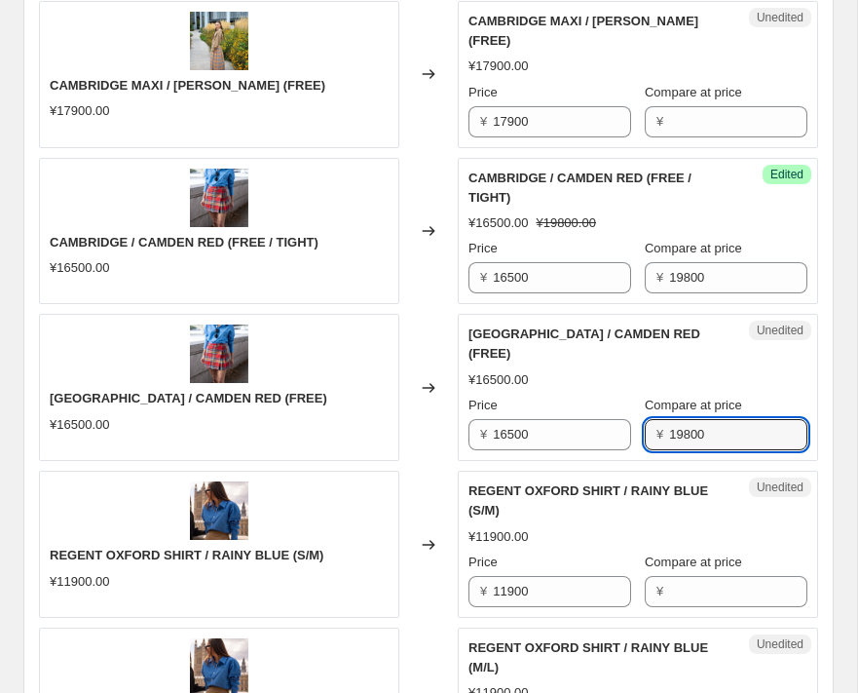
scroll to position [2710, 0]
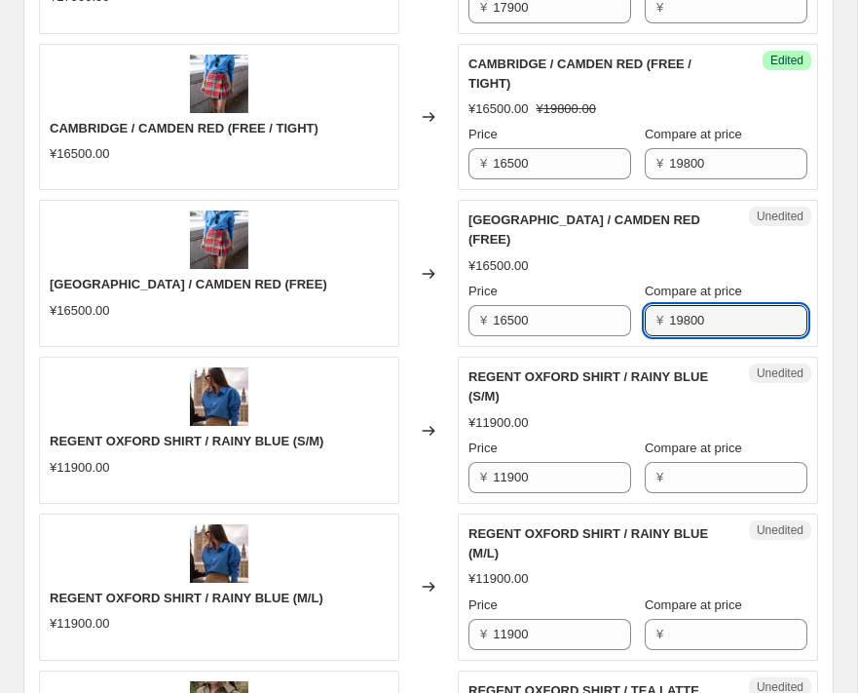
type input "19800"
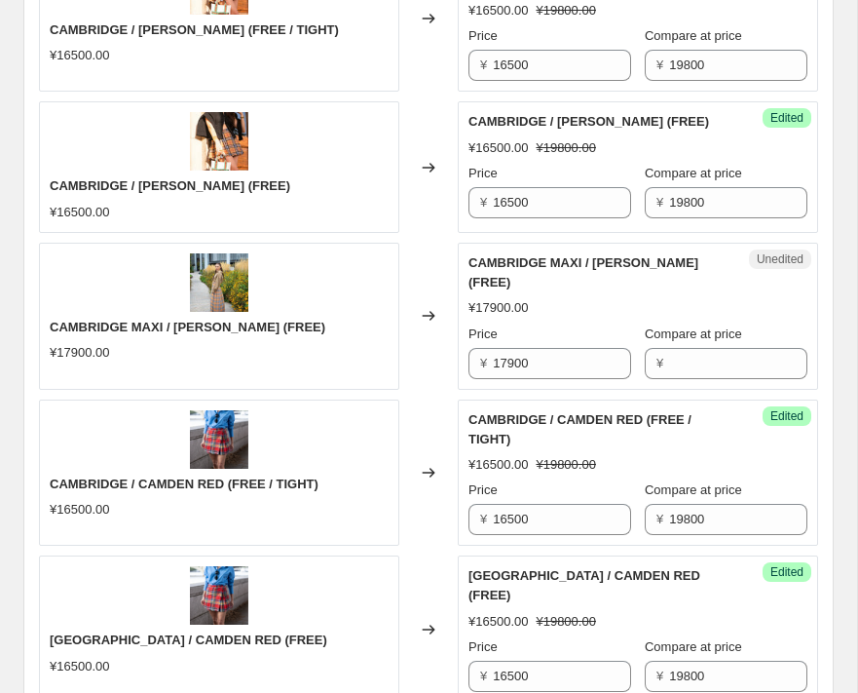
scroll to position [2341, 0]
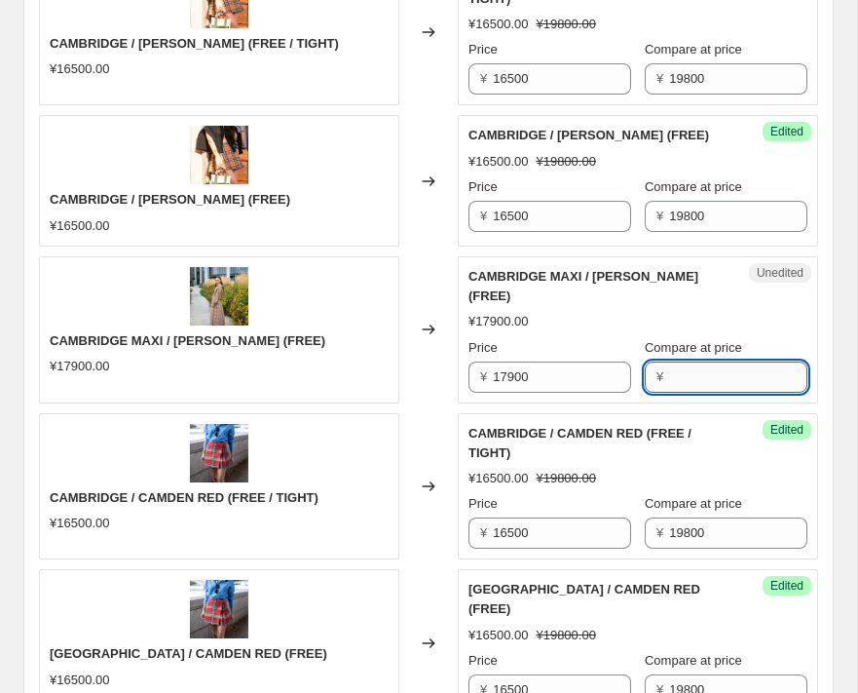
click at [734, 379] on input "Compare at price" at bounding box center [738, 376] width 138 height 31
paste input "21900"
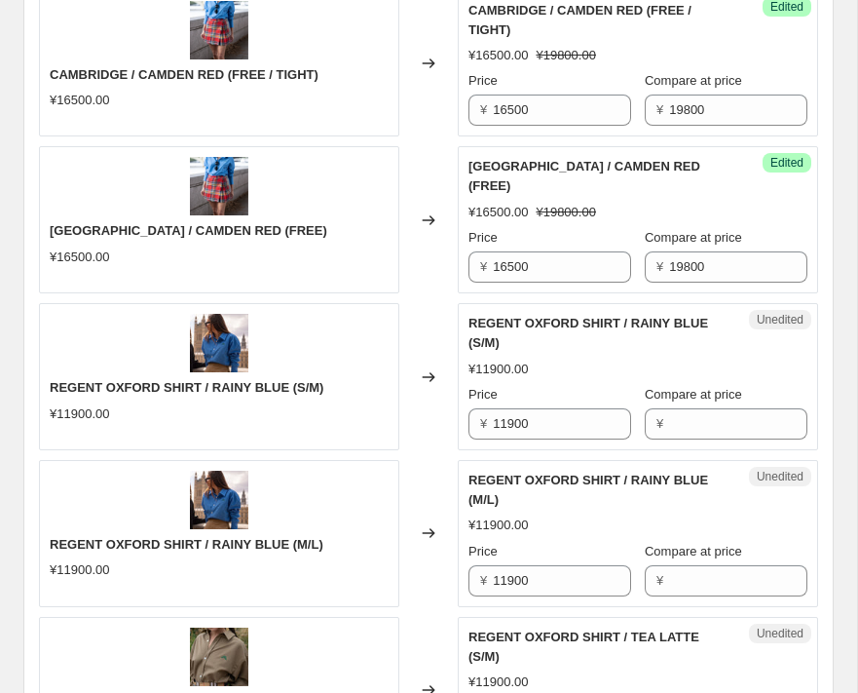
scroll to position [2772, 0]
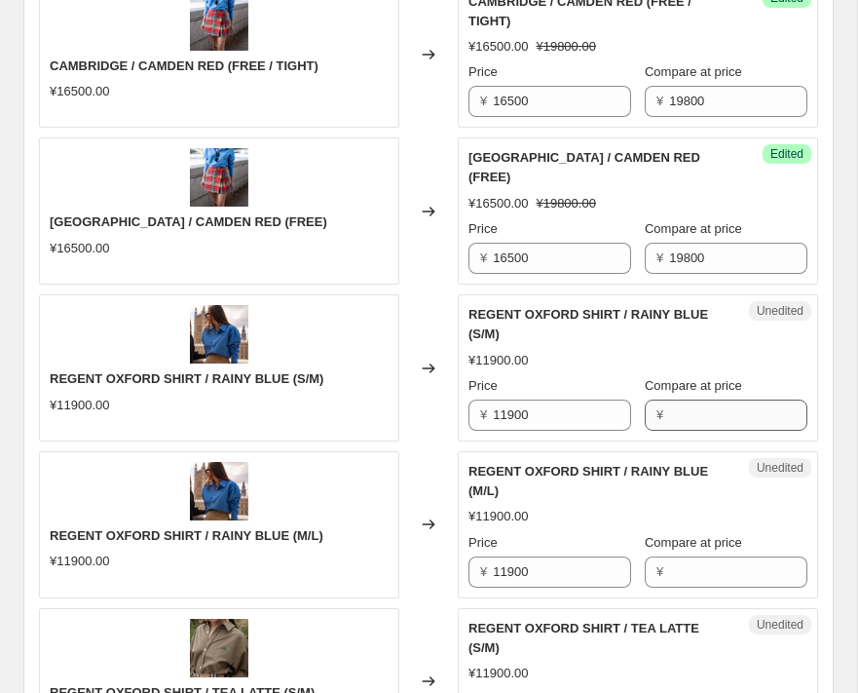
type input "21900"
click at [695, 408] on input "Compare at price" at bounding box center [738, 414] width 138 height 31
click at [705, 418] on input "Compare at price" at bounding box center [738, 414] width 138 height 31
paste input "14200"
type input "14200"
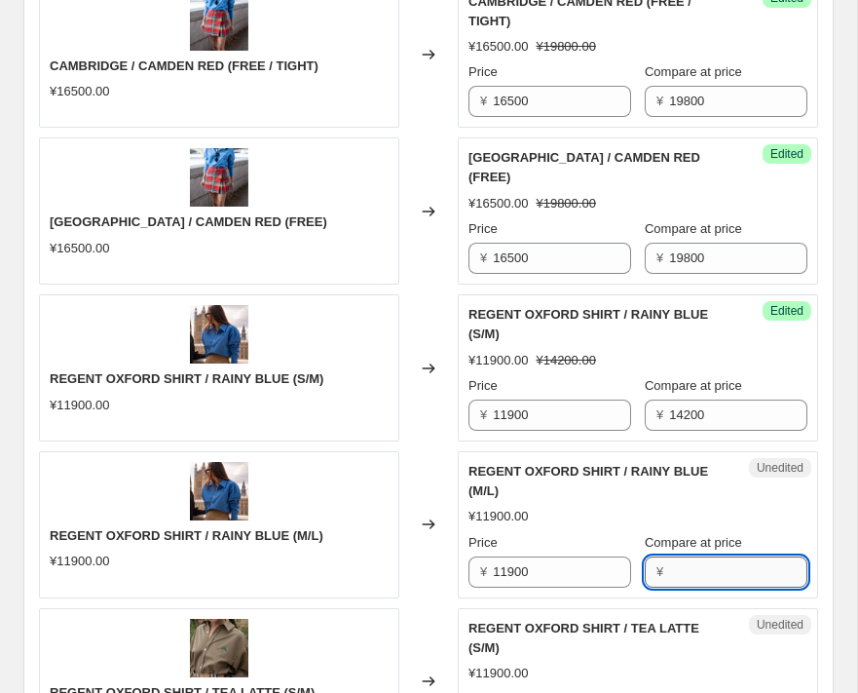
click at [708, 560] on input "Compare at price" at bounding box center [738, 571] width 138 height 31
paste input "14200"
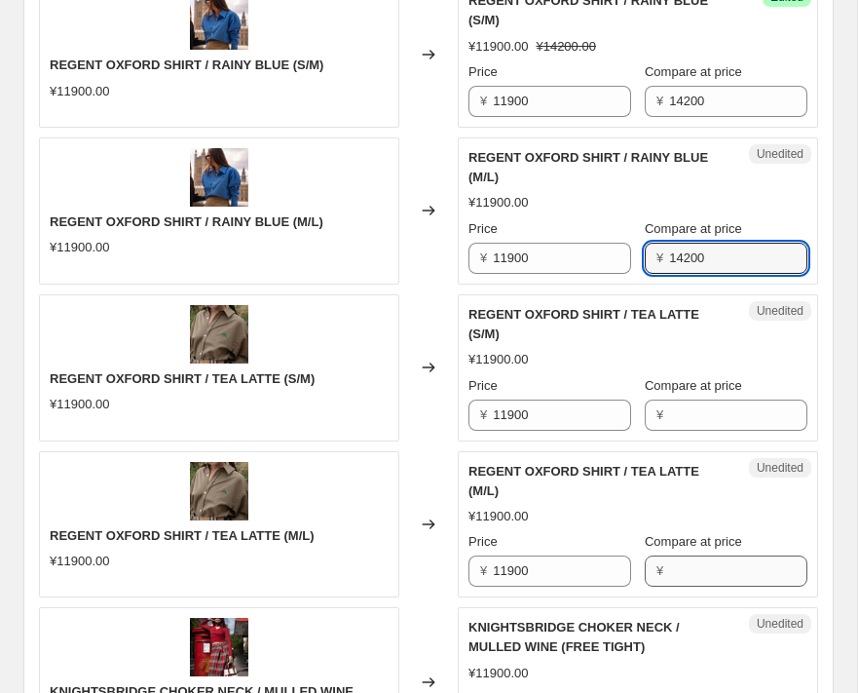
scroll to position [3148, 0]
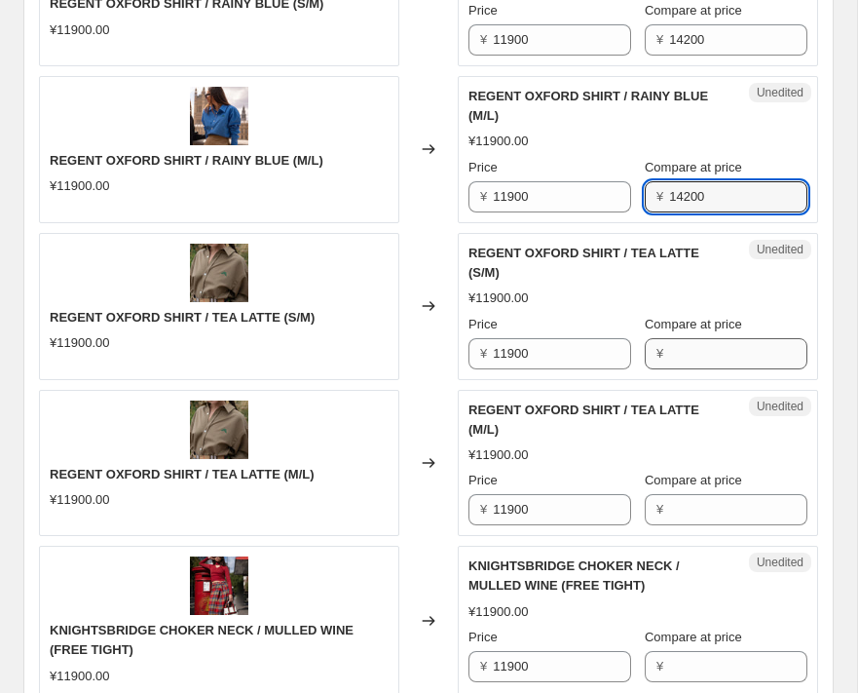
type input "14200"
click at [686, 349] on input "Compare at price" at bounding box center [738, 353] width 138 height 31
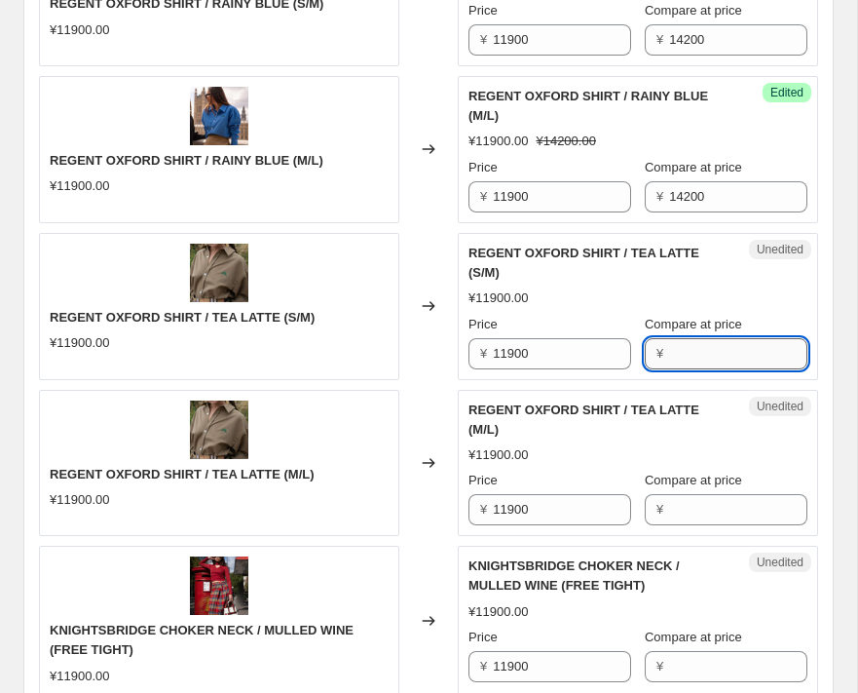
paste input "14200"
type input "14200"
click at [713, 502] on input "Compare at price" at bounding box center [738, 509] width 138 height 31
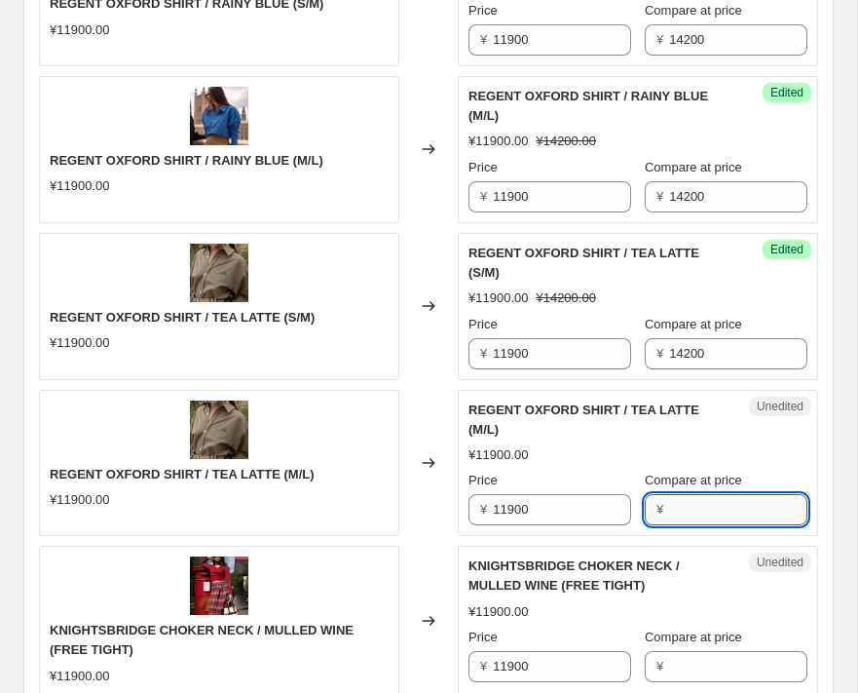
paste input "14200"
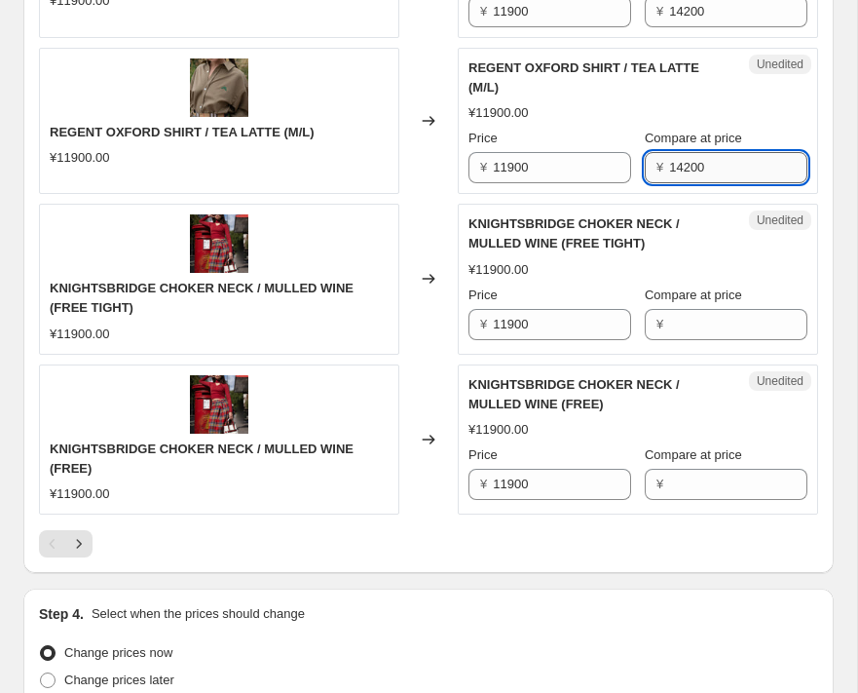
scroll to position [3528, 0]
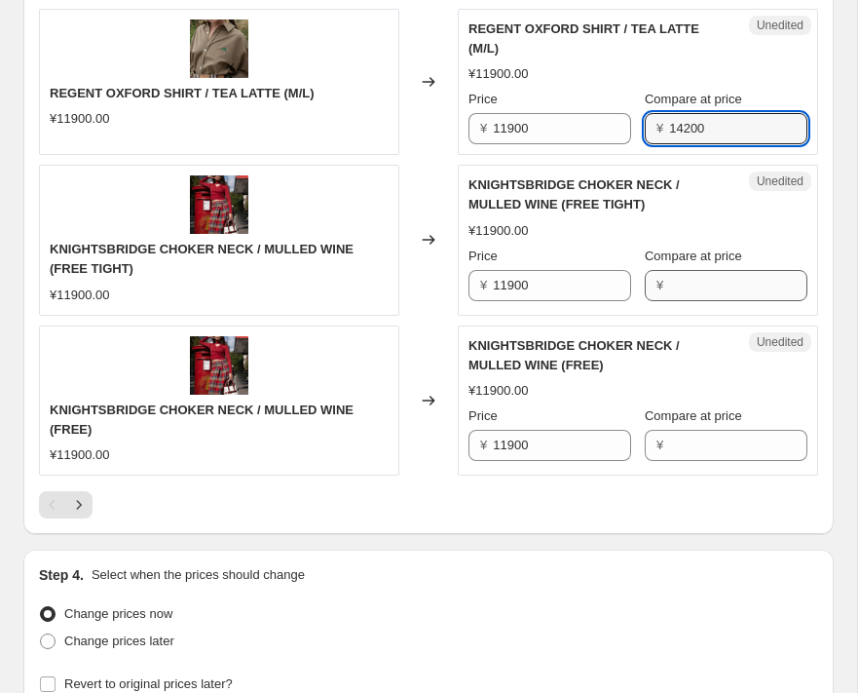
type input "14200"
click at [692, 280] on input "Compare at price" at bounding box center [738, 285] width 138 height 31
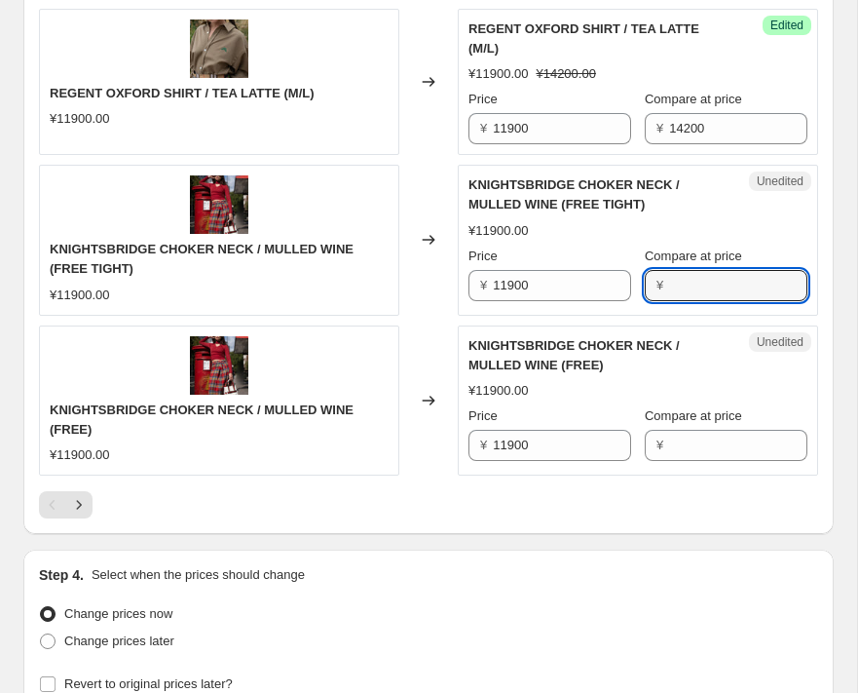
paste input "14200"
type input "14200"
click at [703, 441] on input "Compare at price" at bounding box center [738, 445] width 138 height 31
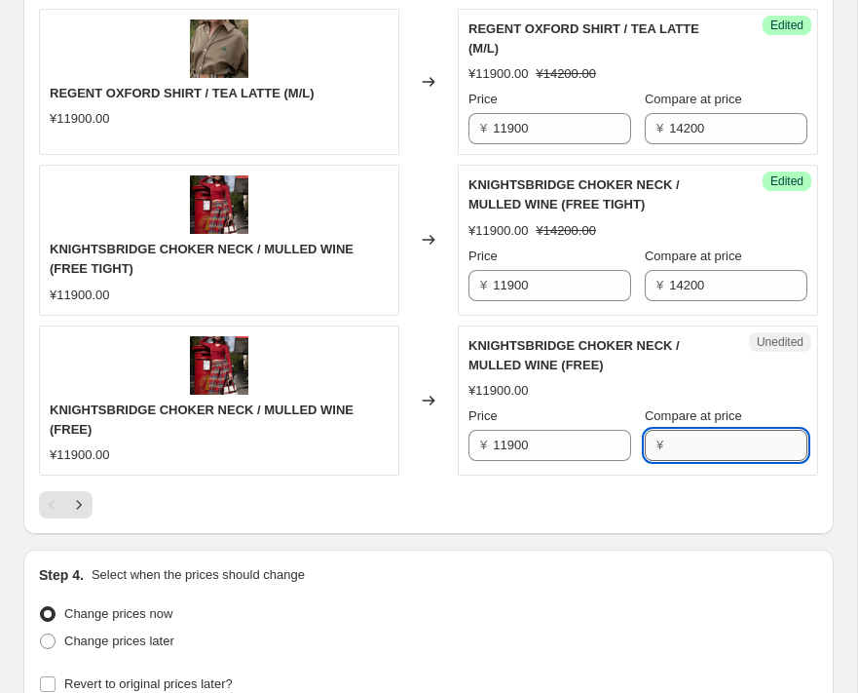
paste input "14200"
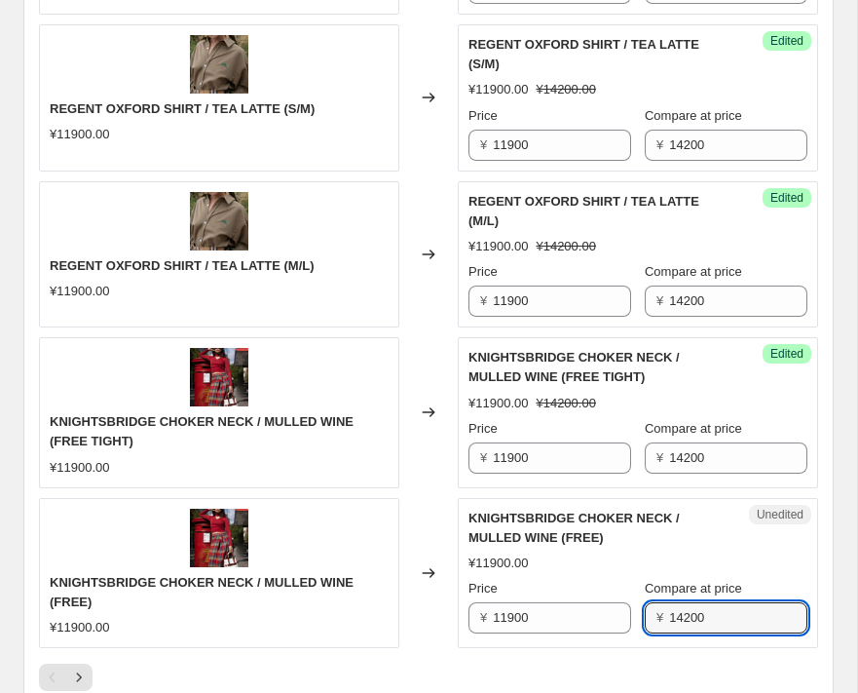
scroll to position [3700, 0]
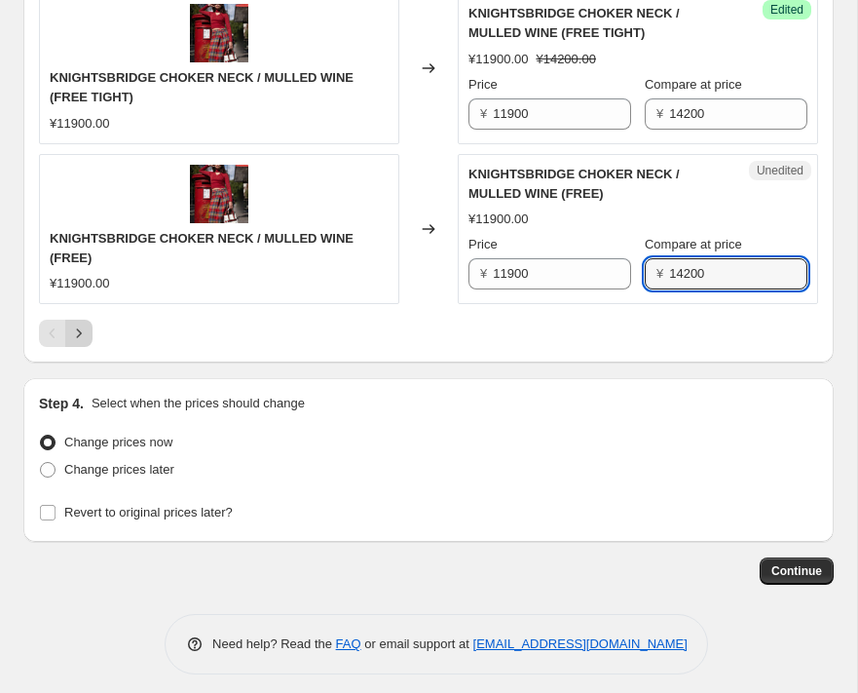
type input "14200"
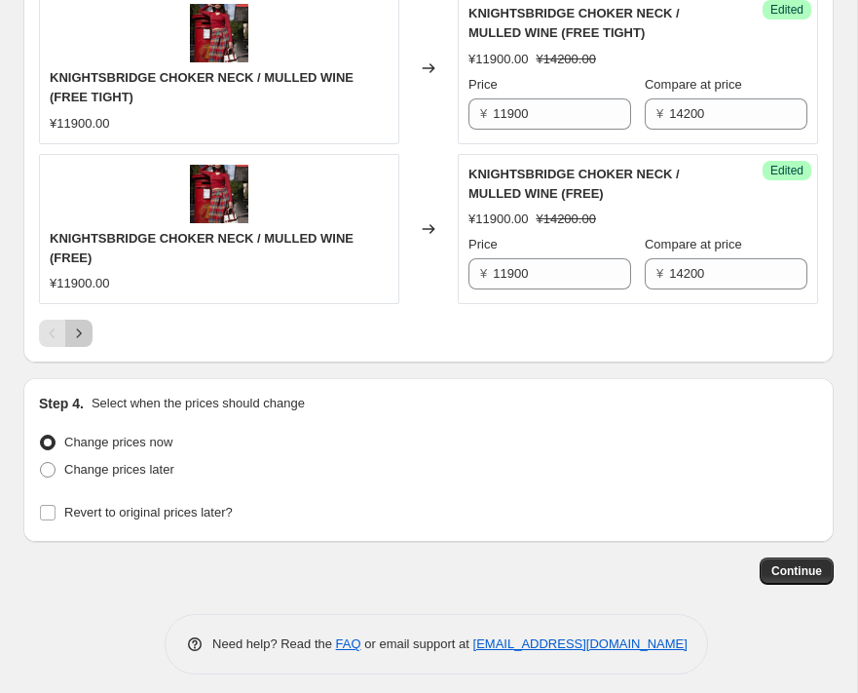
click at [81, 323] on icon "Next" at bounding box center [78, 332] width 19 height 19
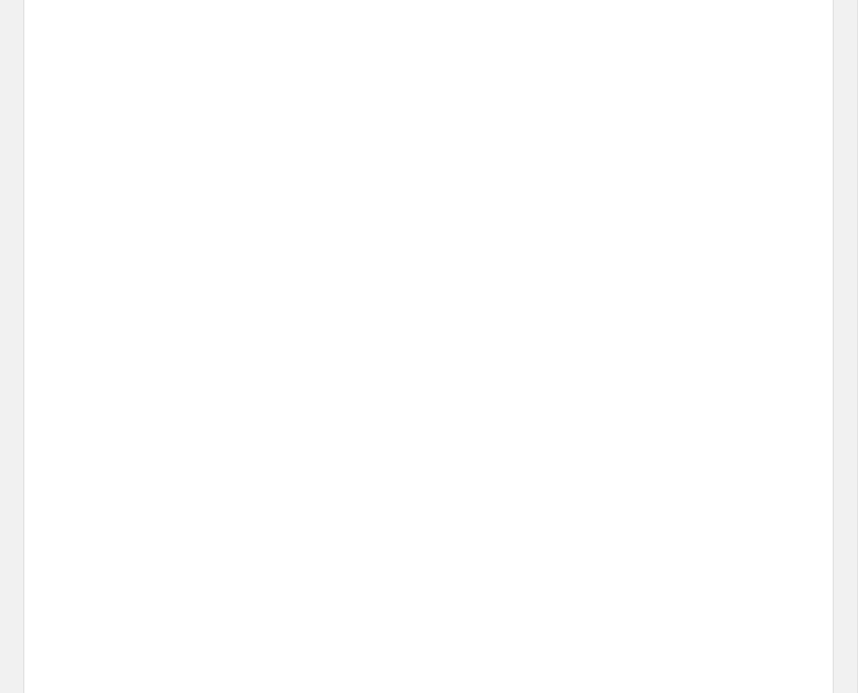
scroll to position [2609, 0]
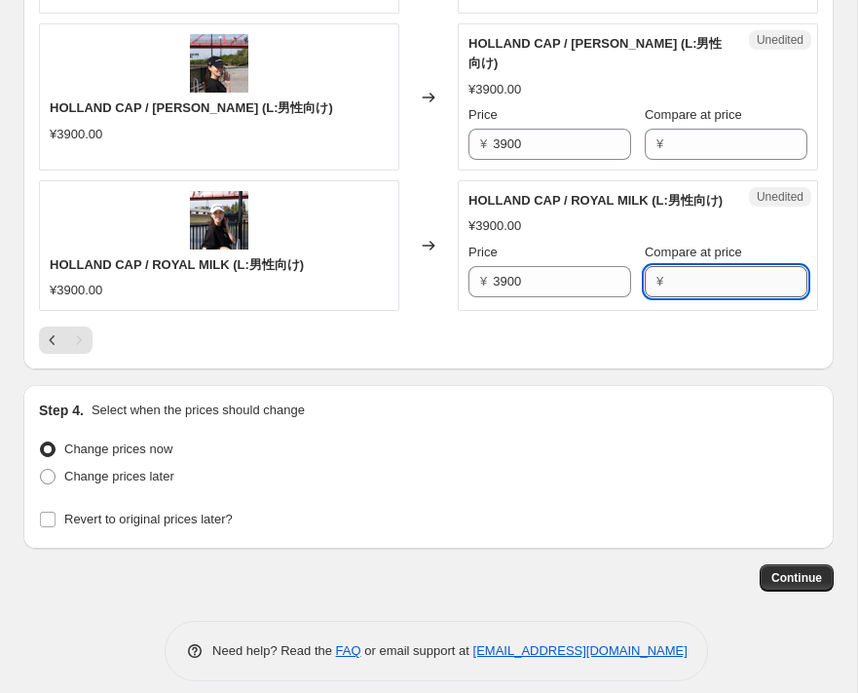
click at [733, 266] on input "Compare at price" at bounding box center [738, 281] width 138 height 31
type input "4900"
click at [748, 129] on input "Compare at price" at bounding box center [738, 144] width 138 height 31
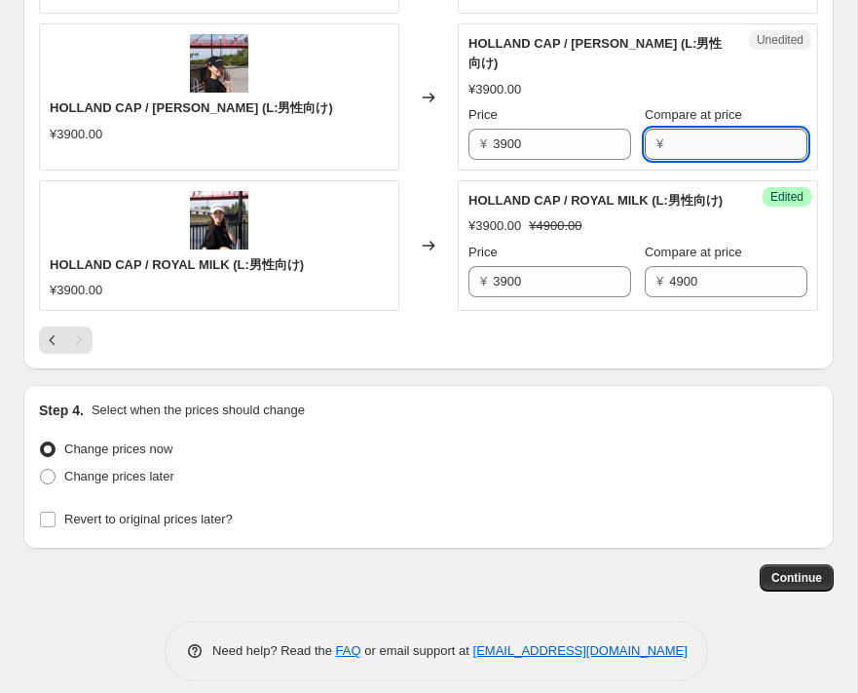
paste input "4900"
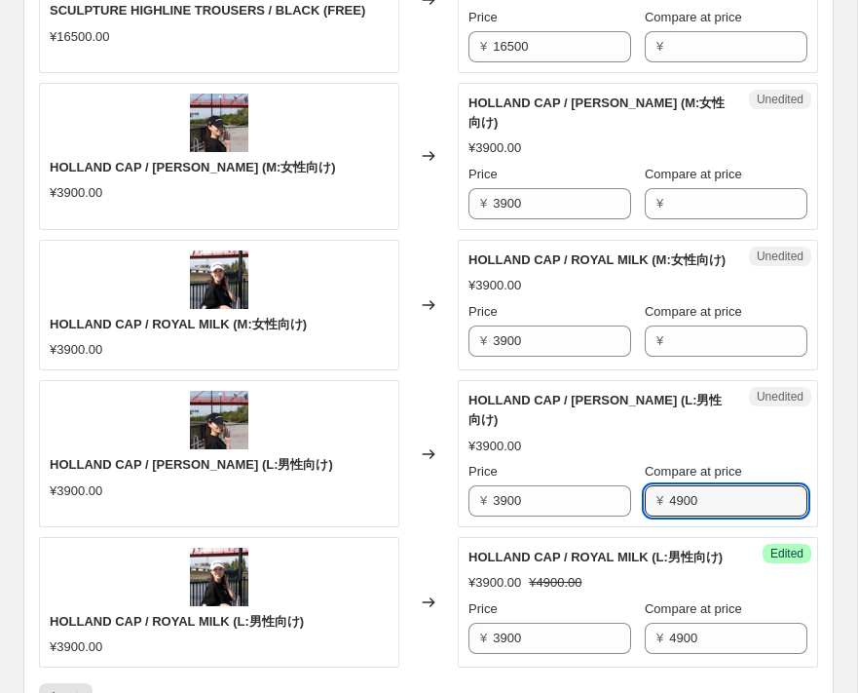
scroll to position [2262, 0]
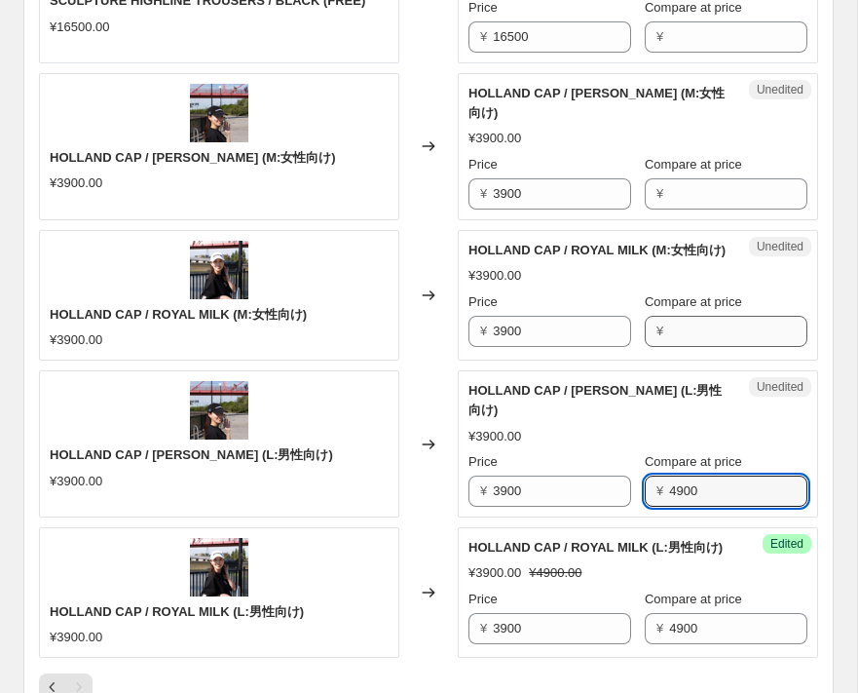
type input "4900"
click at [709, 319] on input "Compare at price" at bounding box center [738, 331] width 138 height 31
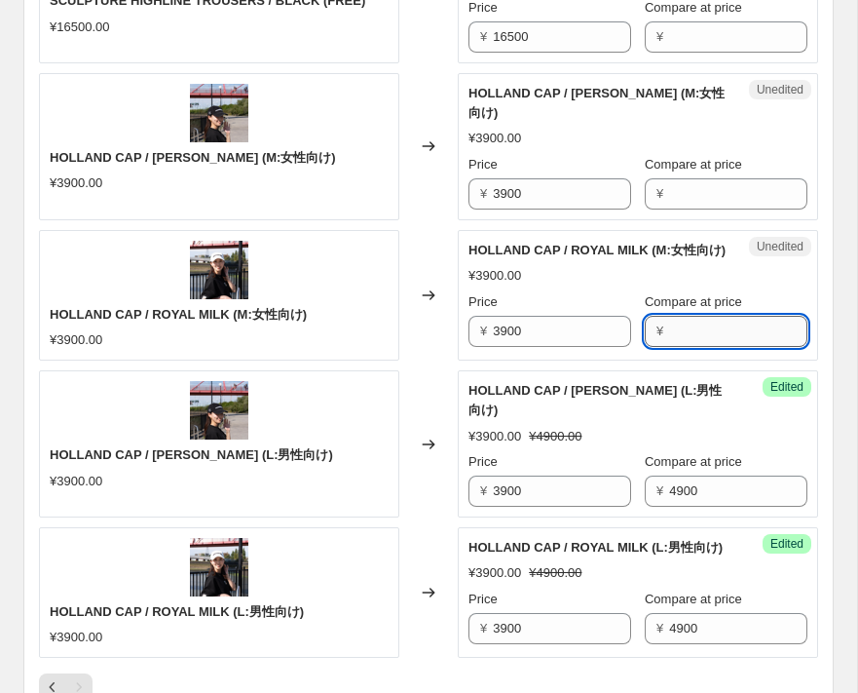
paste input "4900"
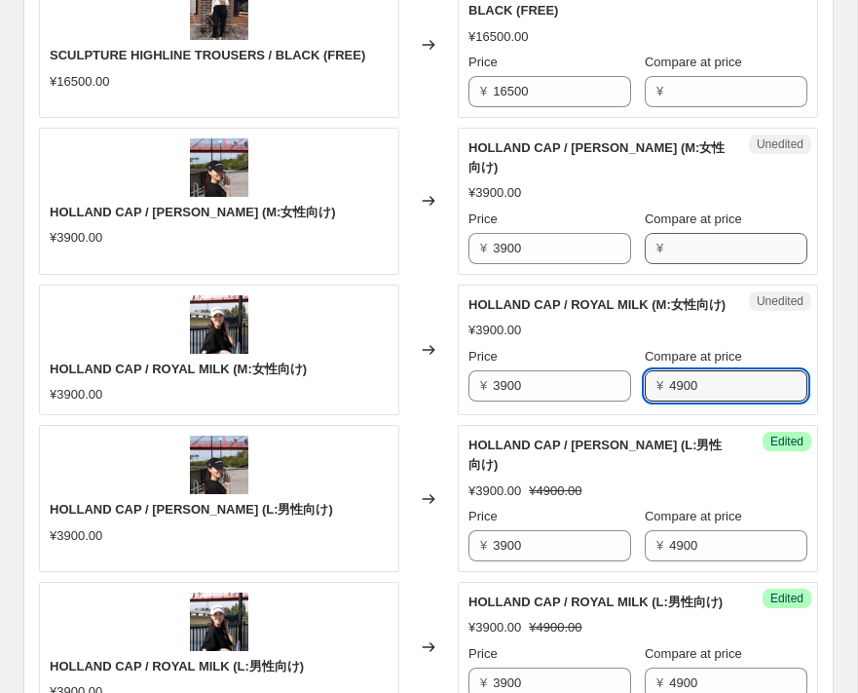
type input "4900"
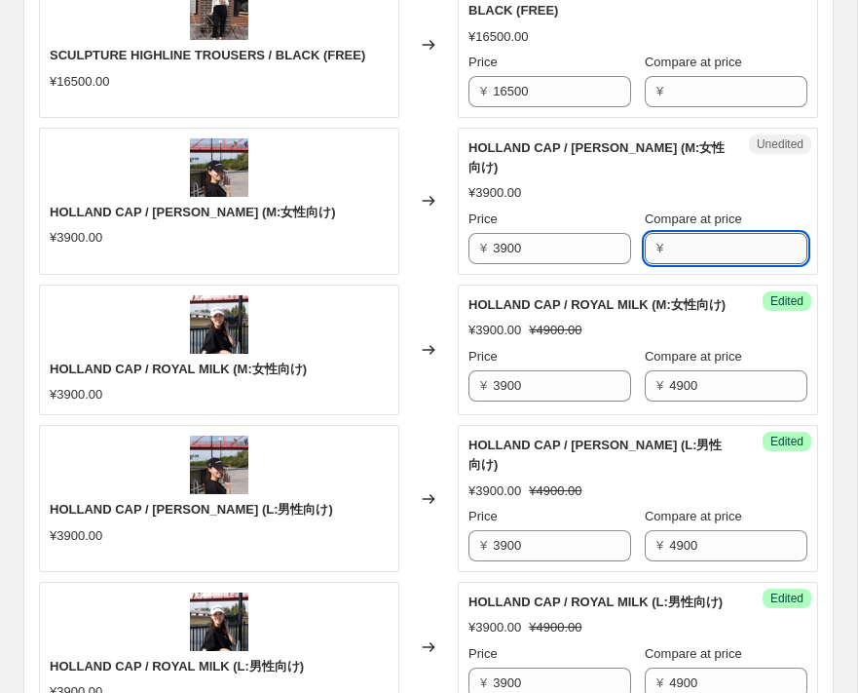
click at [687, 234] on input "Compare at price" at bounding box center [738, 248] width 138 height 31
paste input "4900"
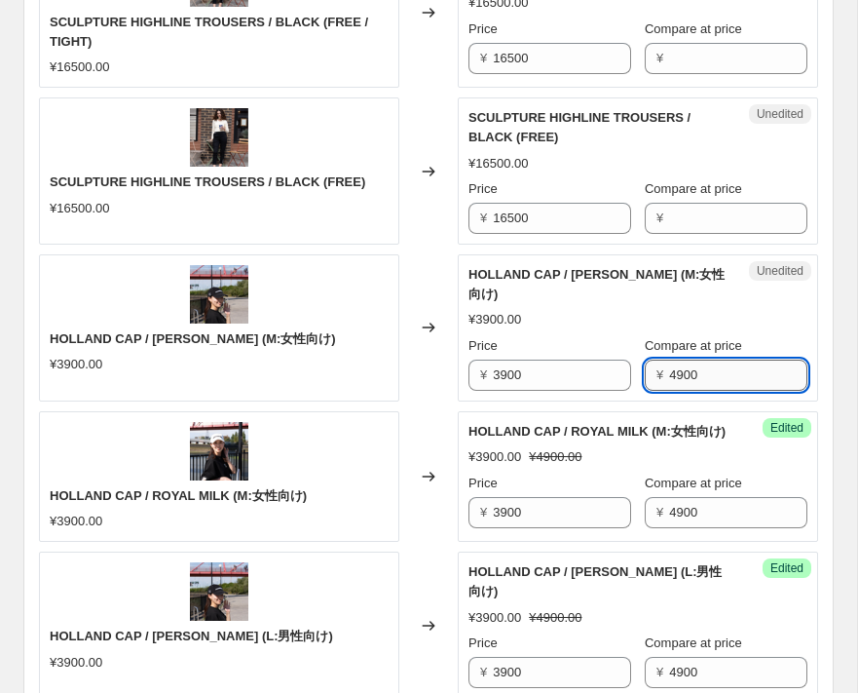
scroll to position [2028, 0]
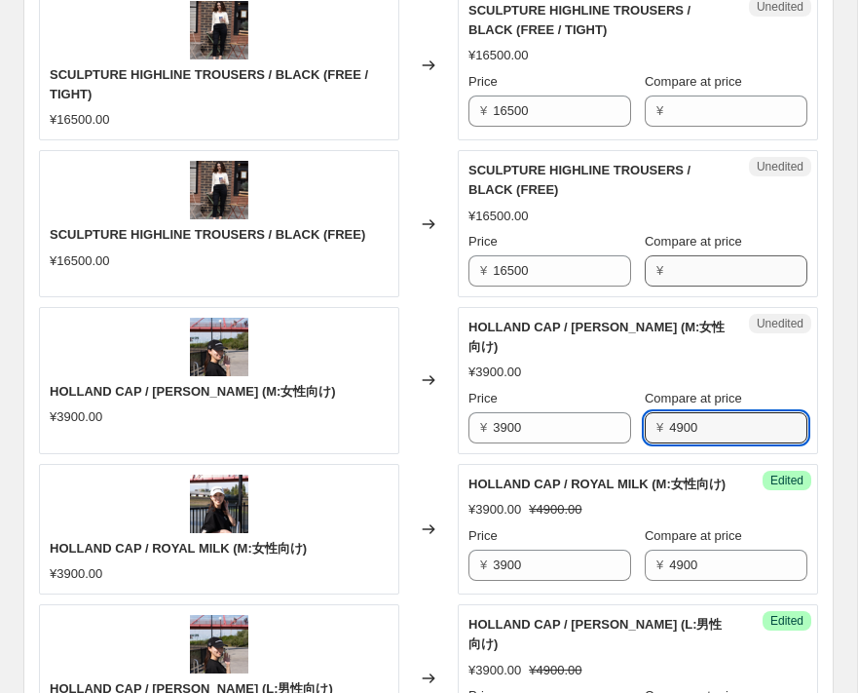
type input "4900"
click at [740, 260] on input "Compare at price" at bounding box center [738, 270] width 138 height 31
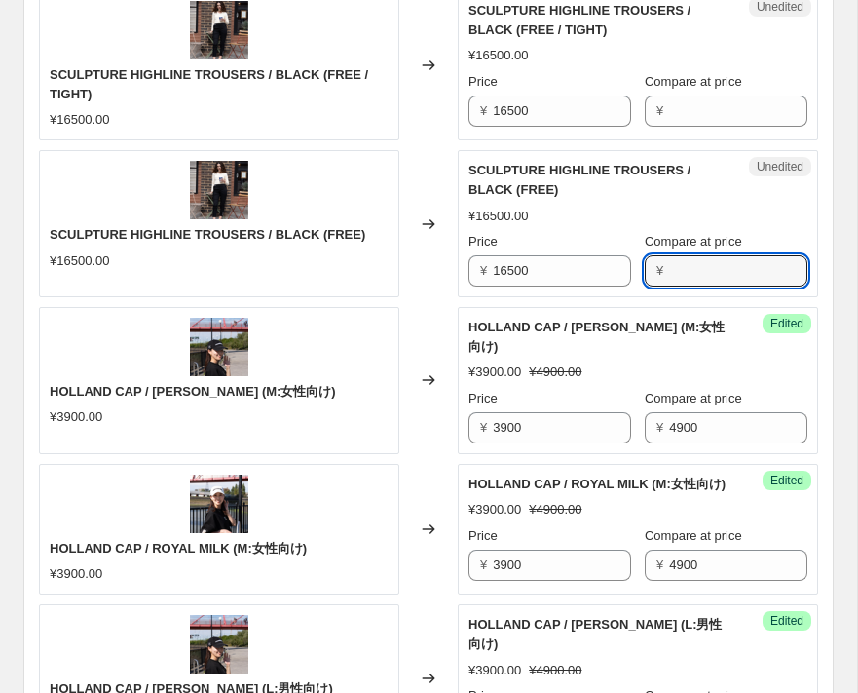
paste input "19800"
type input "19800"
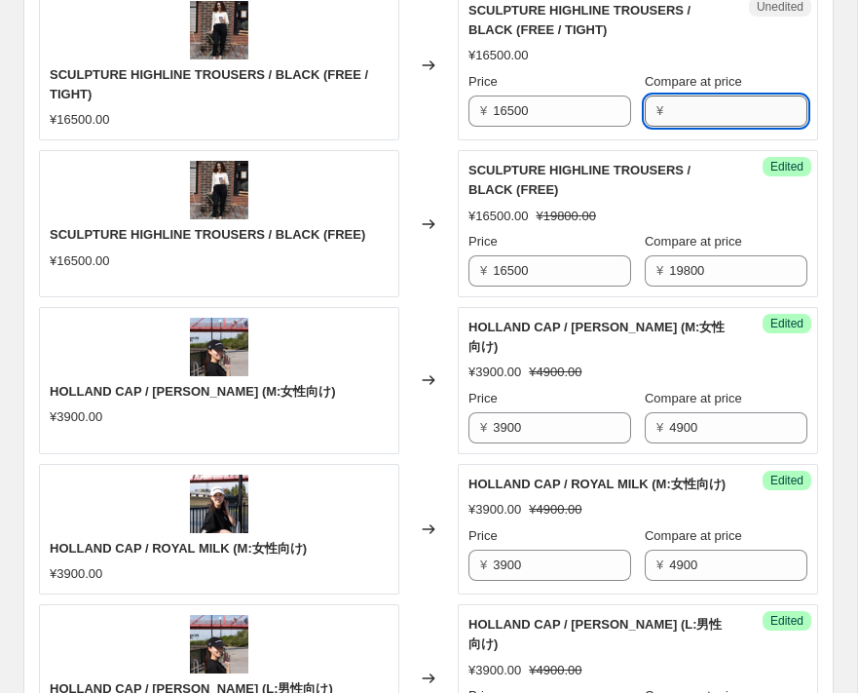
click at [682, 102] on input "Compare at price" at bounding box center [738, 110] width 138 height 31
paste input "19800"
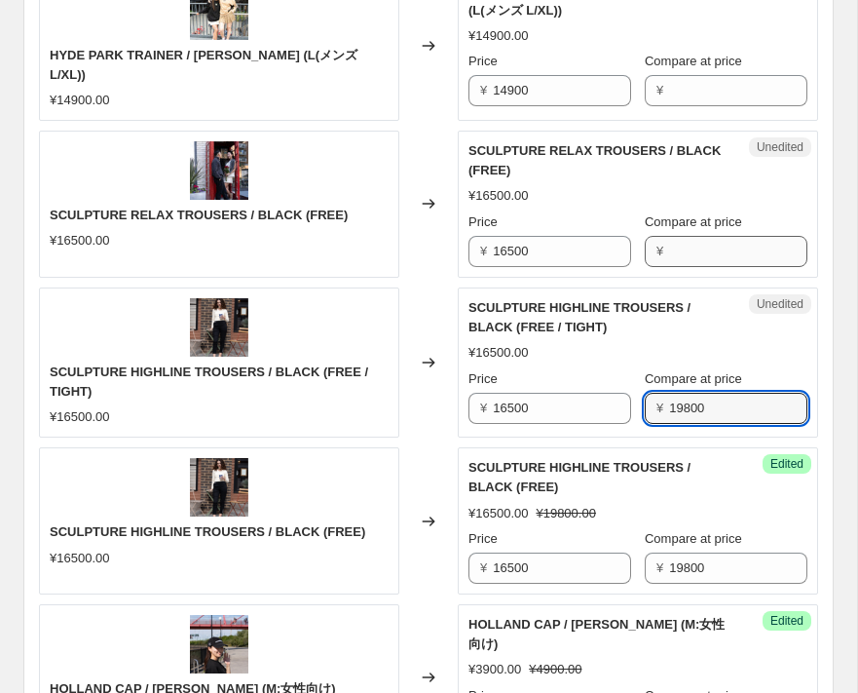
scroll to position [1729, 0]
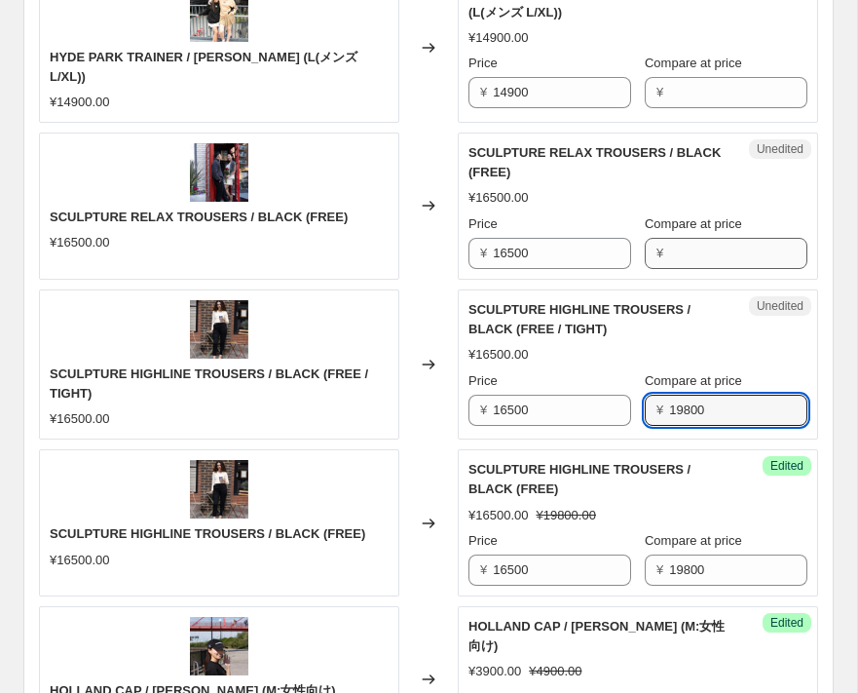
type input "19800"
click at [717, 238] on input "Compare at price" at bounding box center [738, 253] width 138 height 31
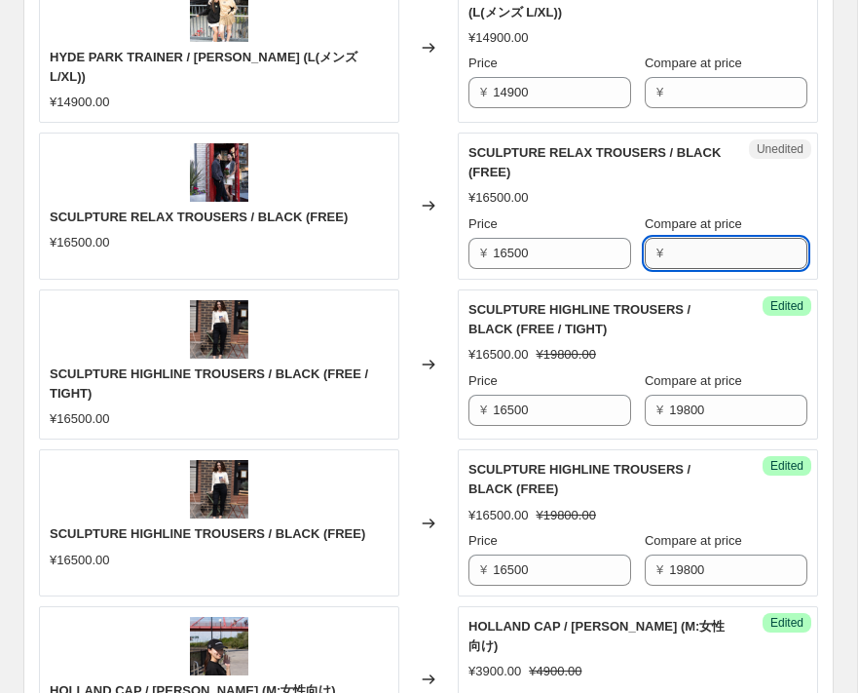
paste input "19800"
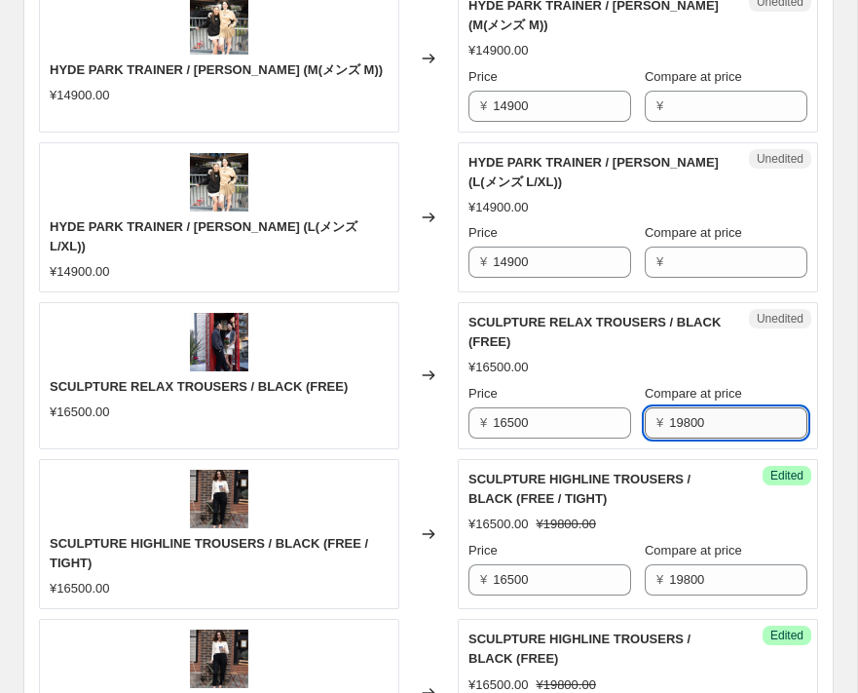
scroll to position [1543, 0]
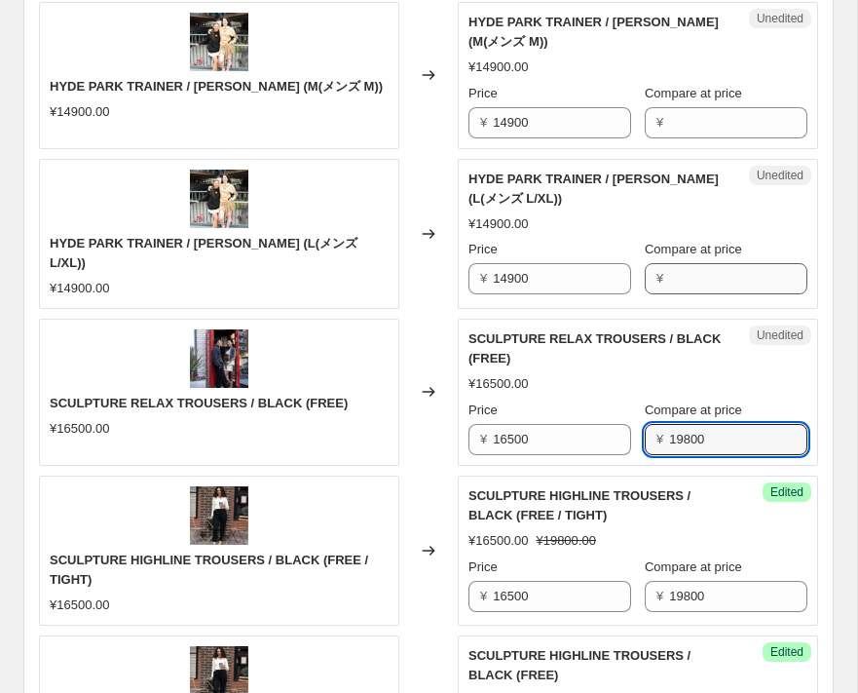
type input "19800"
click at [717, 269] on input "Compare at price" at bounding box center [738, 278] width 138 height 31
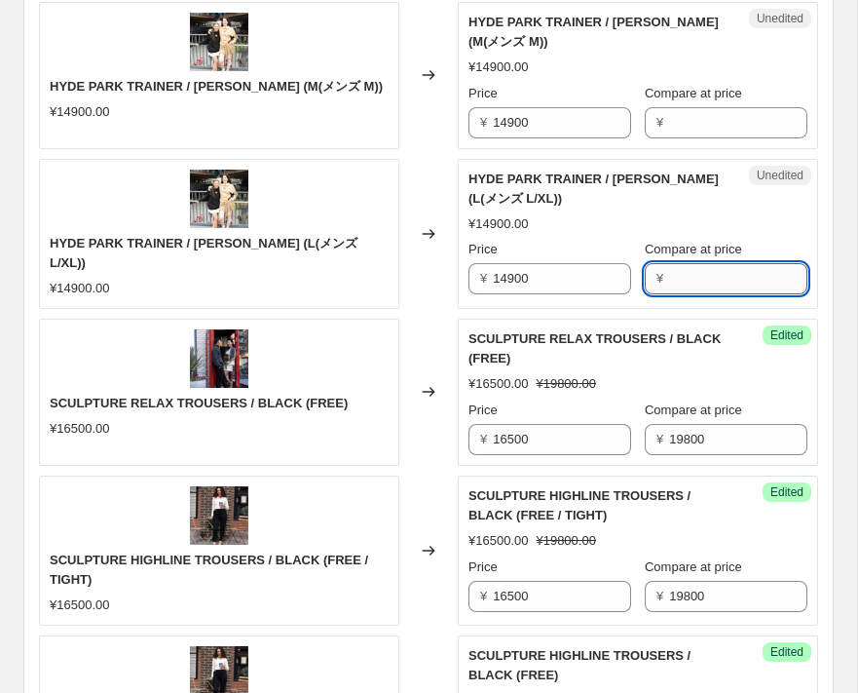
paste input "19800"
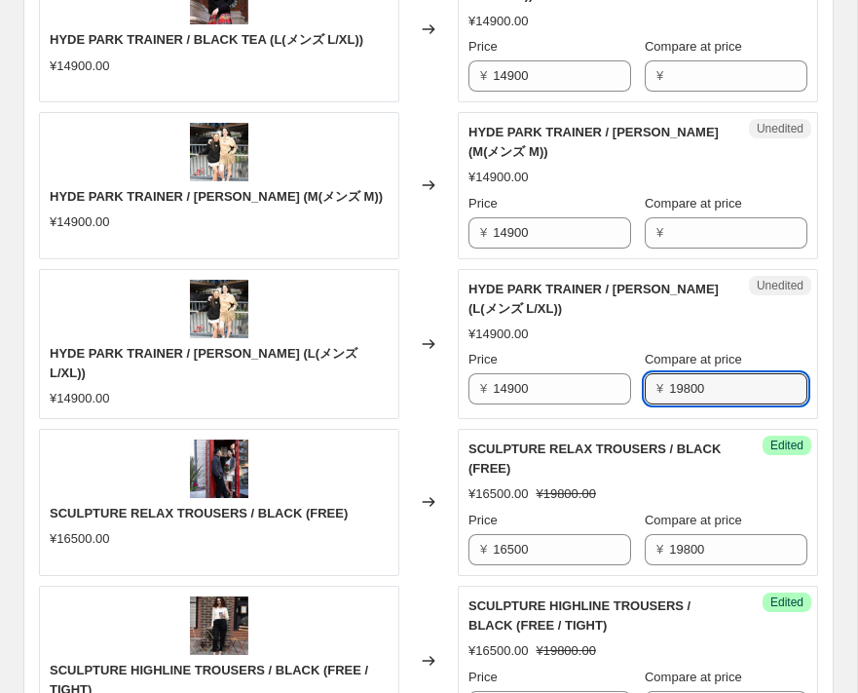
scroll to position [1408, 0]
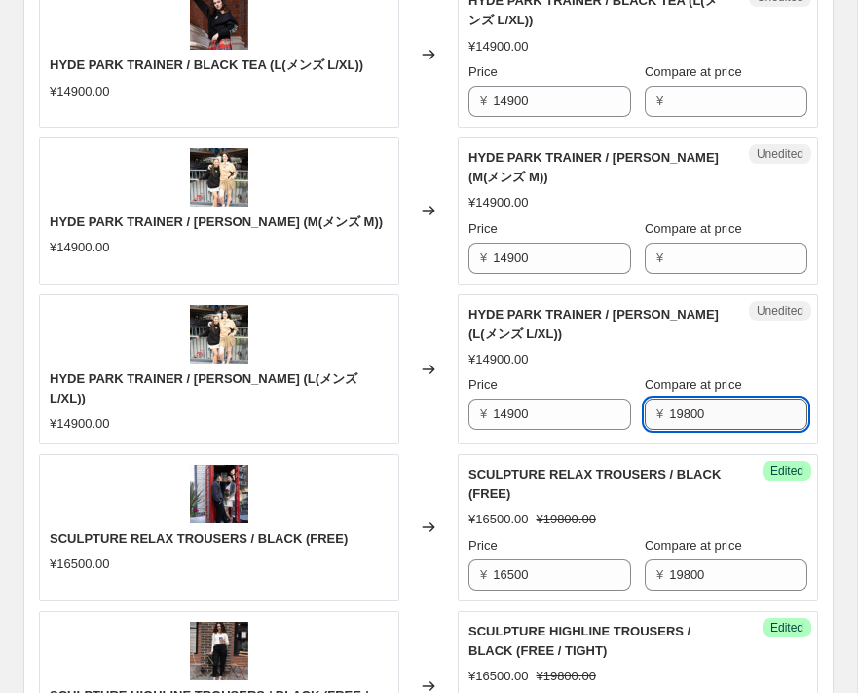
click at [716, 398] on input "19800" at bounding box center [738, 413] width 138 height 31
drag, startPoint x: 746, startPoint y: 414, endPoint x: 584, endPoint y: 413, distance: 162.7
click at [584, 413] on div "Price ¥ 14900 Compare at price ¥ 19800" at bounding box center [638, 402] width 339 height 55
paste input "89"
type input "18900"
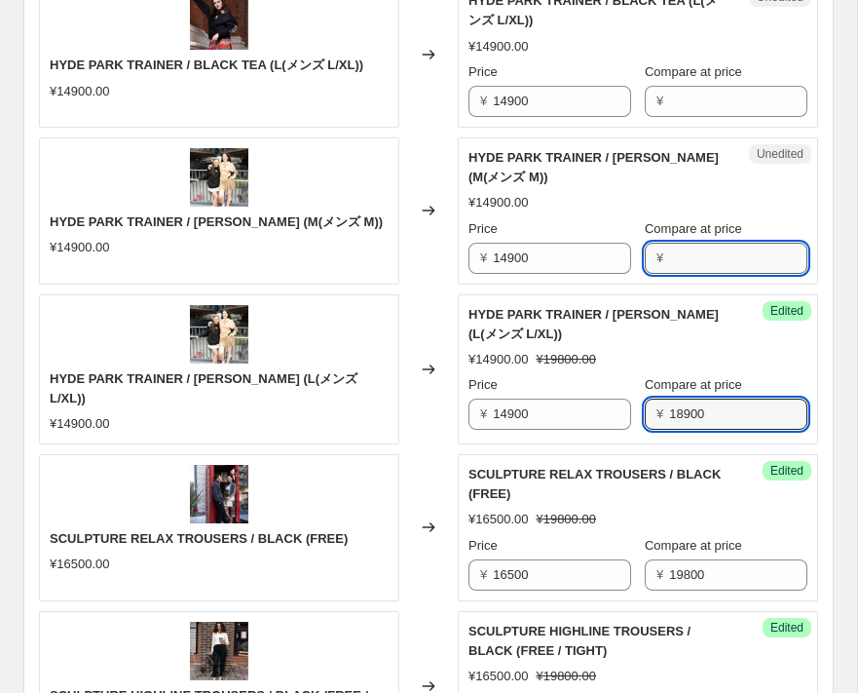
click at [701, 252] on input "Compare at price" at bounding box center [738, 258] width 138 height 31
paste input "18900"
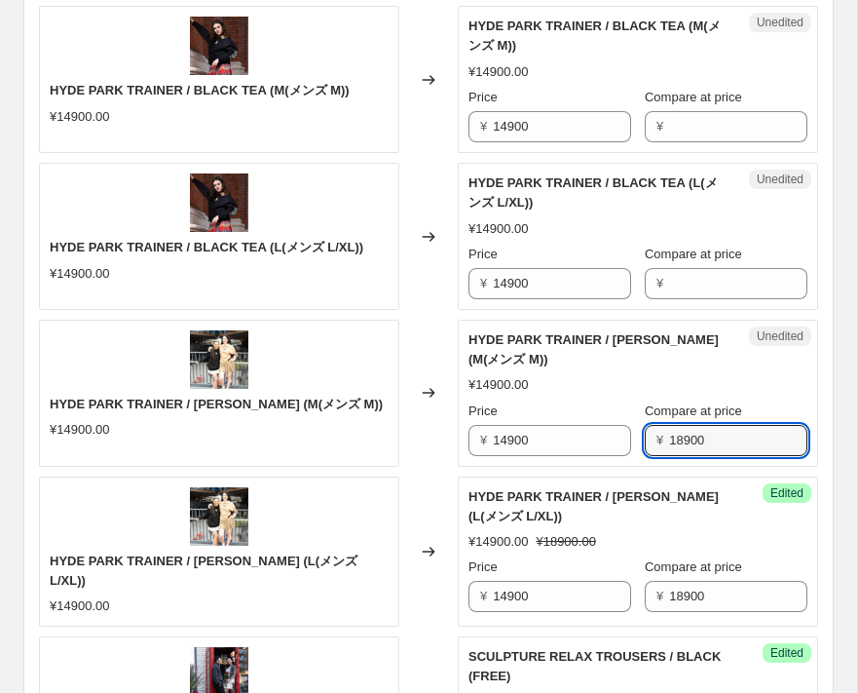
scroll to position [1176, 0]
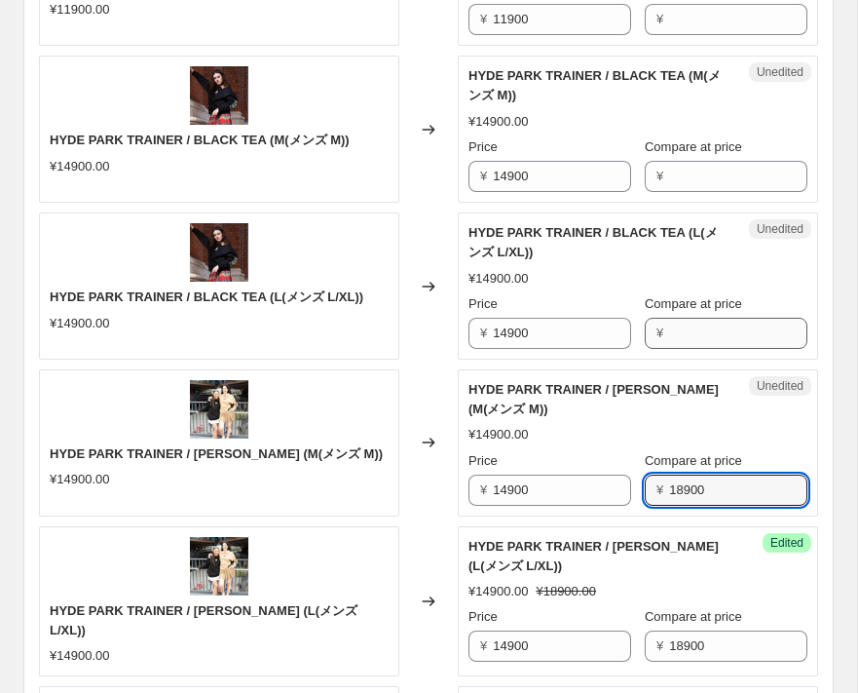
type input "18900"
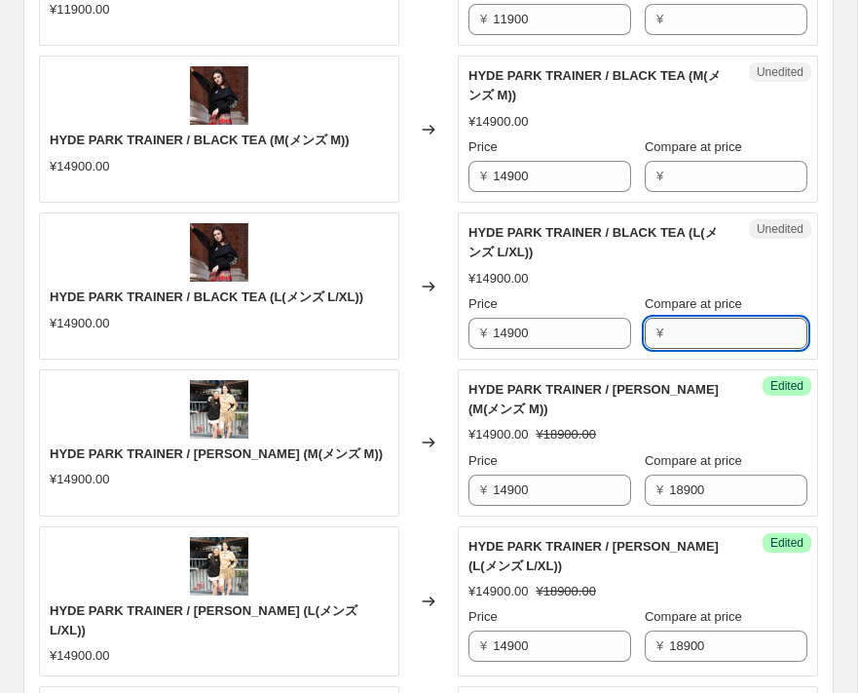
click at [698, 328] on input "Compare at price" at bounding box center [738, 333] width 138 height 31
paste input "18900"
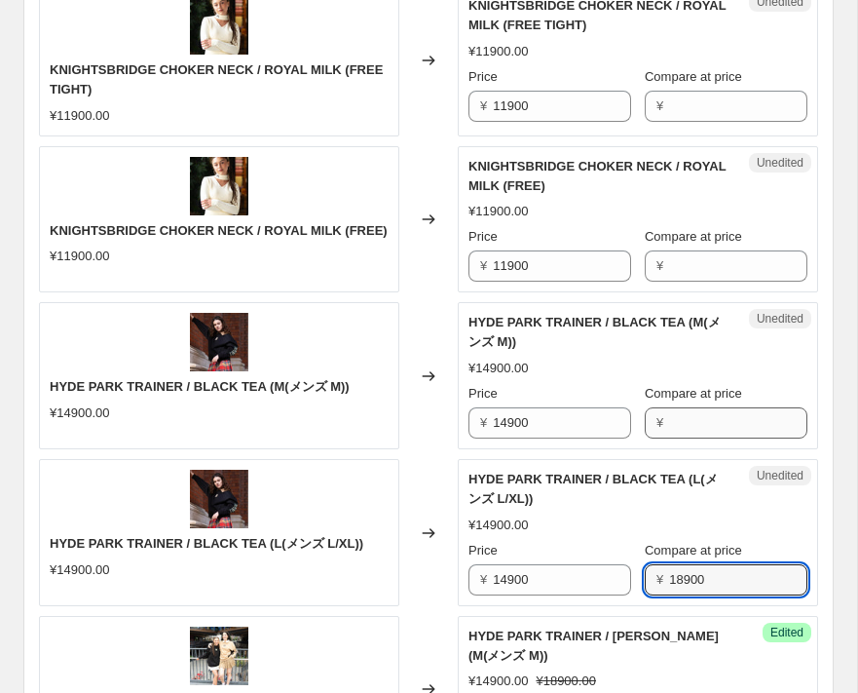
type input "18900"
click at [711, 411] on input "Compare at price" at bounding box center [738, 422] width 138 height 31
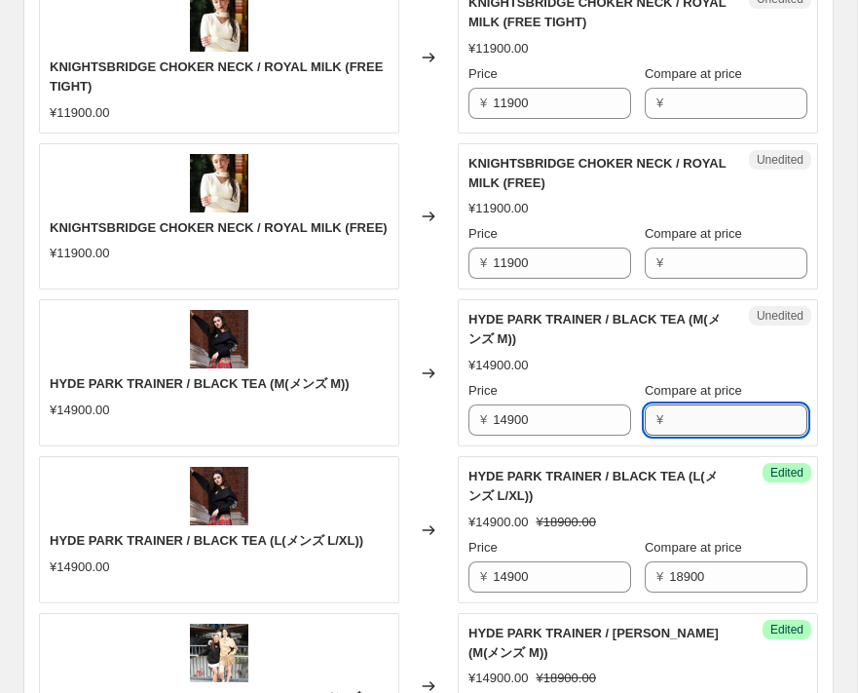
paste input "18900"
type input "18900"
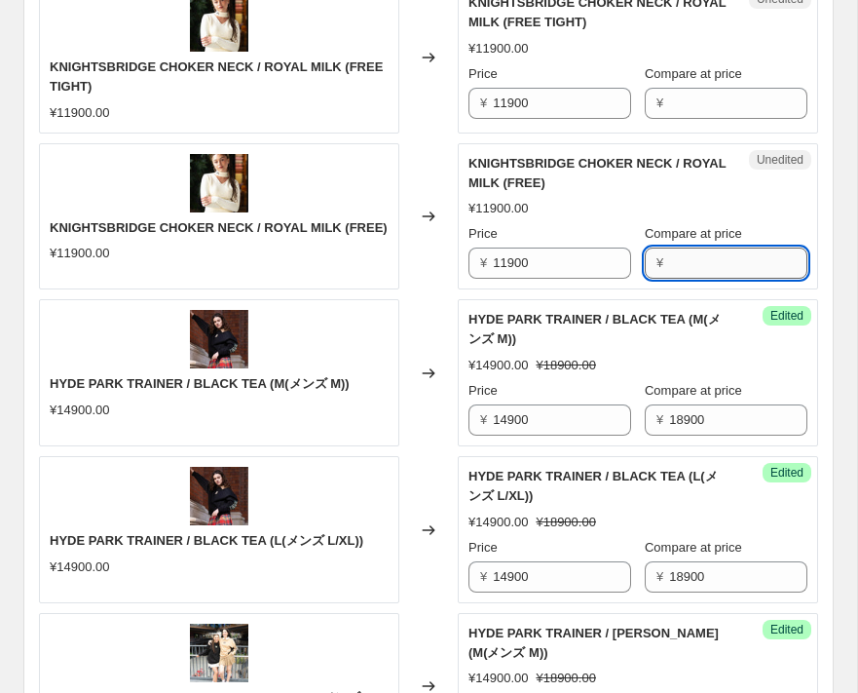
click at [685, 269] on input "Compare at price" at bounding box center [738, 262] width 138 height 31
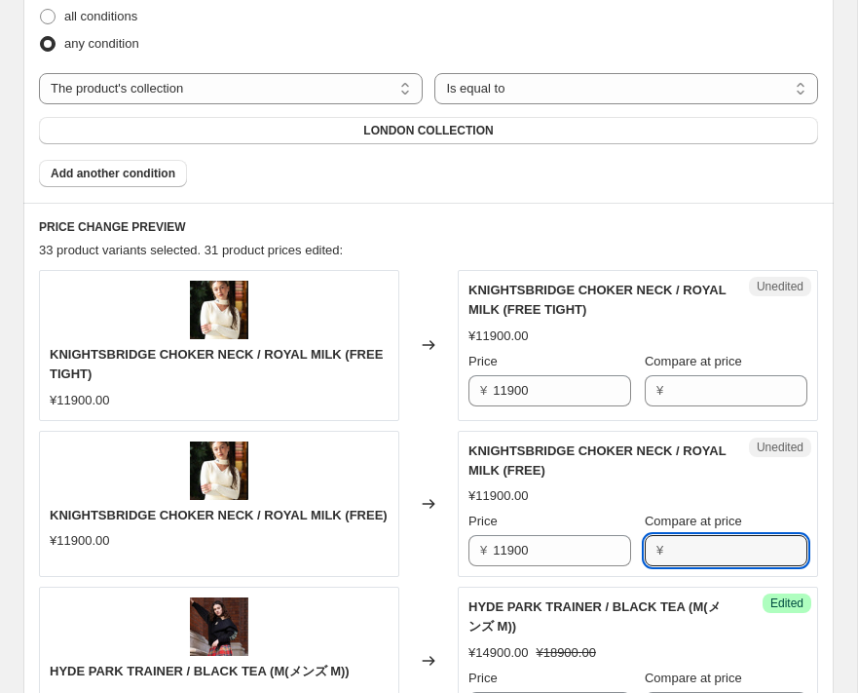
scroll to position [651, 0]
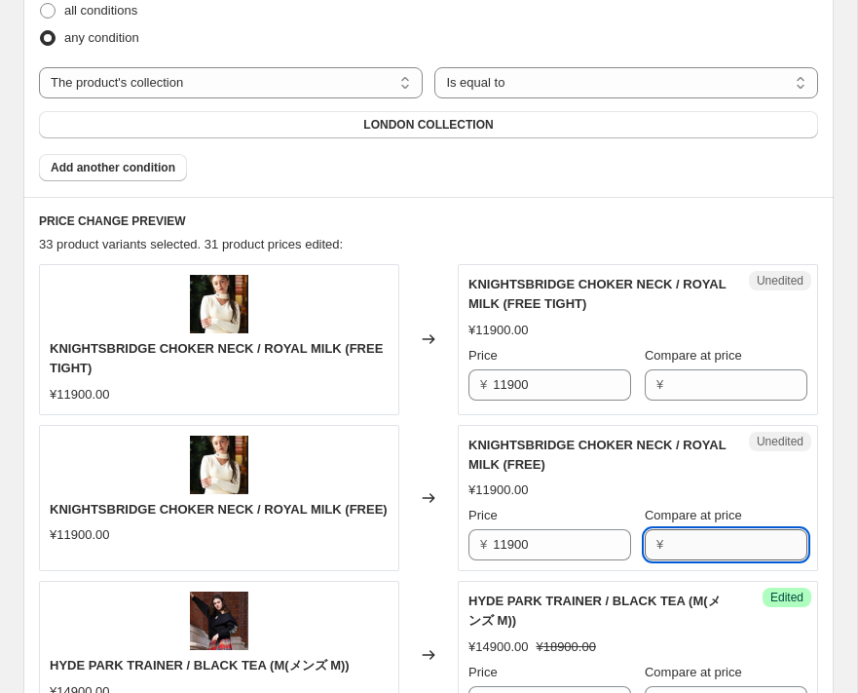
click at [687, 533] on input "Compare at price" at bounding box center [738, 544] width 138 height 31
paste input "14200"
type input "14200"
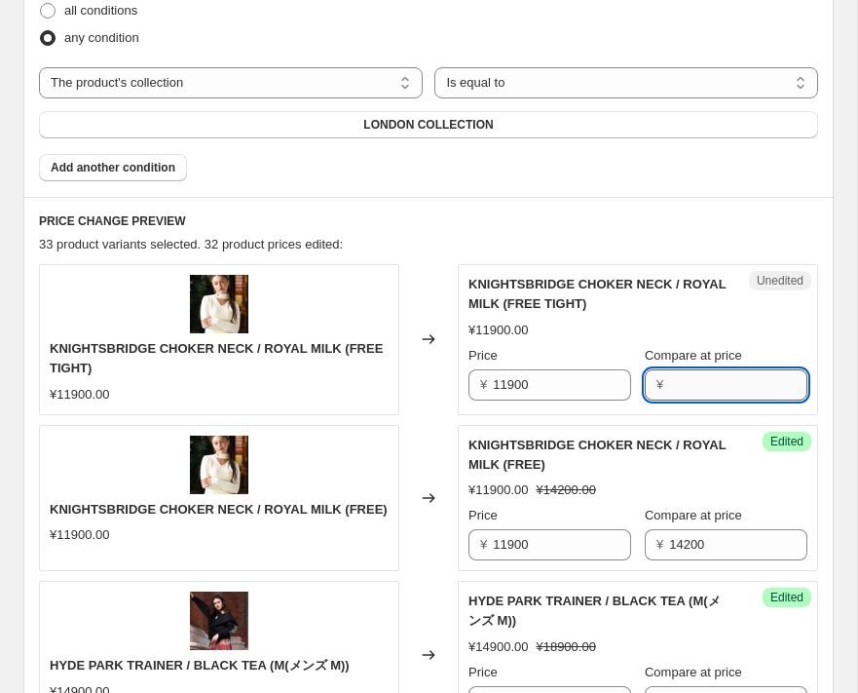
click at [674, 385] on input "Compare at price" at bounding box center [738, 384] width 138 height 31
paste input "14200"
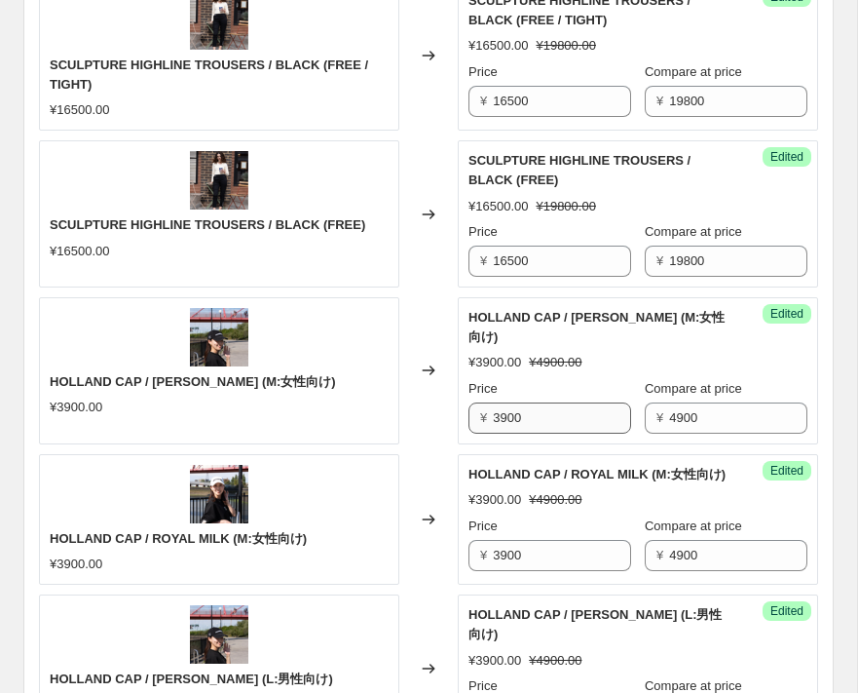
scroll to position [2609, 0]
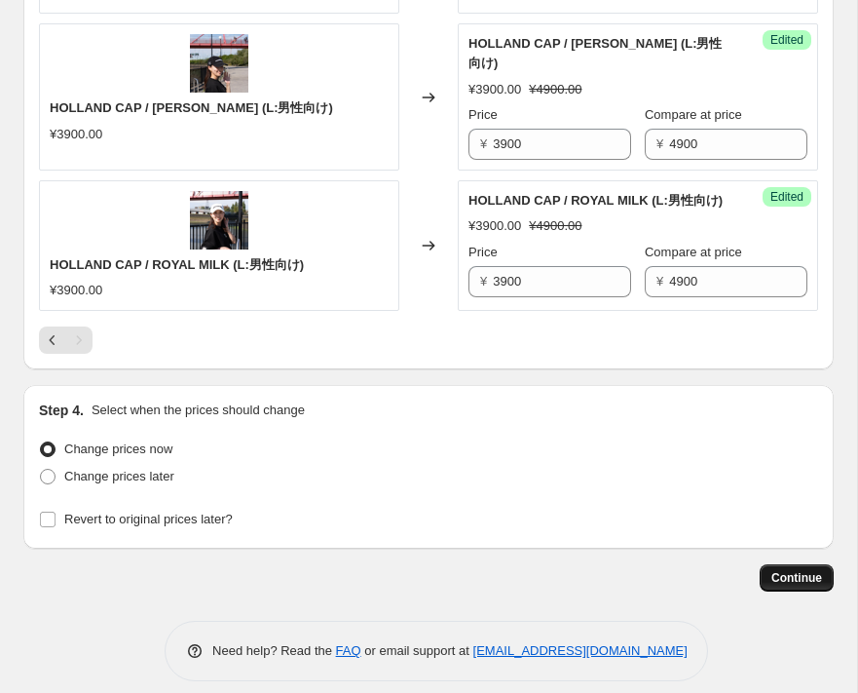
type input "14200"
click at [790, 570] on span "Continue" at bounding box center [797, 578] width 51 height 16
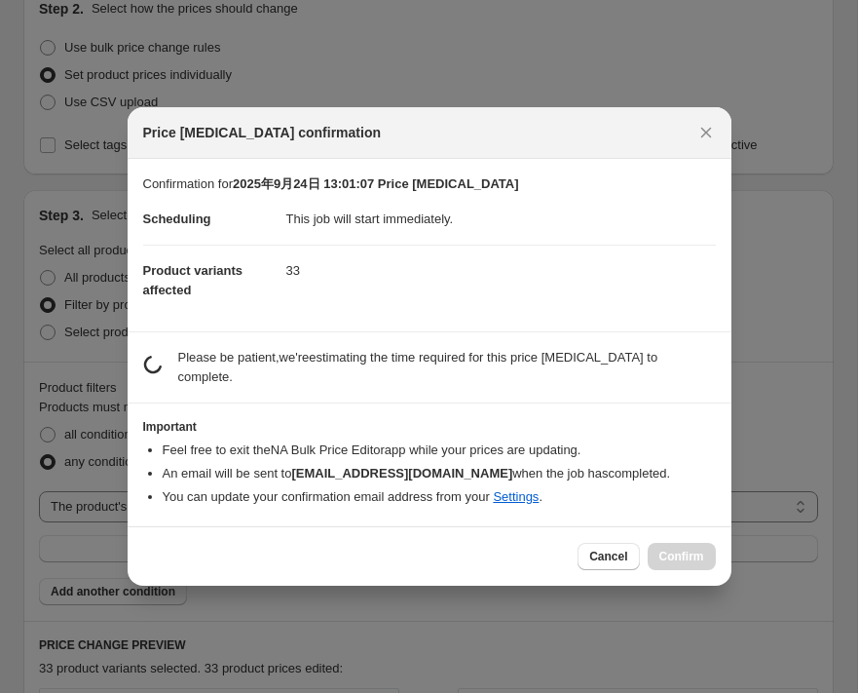
scroll to position [0, 0]
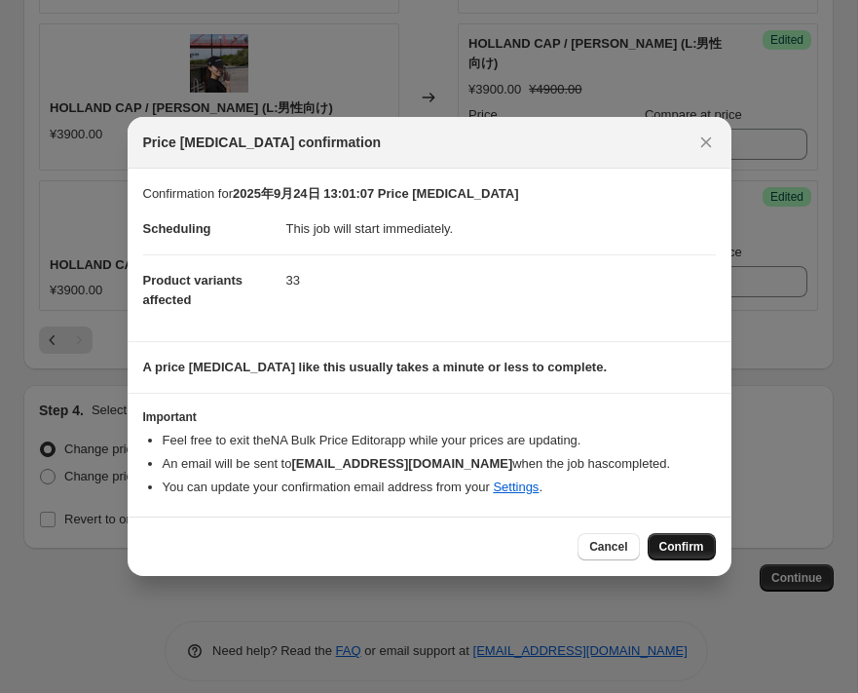
click at [670, 546] on span "Confirm" at bounding box center [682, 547] width 45 height 16
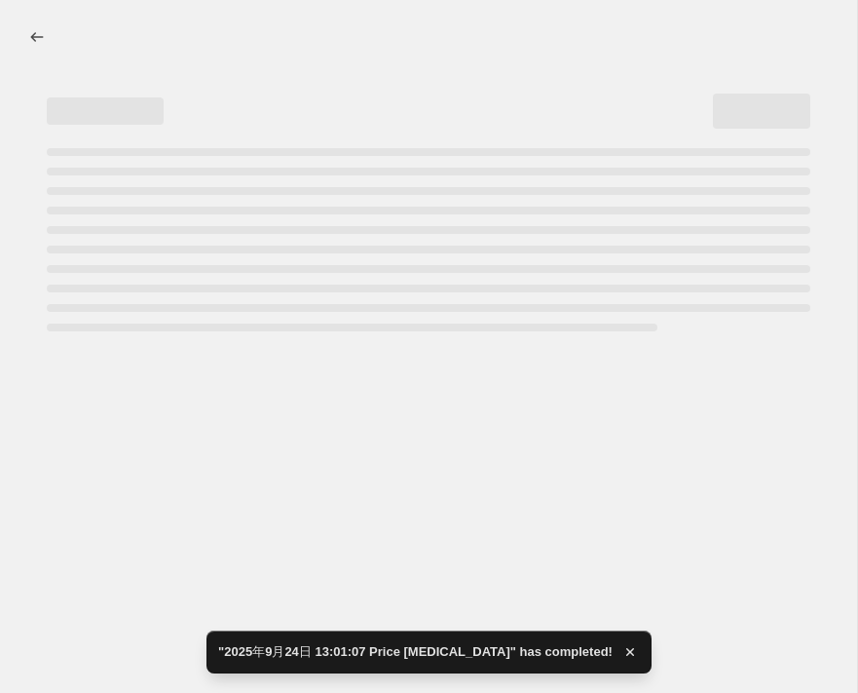
select select "collection"
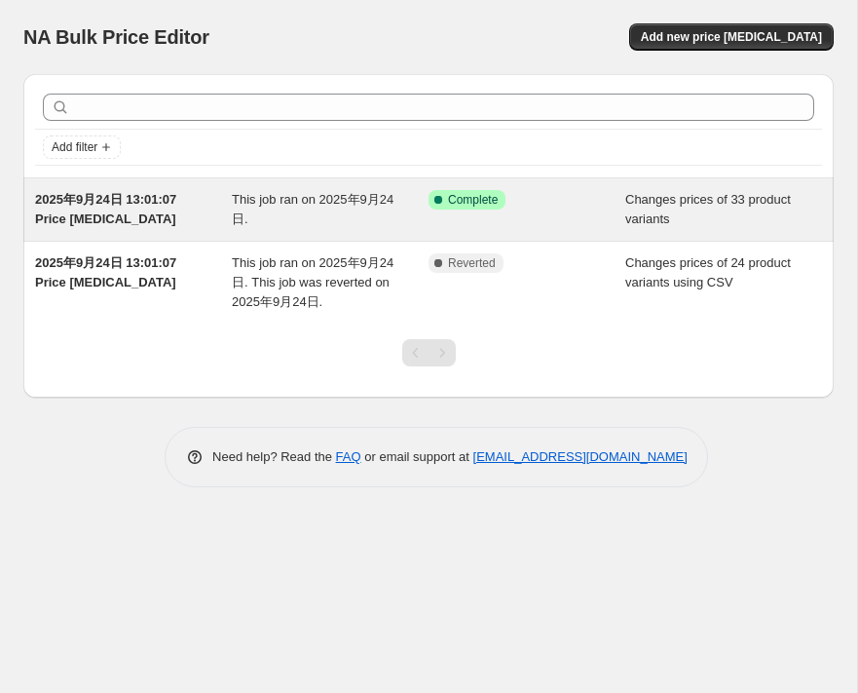
click at [568, 195] on div "Success Complete Complete" at bounding box center [513, 199] width 168 height 19
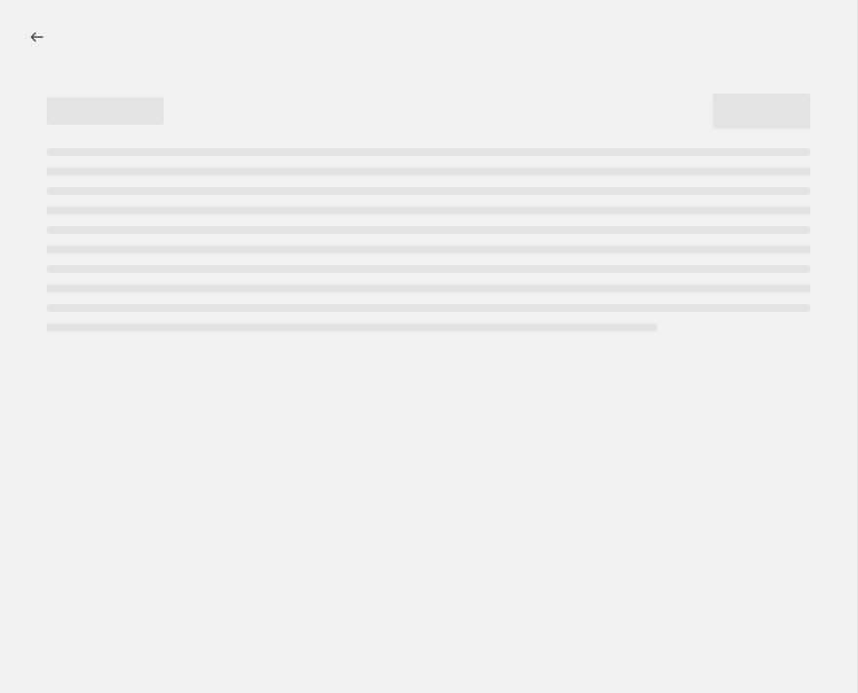
select select "collection"
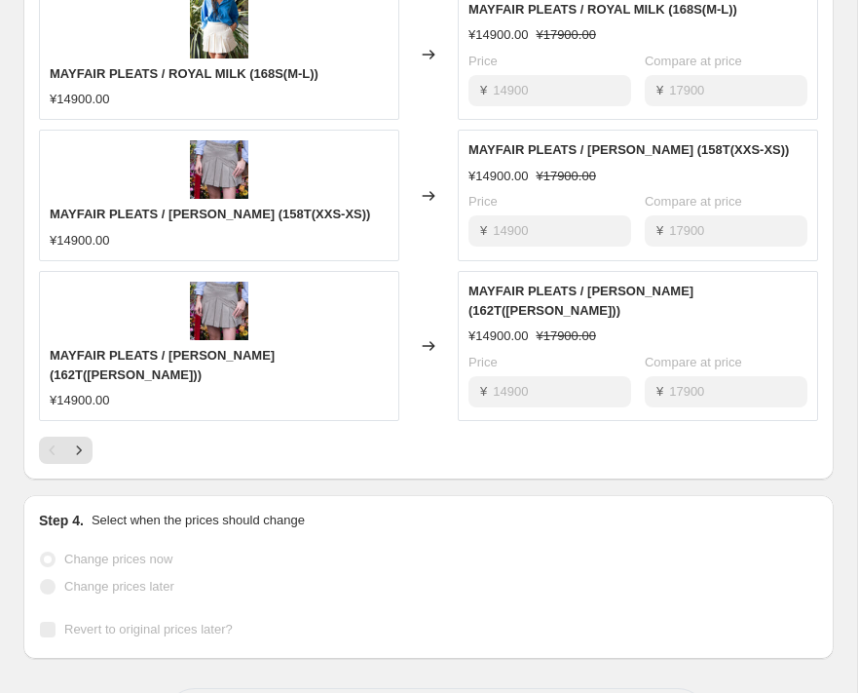
scroll to position [1486, 0]
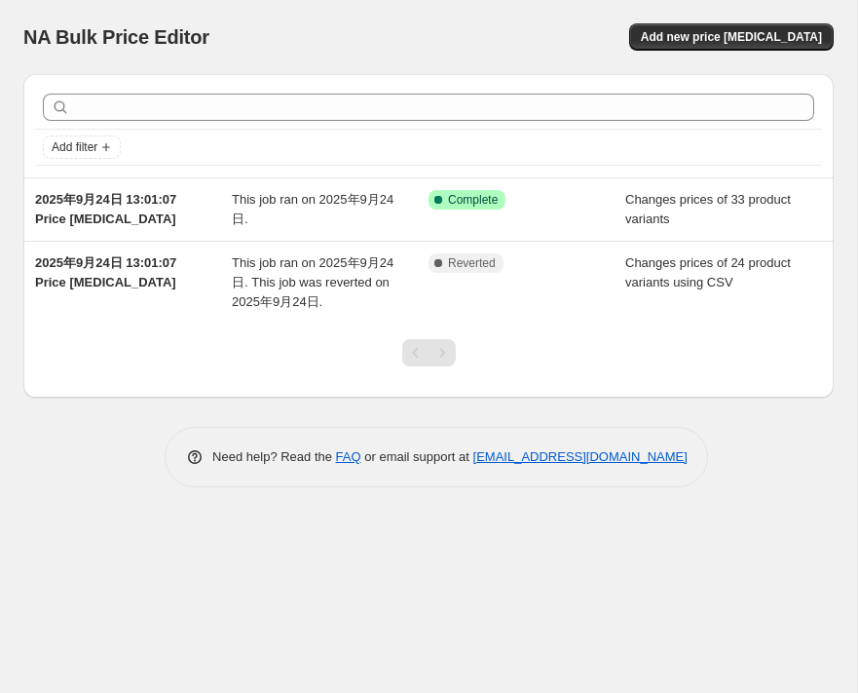
drag, startPoint x: 315, startPoint y: 50, endPoint x: 194, endPoint y: 55, distance: 120.9
click at [194, 55] on div "NA Bulk Price Editor. This page is ready NA Bulk Price Editor Add new price cha…" at bounding box center [428, 37] width 811 height 74
drag, startPoint x: 224, startPoint y: 35, endPoint x: 18, endPoint y: 35, distance: 206.5
click at [18, 35] on div "NA Bulk Price Editor. This page is ready NA Bulk Price Editor Add new price cha…" at bounding box center [428, 258] width 857 height 516
copy span "NA Bulk Price Editor"
